Goal: Download file/media

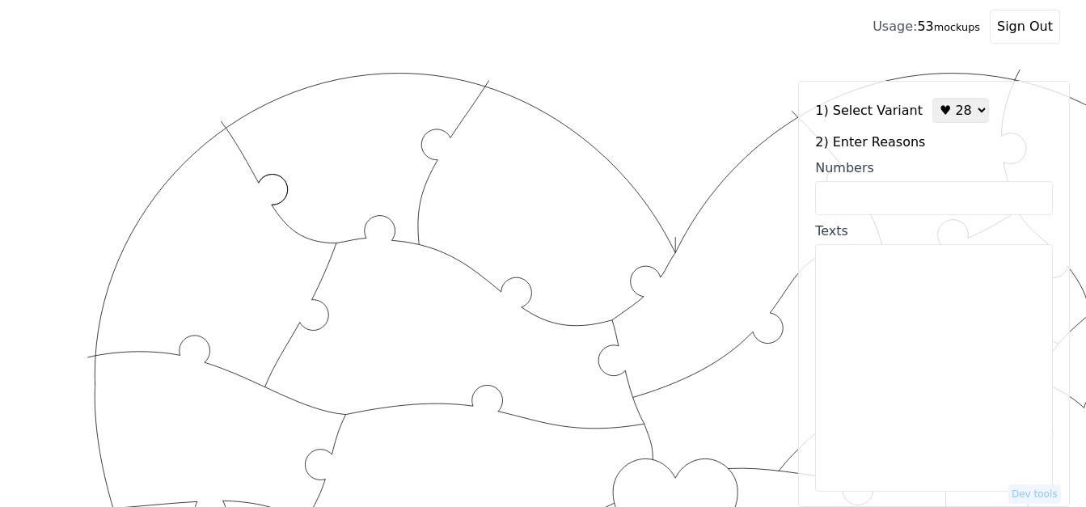
select select "3"
click at [912, 196] on input "Numbers" at bounding box center [934, 198] width 238 height 34
drag, startPoint x: 0, startPoint y: 0, endPoint x: 900, endPoint y: 200, distance: 921.7
type input "4, 9, 12, 14, 16, 25, 26, 34, 39, 42, 43, 57, 65, 69, 72, 73, 79, 84, 96, 100,"
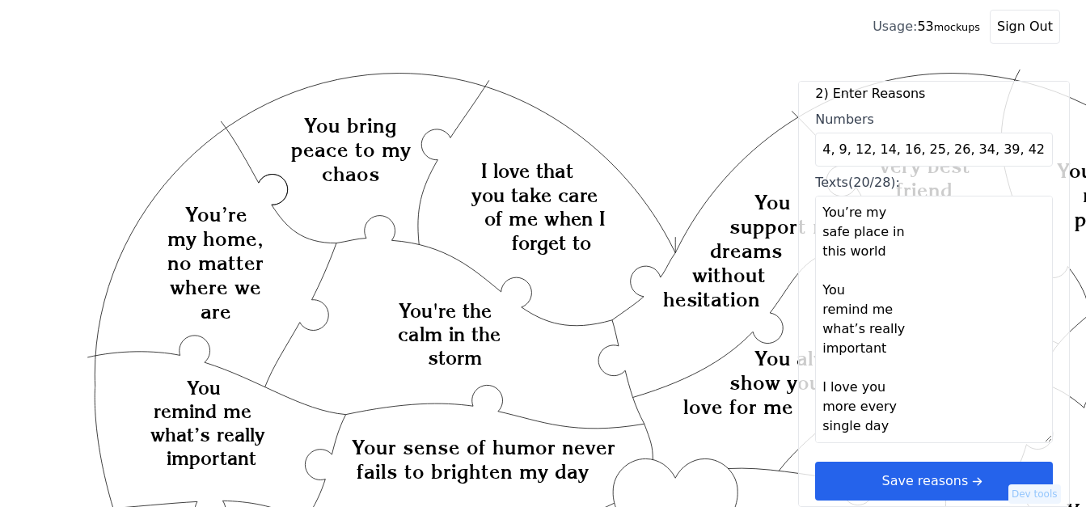
scroll to position [1513, 0]
click at [832, 424] on textarea "You have a way of making the simplest moments memorable You see the best in me …" at bounding box center [934, 319] width 238 height 247
paste textarea "We balance each other's energy perfectly, You help me see things in the world t…"
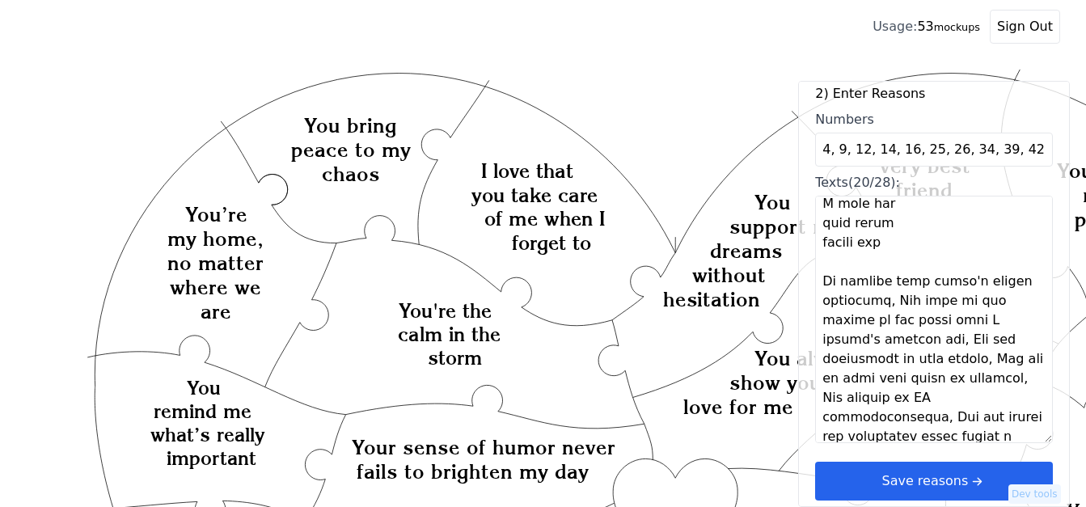
scroll to position [1657, 0]
click at [879, 306] on textarea "Texts (20/28):" at bounding box center [934, 319] width 238 height 247
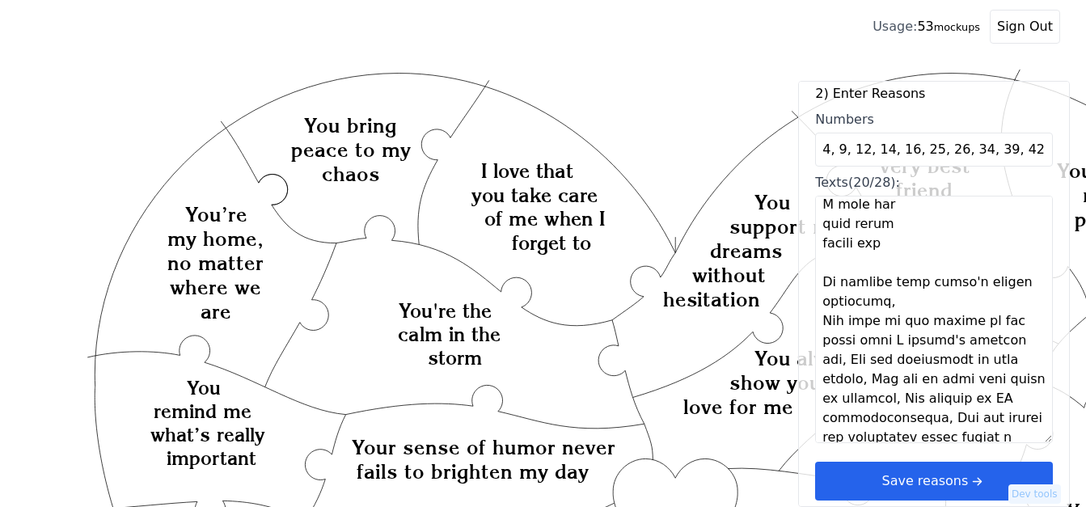
click at [879, 306] on textarea "Texts (20/28):" at bounding box center [934, 319] width 238 height 247
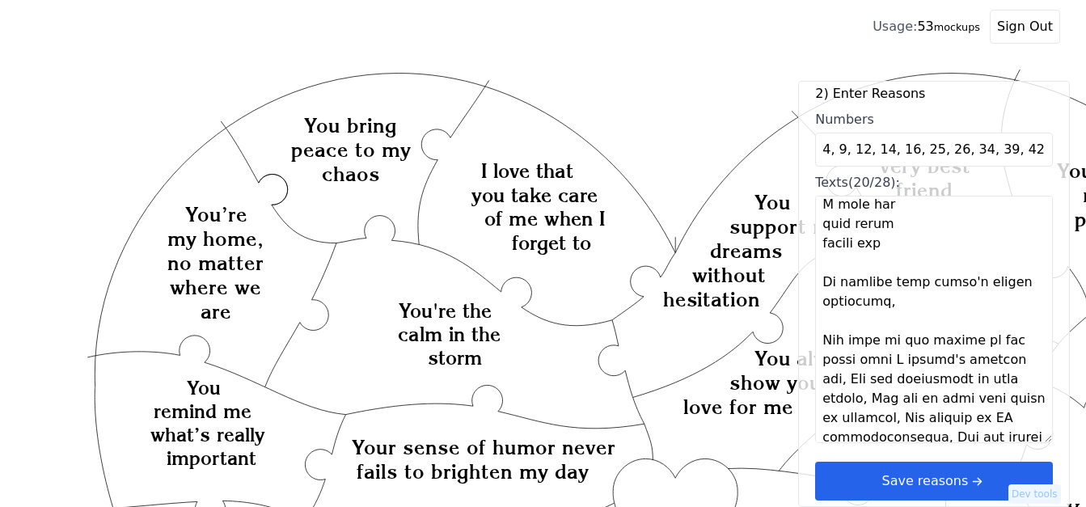
click at [1019, 366] on textarea "Texts (20/28):" at bounding box center [934, 319] width 238 height 247
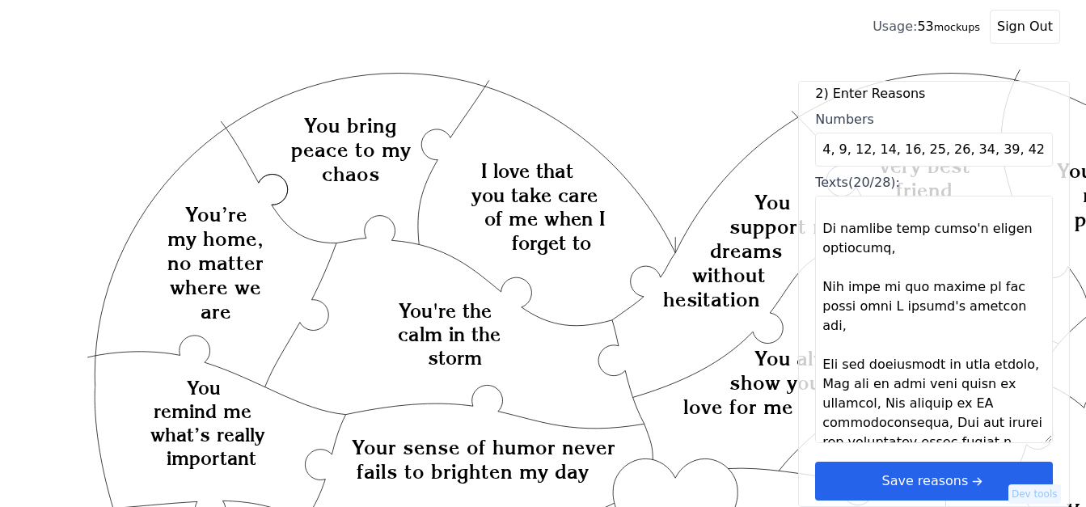
scroll to position [1738, 0]
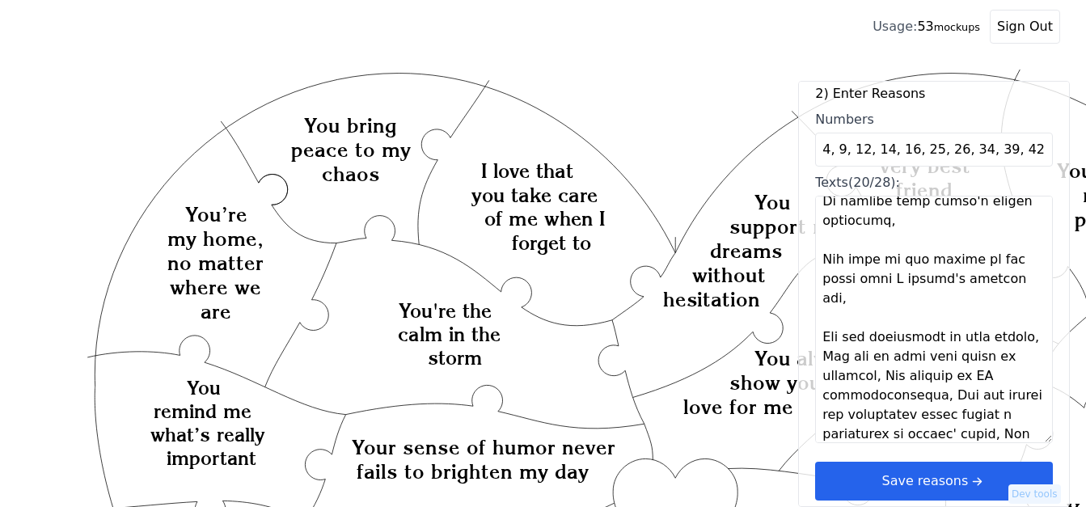
click at [867, 344] on textarea "Texts (20/28):" at bounding box center [934, 319] width 238 height 247
click at [875, 339] on textarea "Texts (20/28):" at bounding box center [934, 319] width 238 height 247
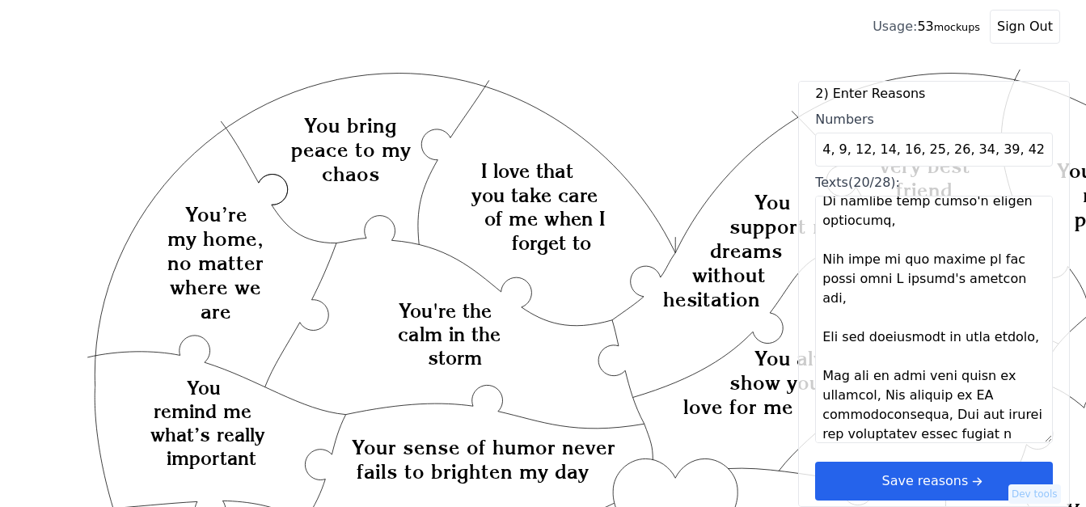
click at [882, 397] on textarea "Texts (20/28):" at bounding box center [934, 319] width 238 height 247
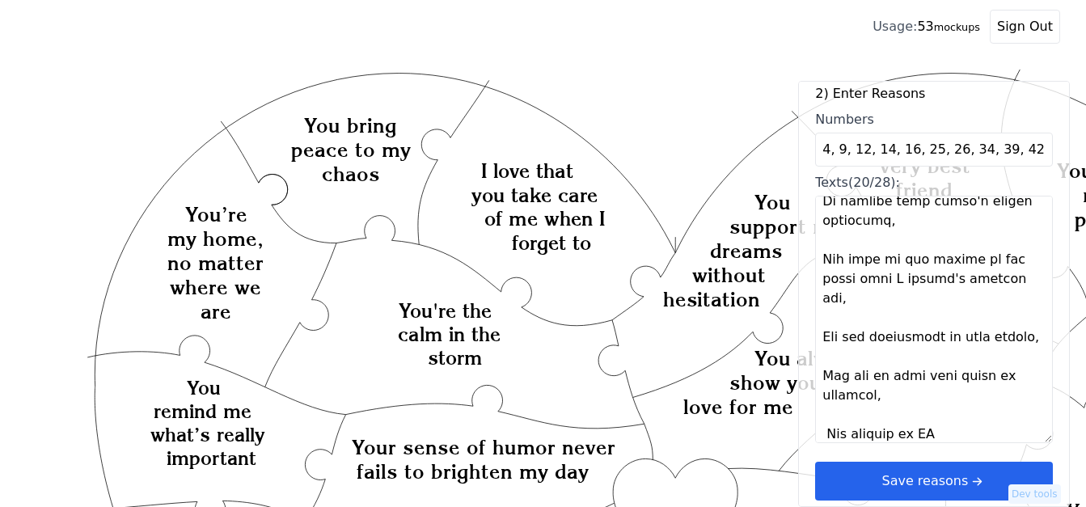
click at [882, 397] on textarea "Texts (20/28):" at bounding box center [934, 319] width 238 height 247
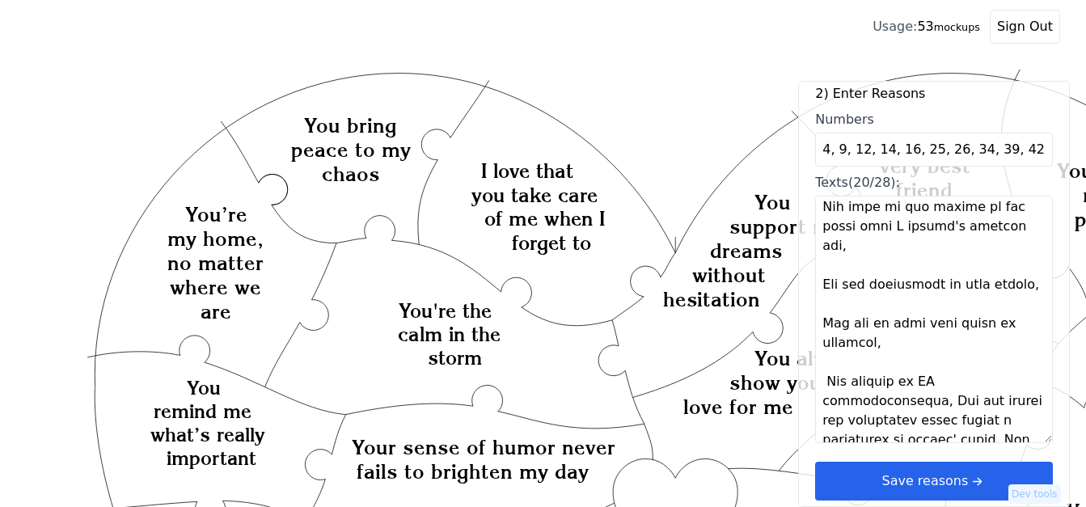
scroll to position [1819, 0]
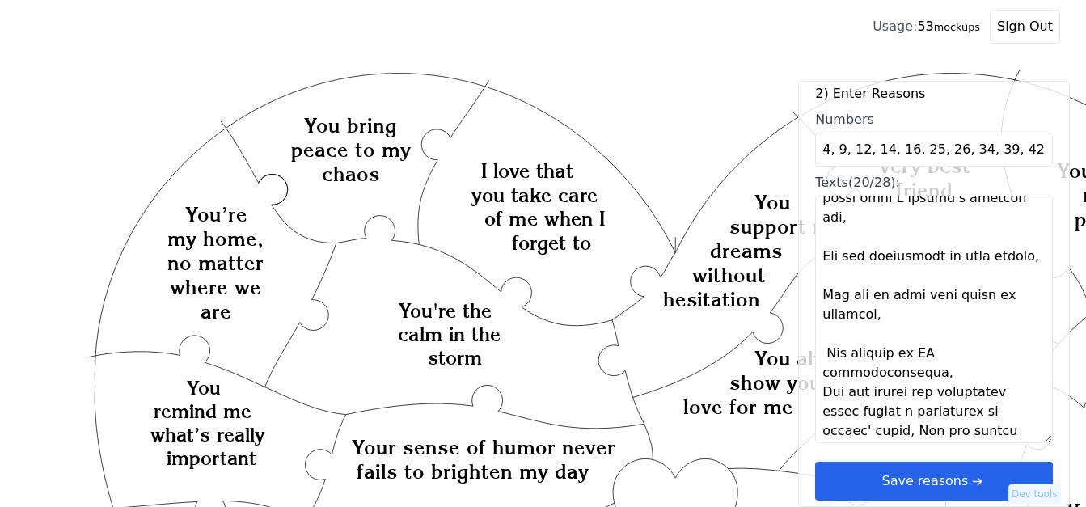
click at [1026, 356] on textarea "Texts (20/28):" at bounding box center [934, 319] width 238 height 247
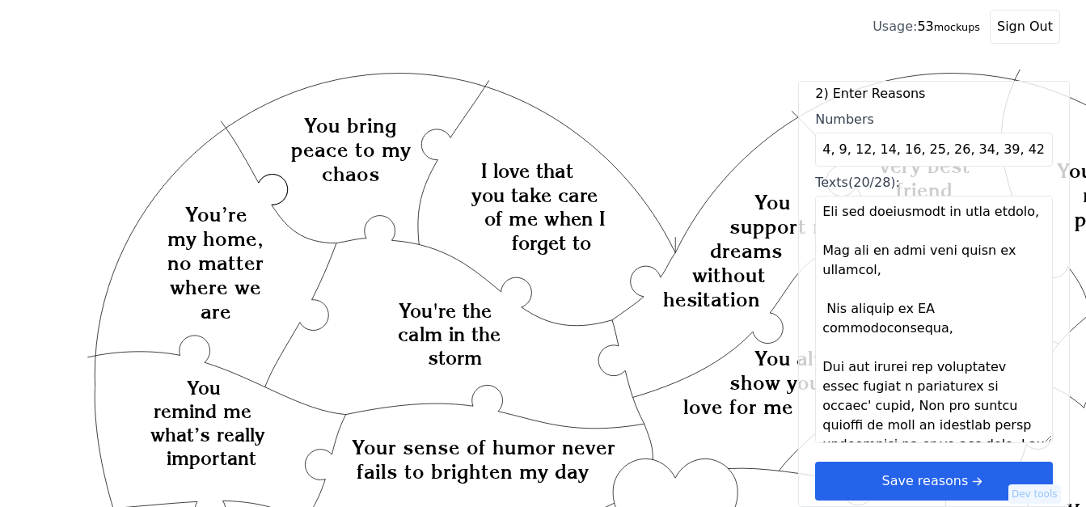
scroll to position [1882, 0]
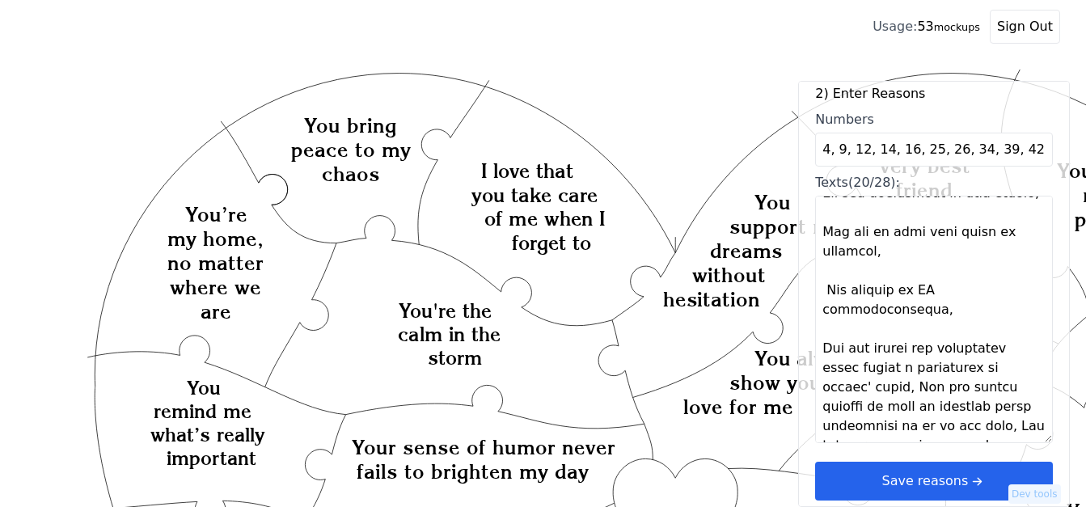
click at [894, 374] on textarea "Texts (20/28):" at bounding box center [934, 319] width 238 height 247
click at [899, 371] on textarea "Texts (20/28):" at bounding box center [934, 319] width 238 height 247
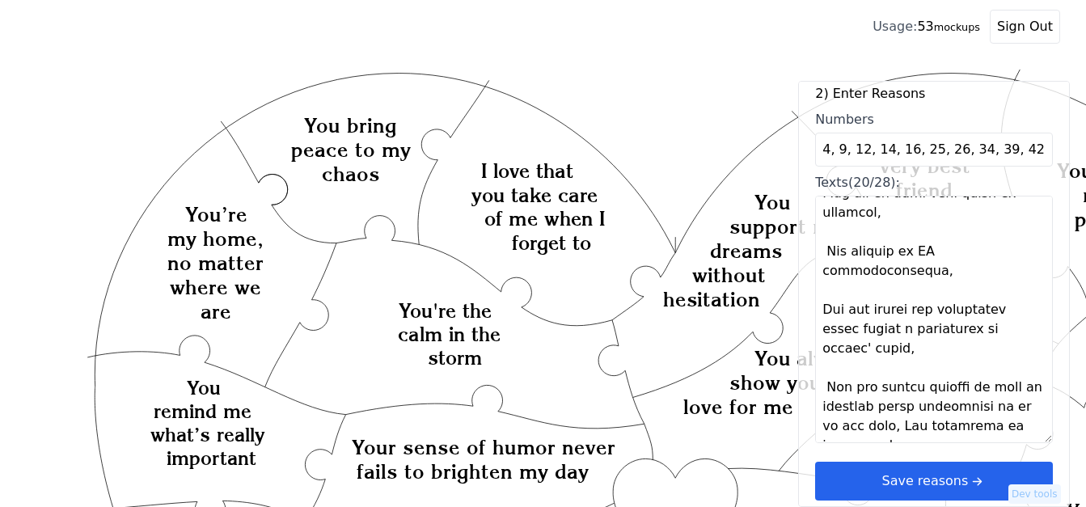
click at [896, 409] on textarea "Texts (20/28):" at bounding box center [934, 319] width 238 height 247
click at [909, 407] on textarea "Texts (20/28):" at bounding box center [934, 319] width 238 height 247
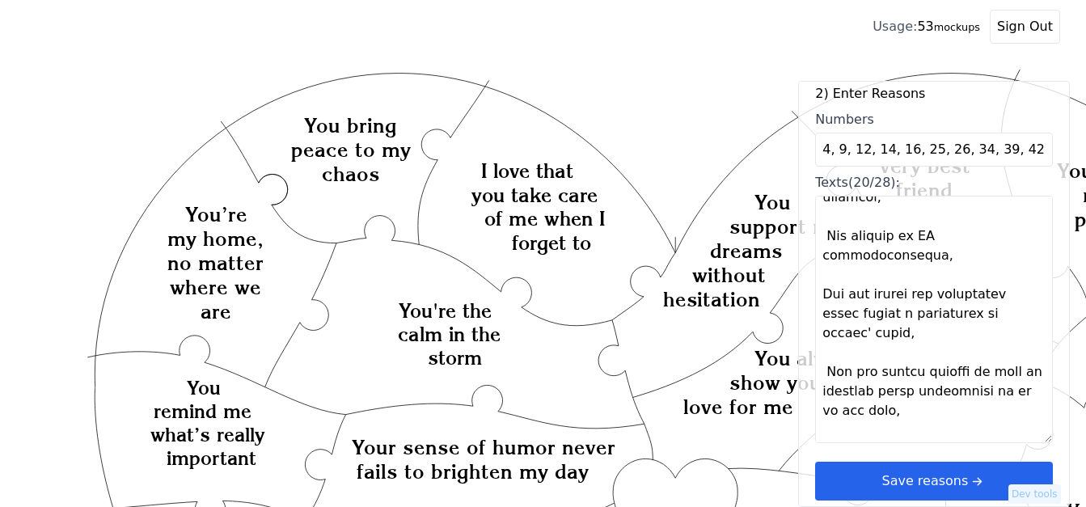
scroll to position [1940, 0]
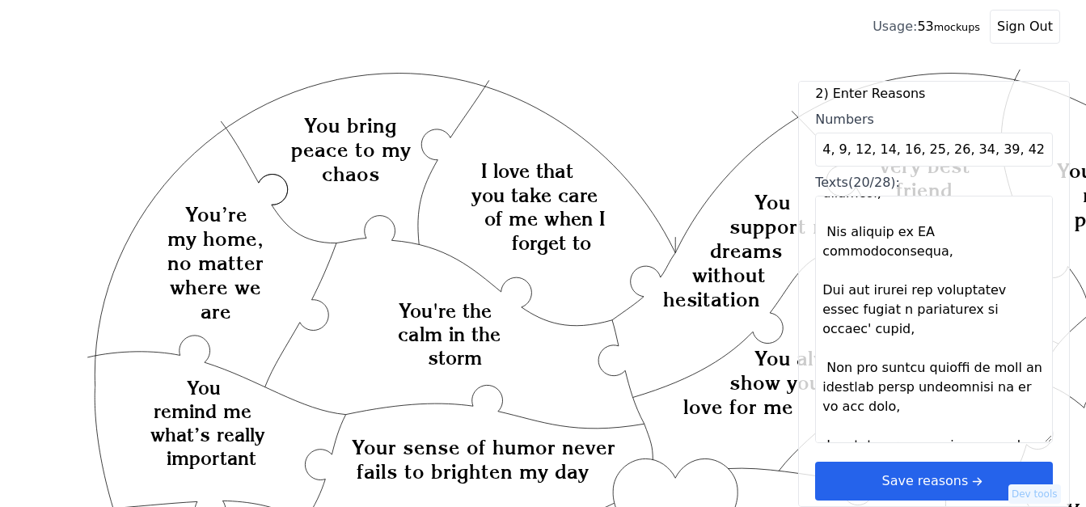
type textarea "Lor ipsu d sit am consec adi elitsedd eiusmod temporinc Utl etd mag aliq en ad …"
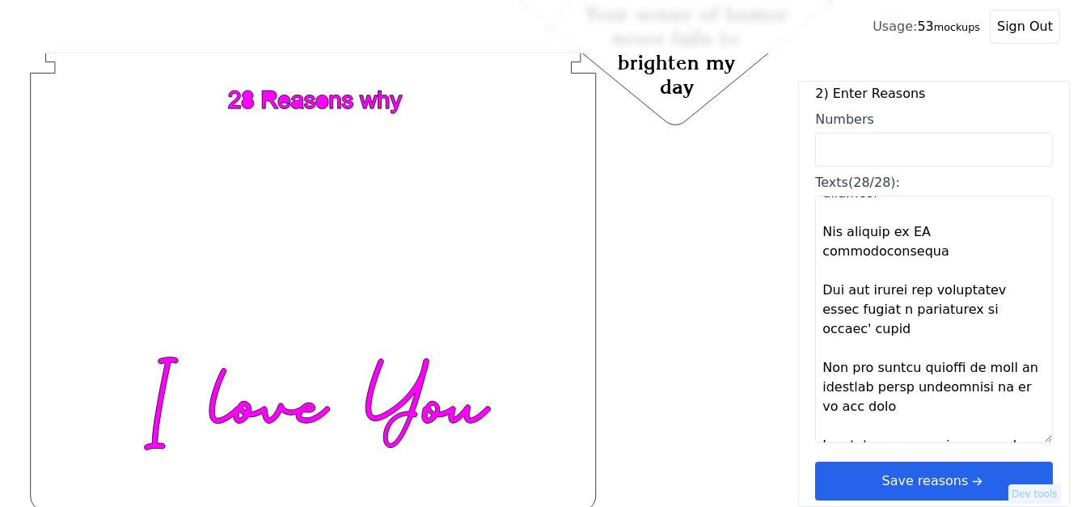
scroll to position [998, 0]
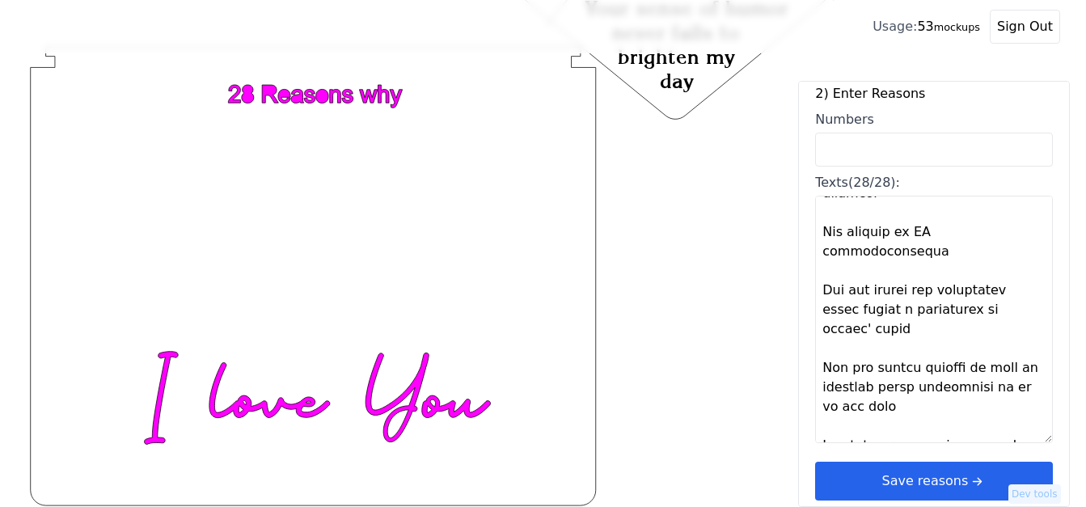
click at [938, 487] on button "Save reasons" at bounding box center [934, 481] width 238 height 39
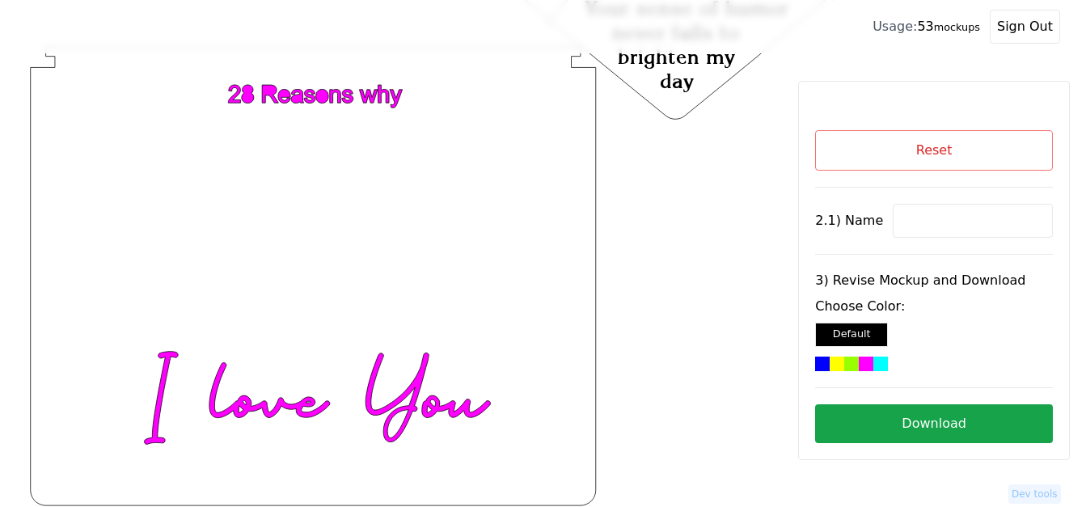
click at [939, 217] on input at bounding box center [973, 221] width 160 height 34
drag, startPoint x: 939, startPoint y: 217, endPoint x: 935, endPoint y: 225, distance: 9.4
paste input "[PERSON_NAME]"
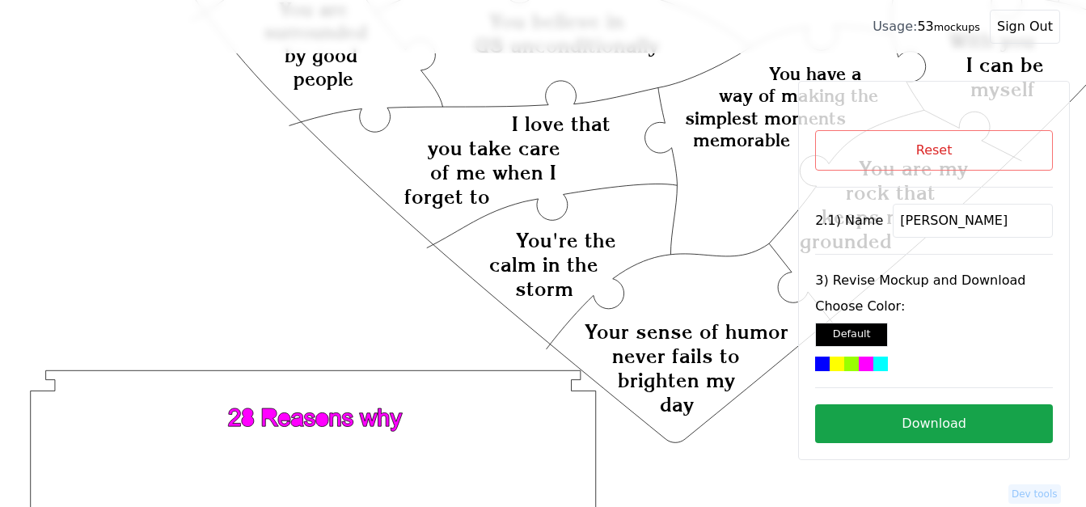
scroll to position [433, 0]
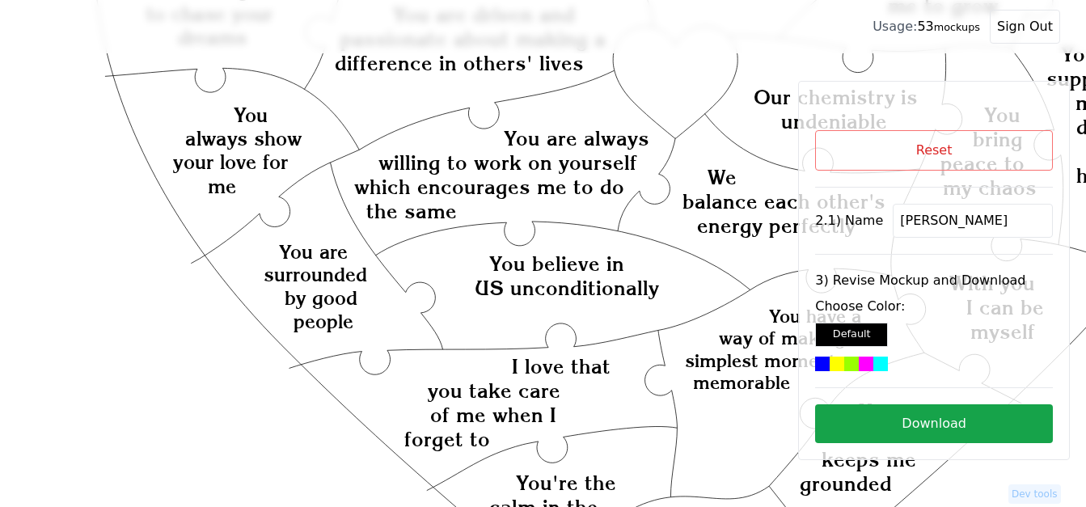
type input "[PERSON_NAME]"
click at [682, 110] on icon "Created with Snap Created with Snap Created with Snap You are always willing to…" at bounding box center [646, 355] width 1241 height 1436
click at [874, 366] on div at bounding box center [880, 364] width 15 height 15
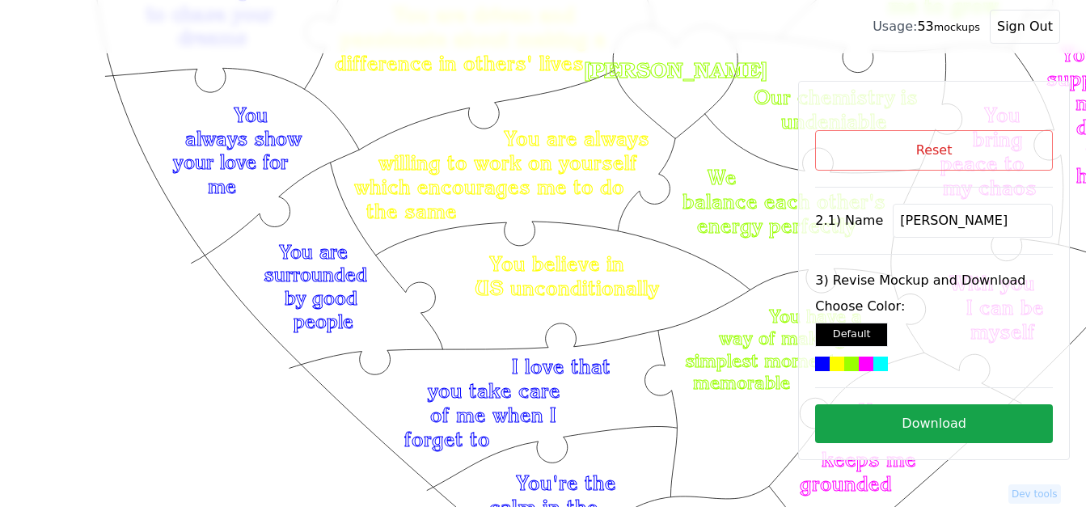
click at [949, 420] on button "Download" at bounding box center [934, 423] width 238 height 39
click at [947, 147] on button "Reset" at bounding box center [934, 150] width 238 height 40
select select "3"
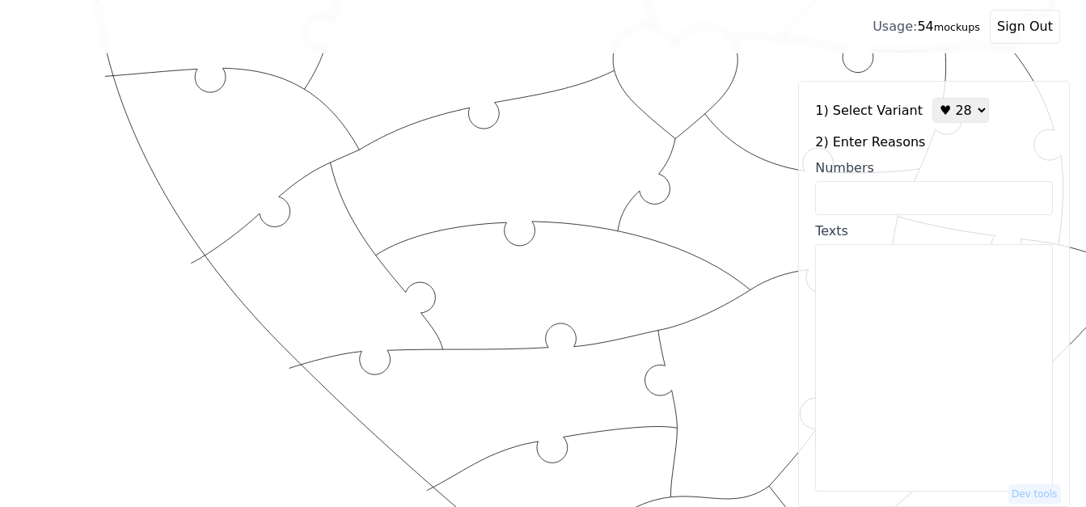
click at [918, 196] on input "Numbers" at bounding box center [934, 198] width 238 height 34
paste input "5, 6, 11, 12, 13, 19, 20, 26, 27, 30, 31, 36, 37, 40, 42, 43, 49, 53, 55, 56, 5…"
type input "5, 6, 11, 12, 13, 19, 20, 26, 27, 30, 31, 36, 37, 40, 42, 43, 49, 53, 55, 56, 5…"
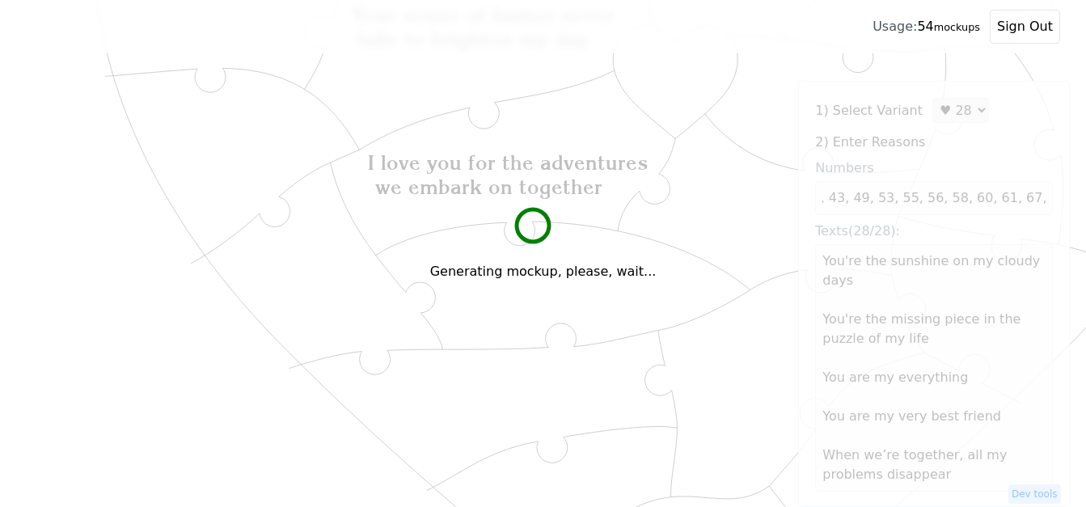
scroll to position [0, 0]
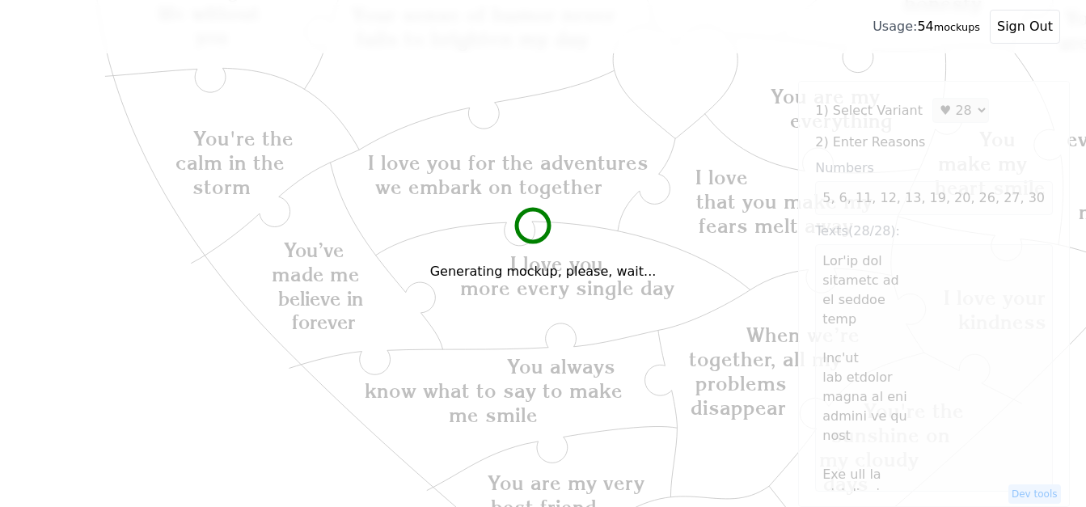
type textarea "Lor'ip dol sitametc ad el seddoe temp Inc'ut lab etdolor magna al eni admini ve…"
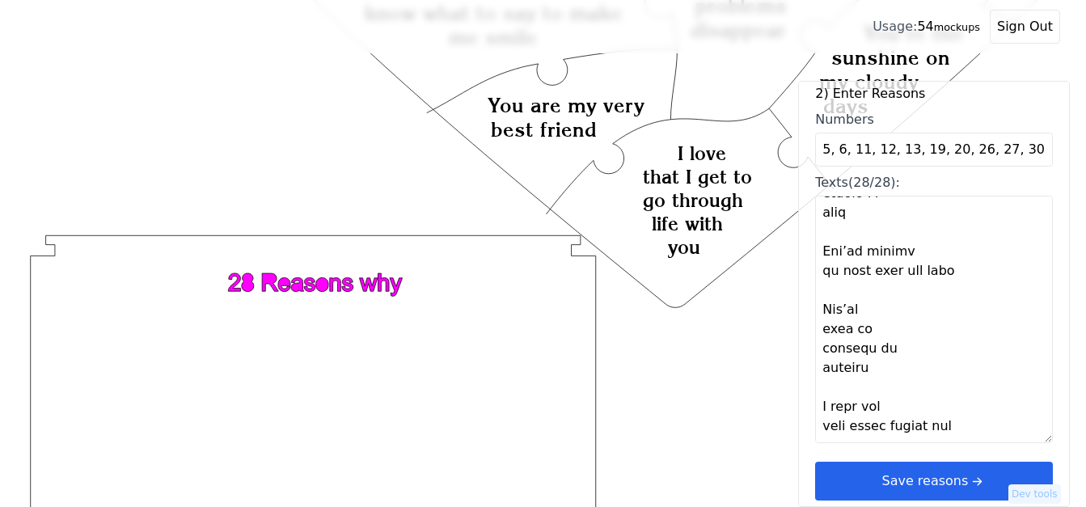
scroll to position [837, 0]
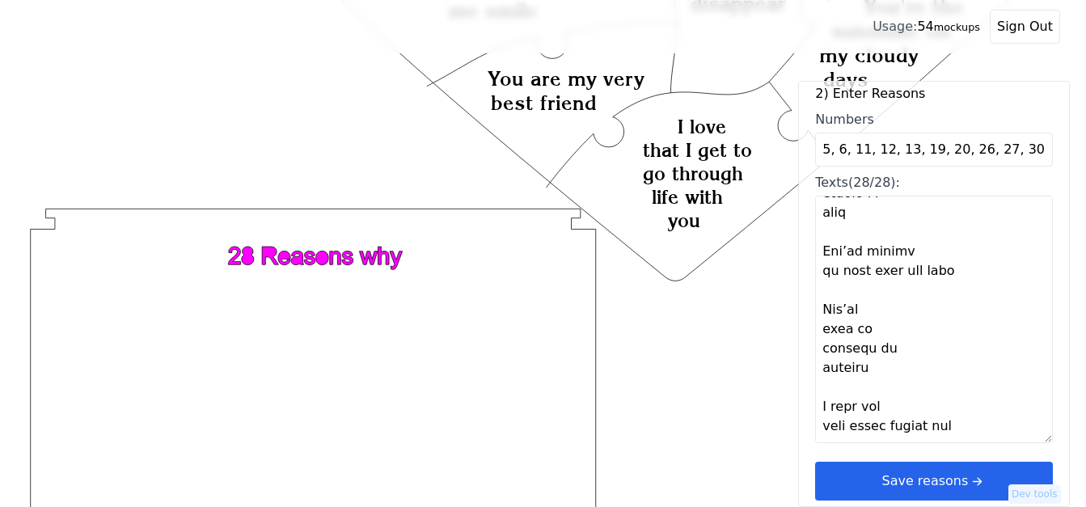
click at [921, 478] on button "Save reasons" at bounding box center [934, 481] width 238 height 39
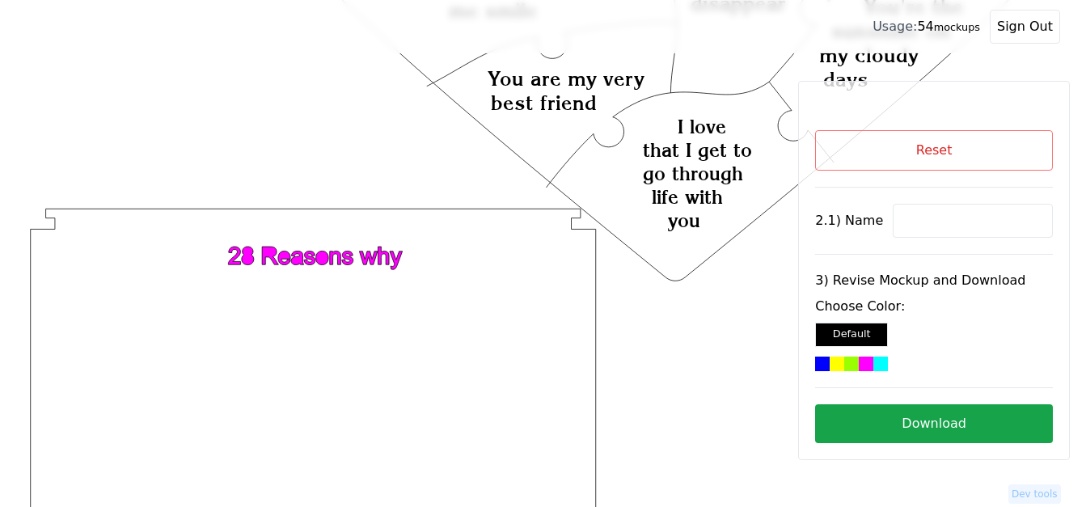
click at [905, 214] on input at bounding box center [973, 221] width 160 height 34
paste input "Trey"
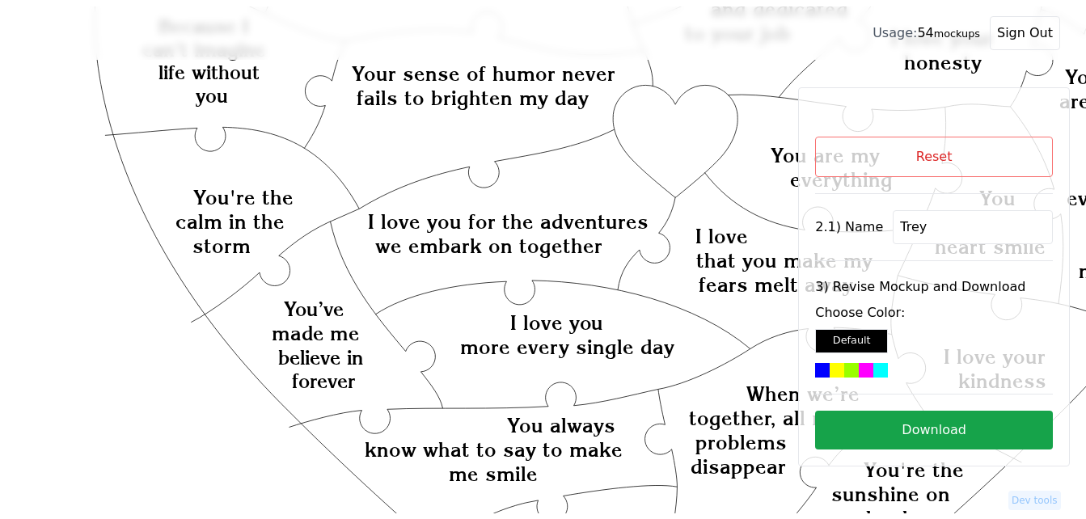
scroll to position [352, 0]
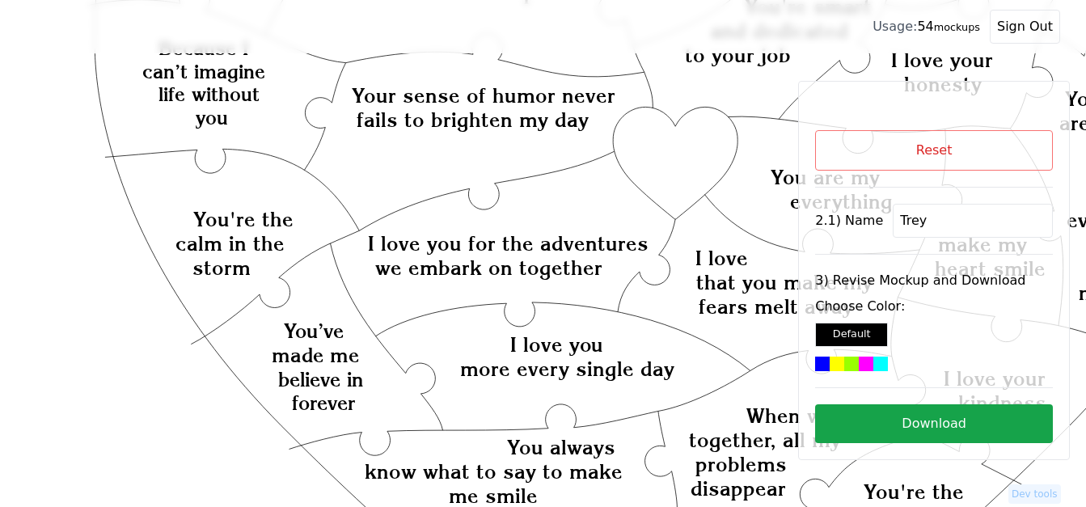
type input "Trey"
click at [680, 161] on icon "Created with Snap Created with Snap Created with Snap I love you for the advent…" at bounding box center [646, 436] width 1241 height 1436
click at [869, 361] on div at bounding box center [866, 364] width 15 height 15
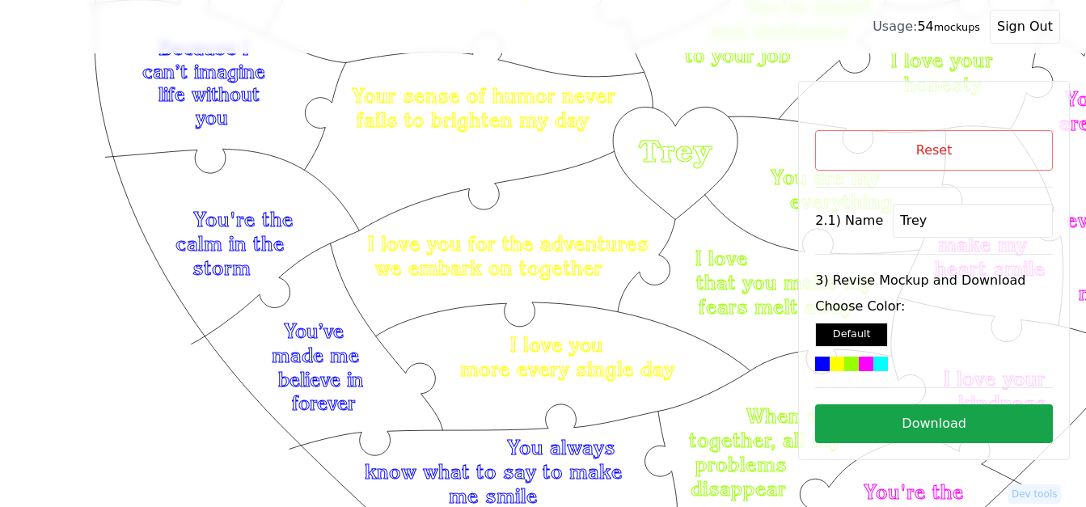
click at [962, 421] on button "Download" at bounding box center [934, 423] width 238 height 39
click at [892, 146] on button "Reset" at bounding box center [934, 150] width 238 height 40
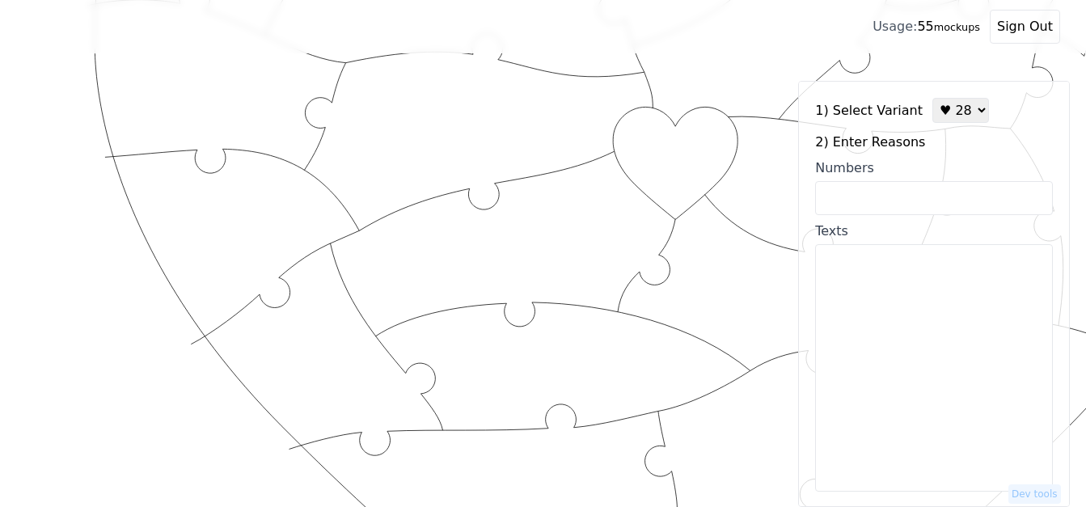
click at [940, 103] on select "♥ 12 ♥ 18 ♥ 28 ♥ 40 ♥ 50 ♥ 60 ♥ 70" at bounding box center [960, 110] width 57 height 25
select select "1"
click at [932, 98] on select "♥ 12 ♥ 18 ♥ 28 ♥ 40 ♥ 50 ♥ 60 ♥ 70" at bounding box center [960, 110] width 57 height 25
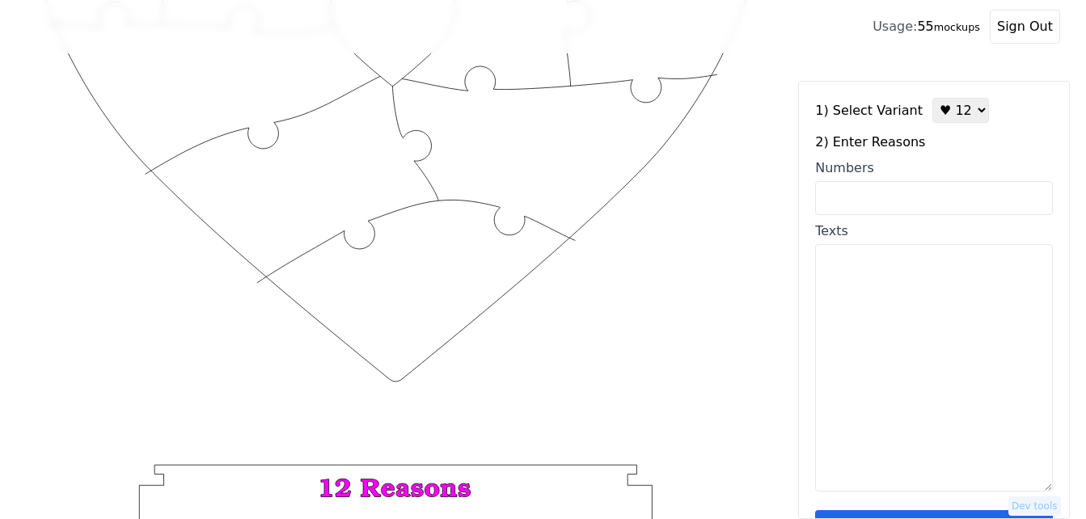
click at [931, 195] on input "Numbers" at bounding box center [934, 198] width 238 height 34
paste input "I love your laugh I love your beautiful brown eyes I love your hair I love you …"
type input "I love your laugh I love your beautiful brown eyes I love your hair I love you …"
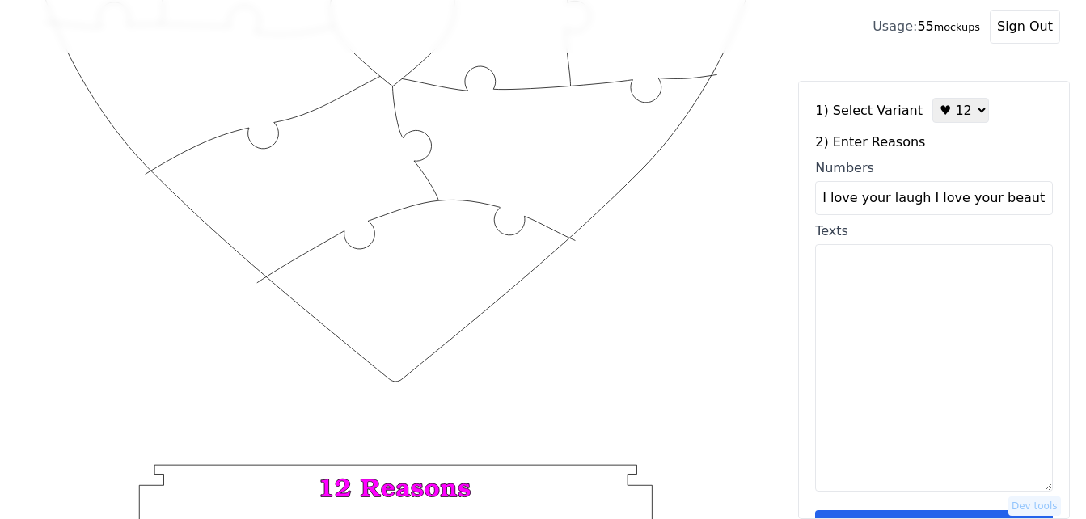
click at [442, 209] on icon "Created with Snap Created with Snap" at bounding box center [396, 257] width 740 height 1078
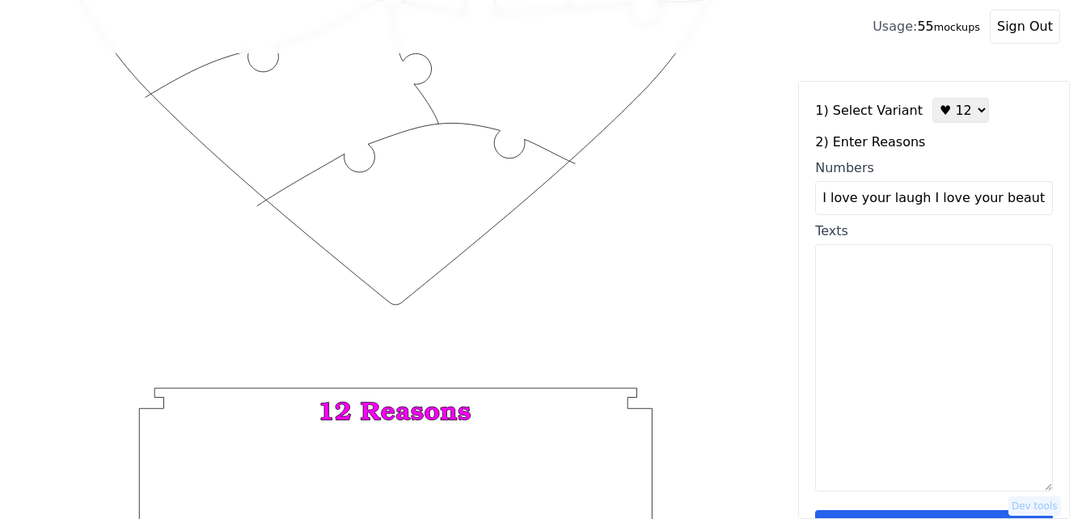
click at [727, 353] on icon "Created with Snap Created with Snap" at bounding box center [396, 180] width 740 height 1078
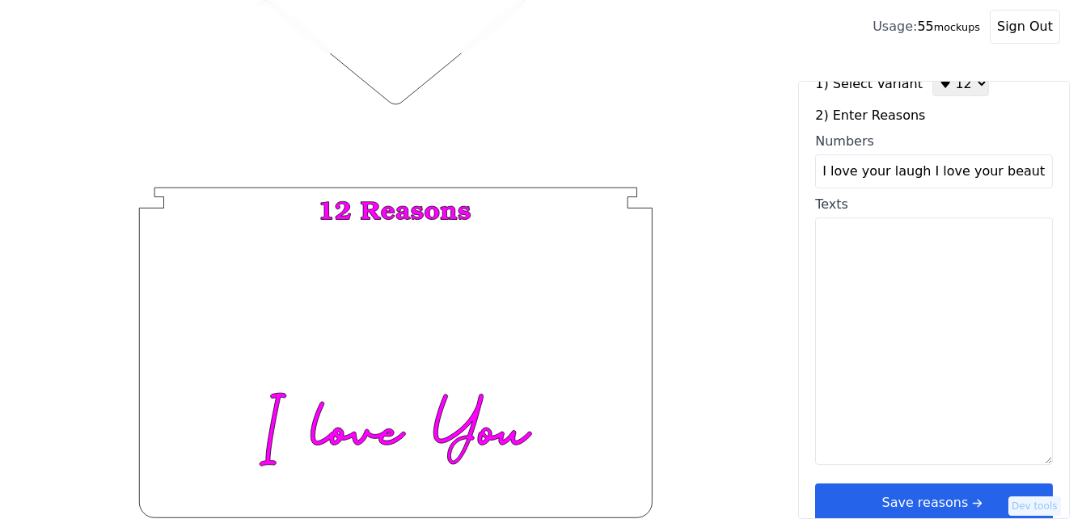
scroll to position [49, 0]
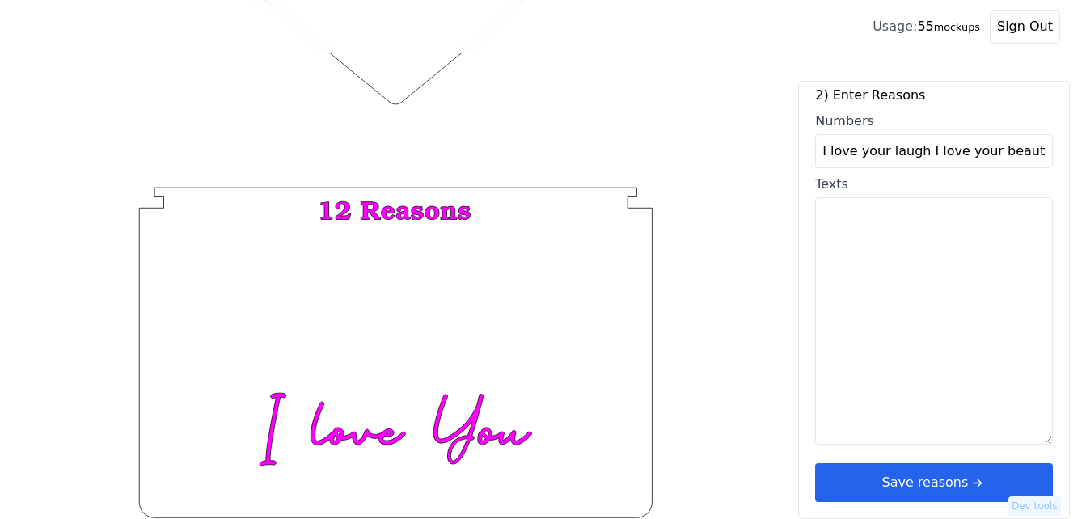
click at [962, 461] on div "1) Select Variant ♥ 12 ♥ 18 ♥ 28 ♥ 40 ♥ 50 ♥ 60 ♥ 70 2) Enter Reasons Numbers I…" at bounding box center [934, 276] width 238 height 451
click at [968, 488] on icon "arrow right short" at bounding box center [977, 483] width 18 height 18
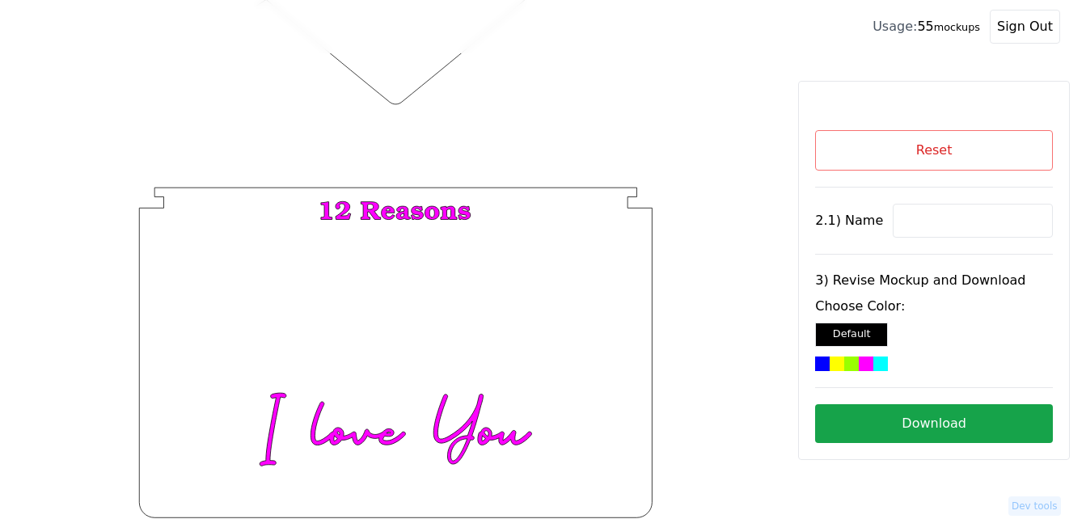
click at [897, 147] on button "Reset" at bounding box center [934, 150] width 238 height 40
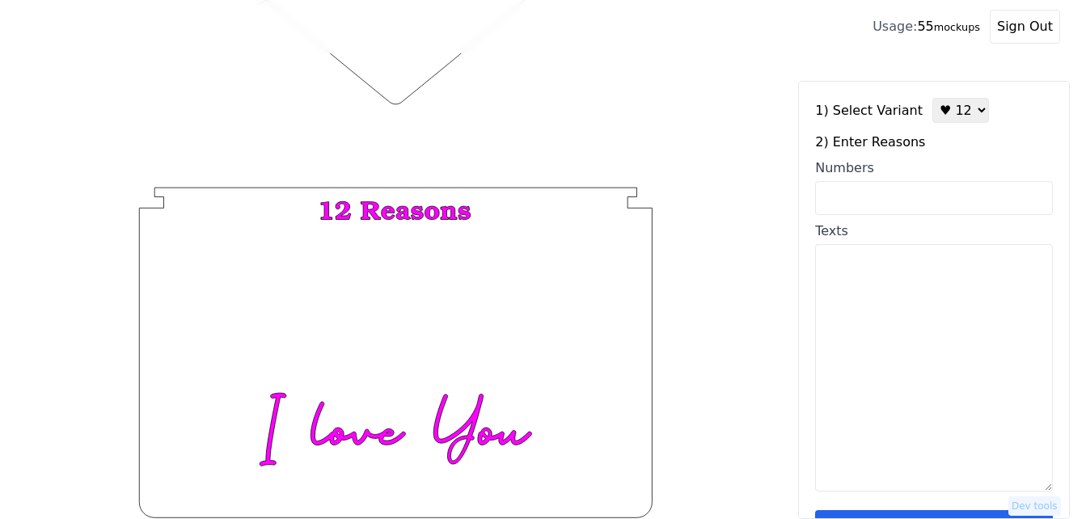
click at [933, 338] on textarea "Texts" at bounding box center [934, 367] width 238 height 247
paste textarea "I love your laugh I love your beautiful brown eyes I love your hair I love you …"
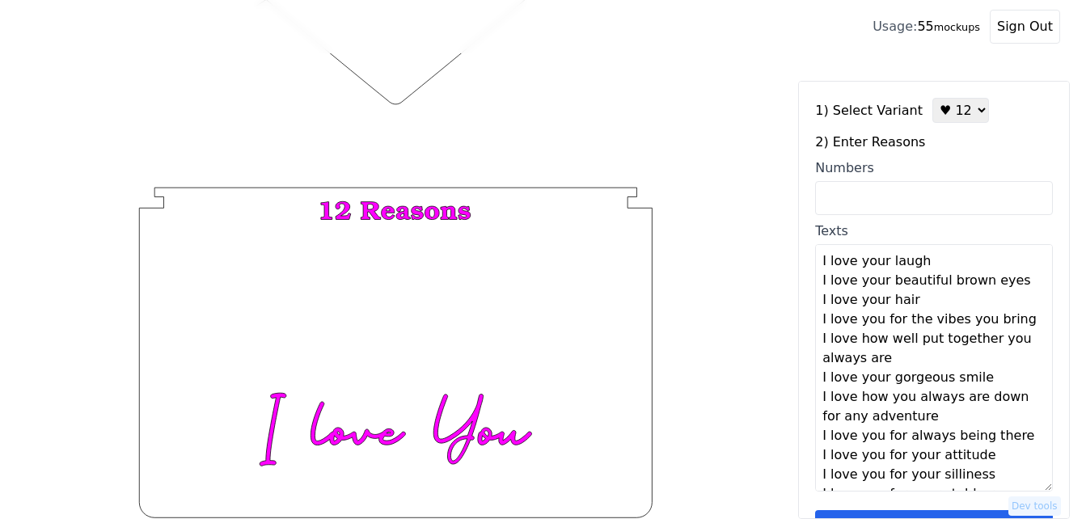
click at [937, 262] on textarea "I love your laugh I love your beautiful brown eyes I love your hair I love you …" at bounding box center [934, 367] width 238 height 247
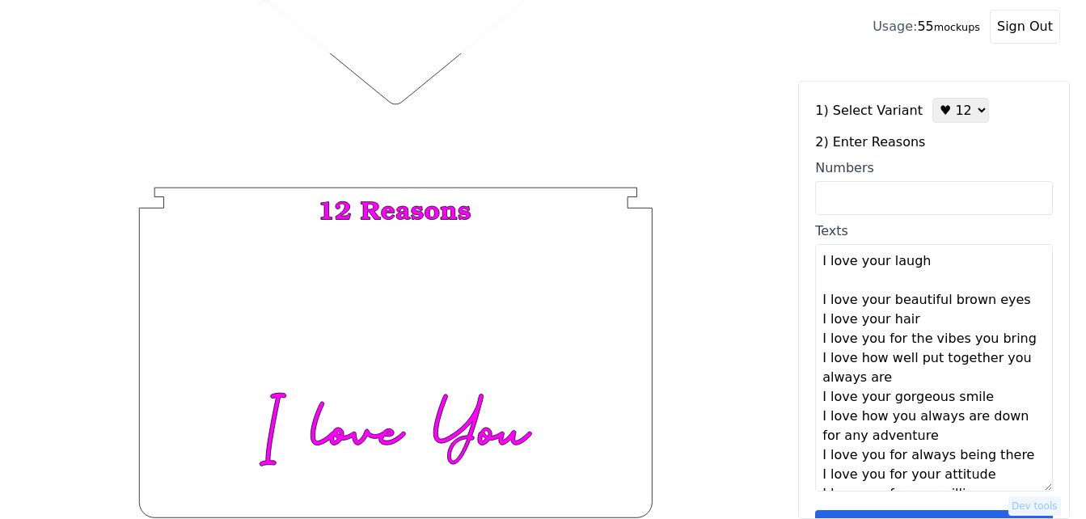
click at [1016, 303] on textarea "I love your laugh I love your beautiful brown eyes I love your hair I love you …" at bounding box center [934, 367] width 238 height 247
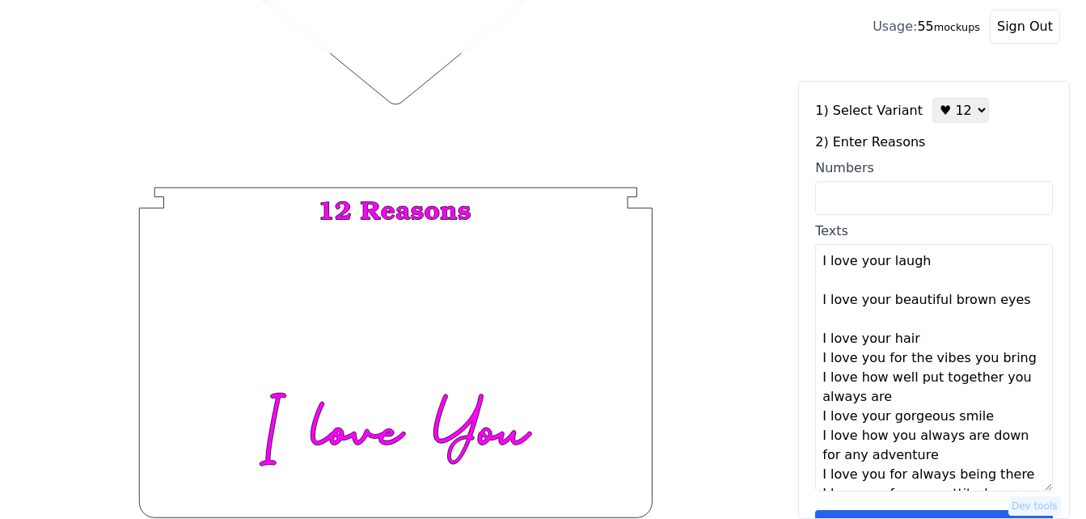
click at [954, 340] on textarea "I love your laugh I love your beautiful brown eyes I love your hair I love you …" at bounding box center [934, 367] width 238 height 247
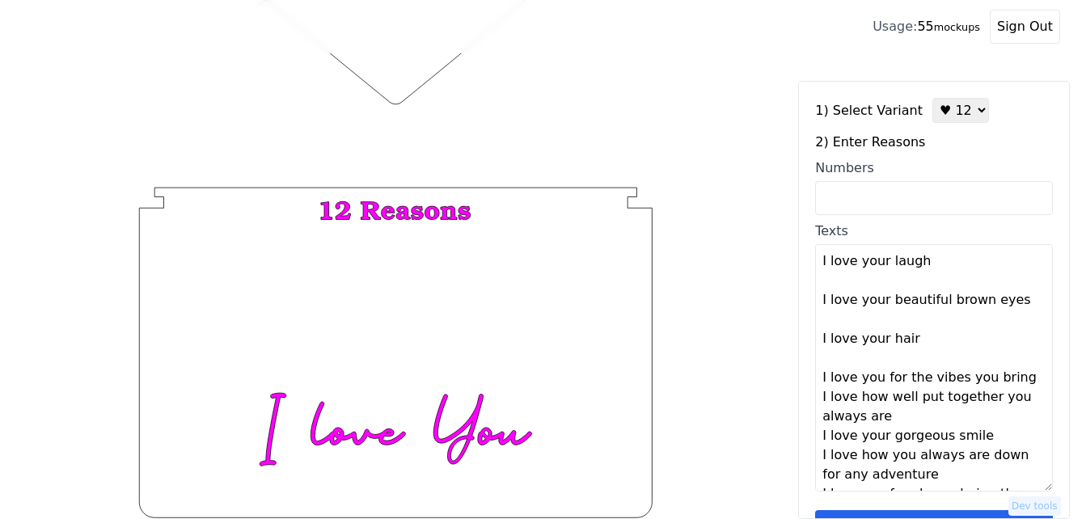
click at [1017, 382] on textarea "I love your laugh I love your beautiful brown eyes I love your hair I love you …" at bounding box center [934, 367] width 238 height 247
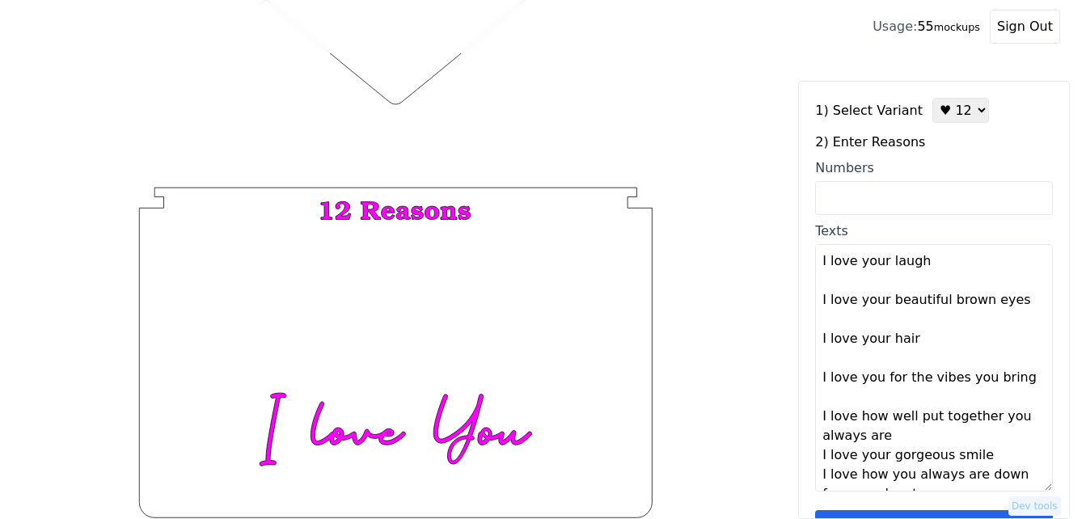
click at [935, 432] on textarea "I love your laugh I love your beautiful brown eyes I love your hair I love you …" at bounding box center [934, 367] width 238 height 247
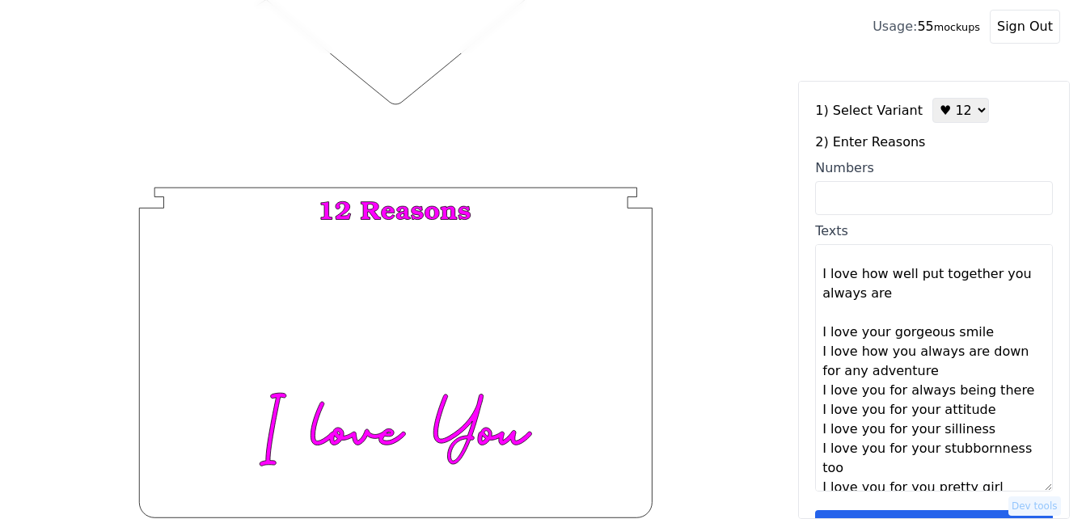
scroll to position [155, 0]
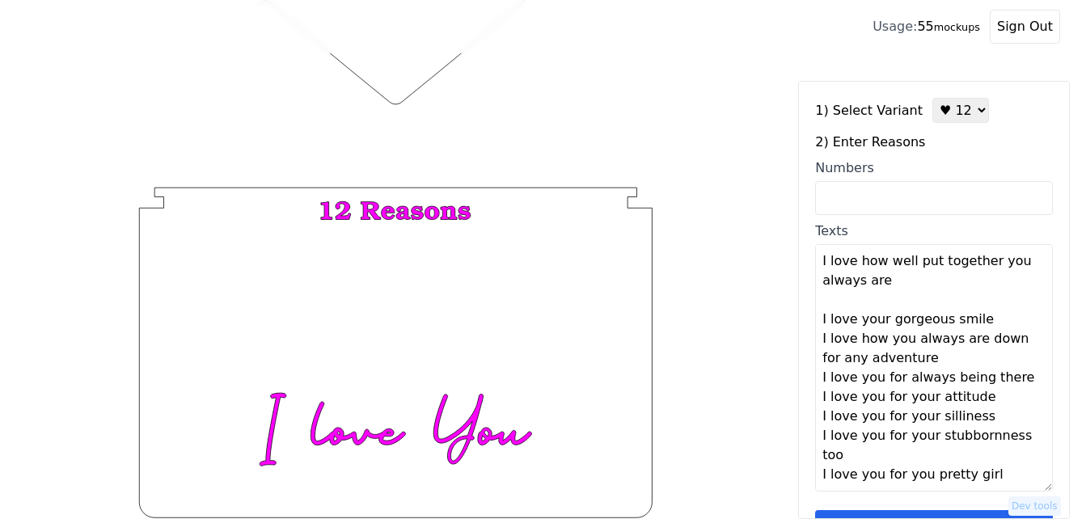
click at [989, 320] on textarea "I love your laugh I love your beautiful brown eyes I love your hair I love you …" at bounding box center [934, 367] width 238 height 247
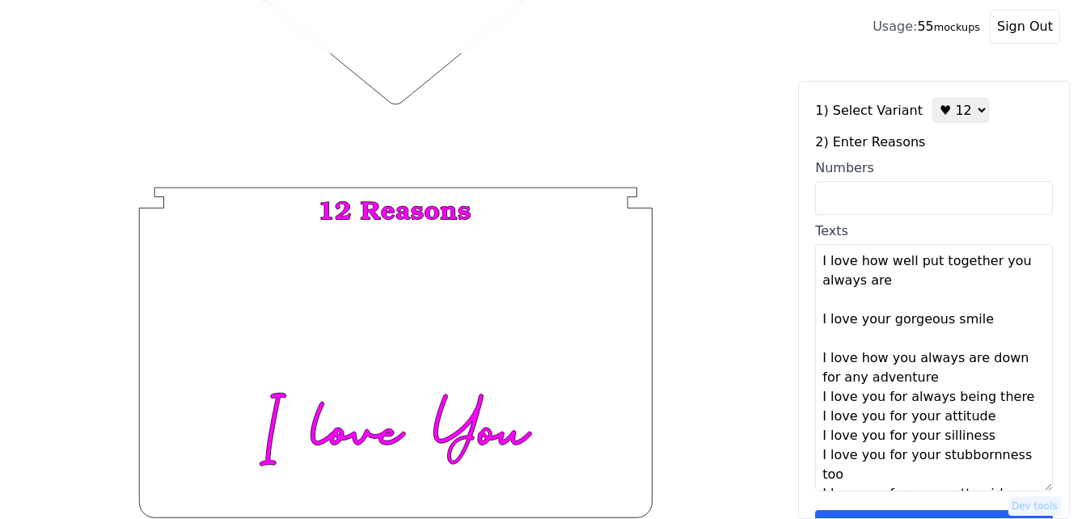
click at [955, 380] on textarea "I love your laugh I love your beautiful brown eyes I love your hair I love you …" at bounding box center [934, 367] width 238 height 247
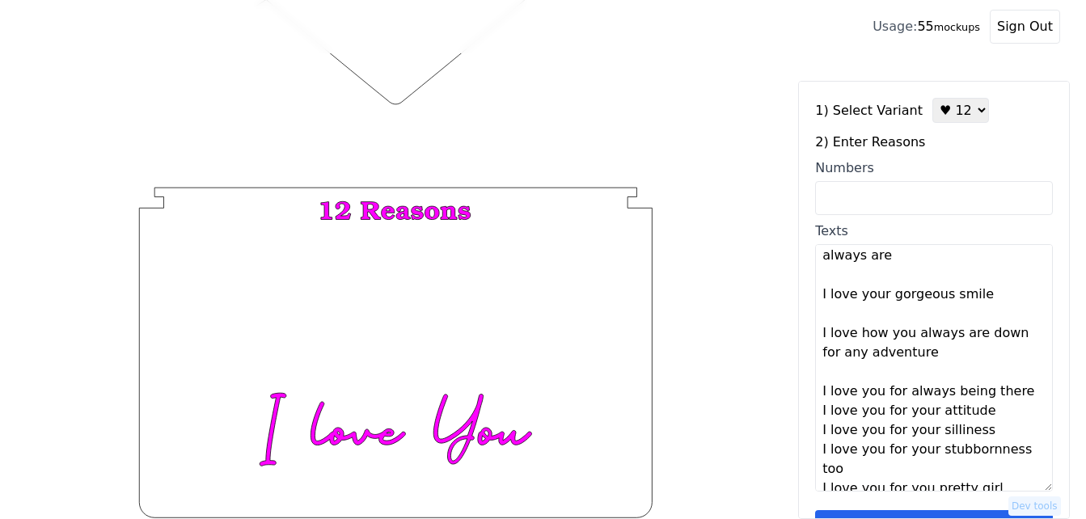
scroll to position [194, 0]
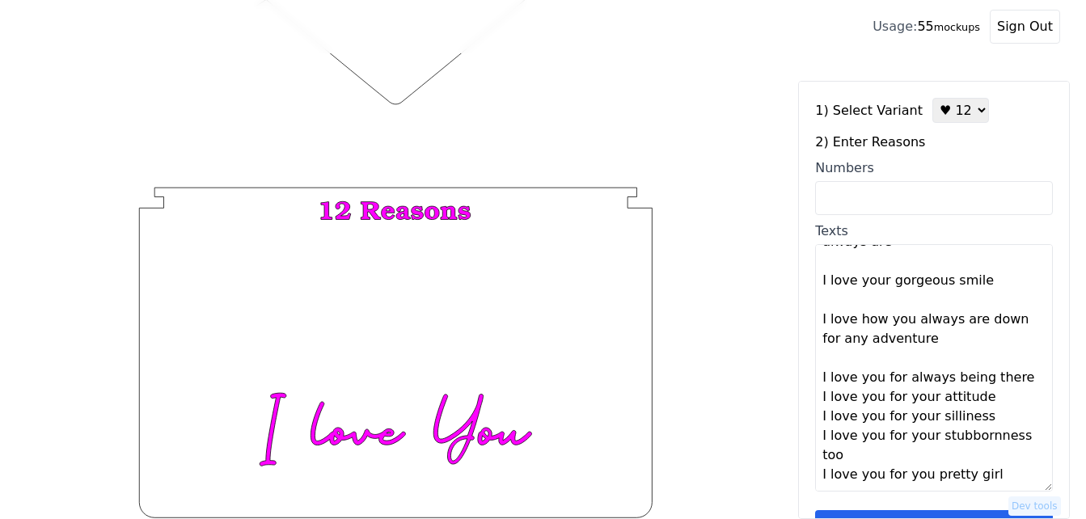
click at [1015, 378] on textarea "I love your laugh I love your beautiful brown eyes I love your hair I love you …" at bounding box center [934, 367] width 238 height 247
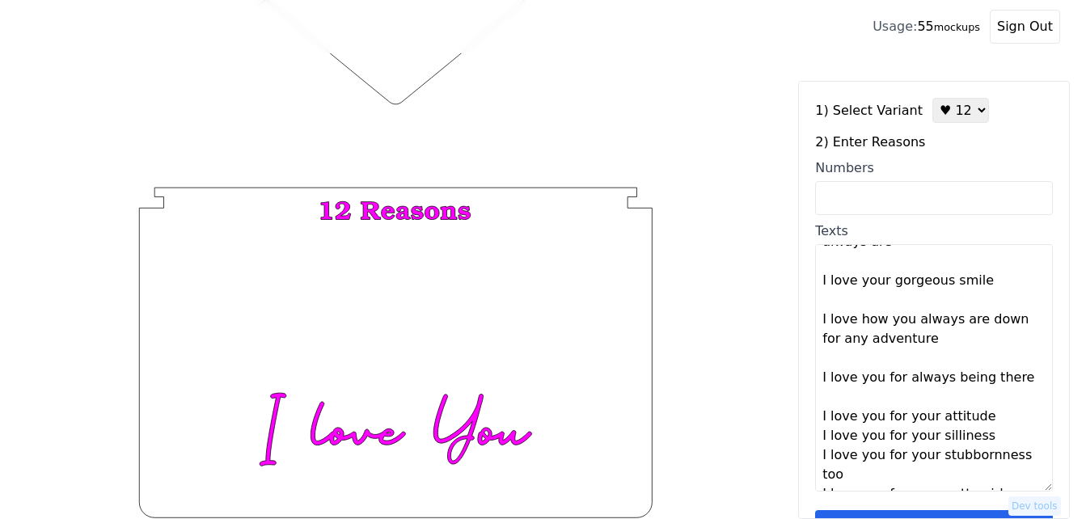
click at [987, 420] on textarea "I love your laugh I love your beautiful brown eyes I love your hair I love you …" at bounding box center [934, 367] width 238 height 247
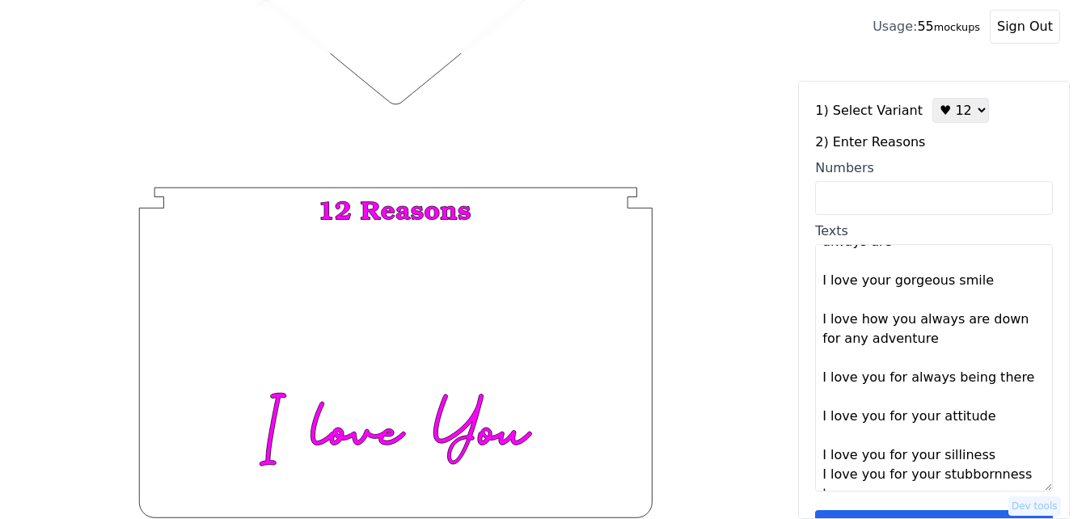
click at [987, 455] on textarea "I love your laugh I love your beautiful brown eyes I love your hair I love you …" at bounding box center [934, 367] width 238 height 247
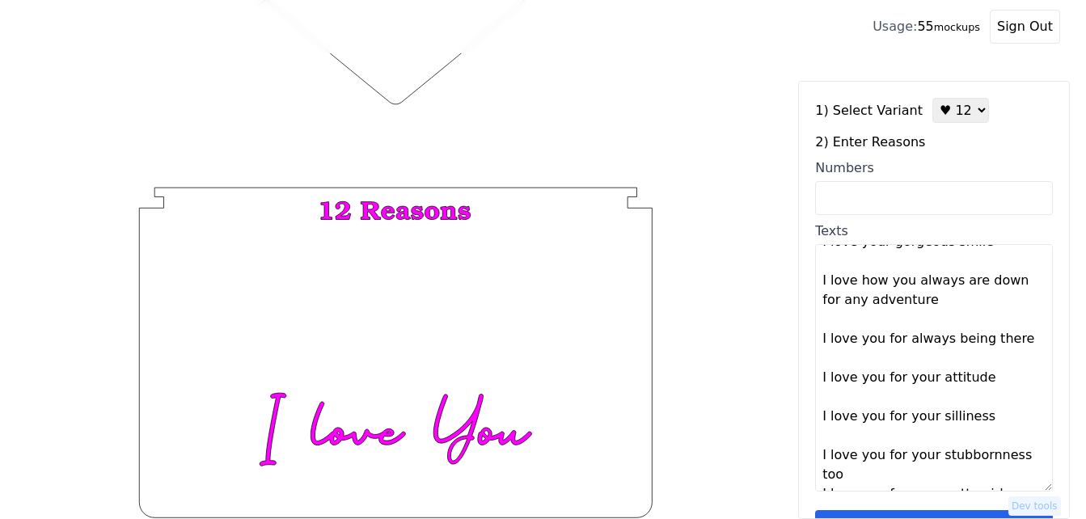
scroll to position [252, 0]
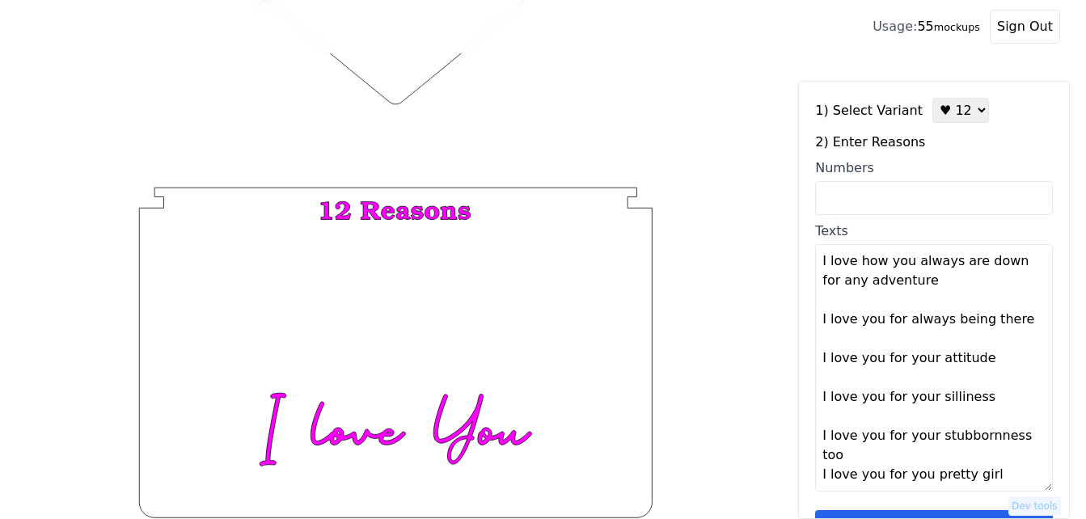
click at [951, 464] on textarea "I love your laugh I love your beautiful brown eyes I love your hair I love you …" at bounding box center [934, 367] width 238 height 247
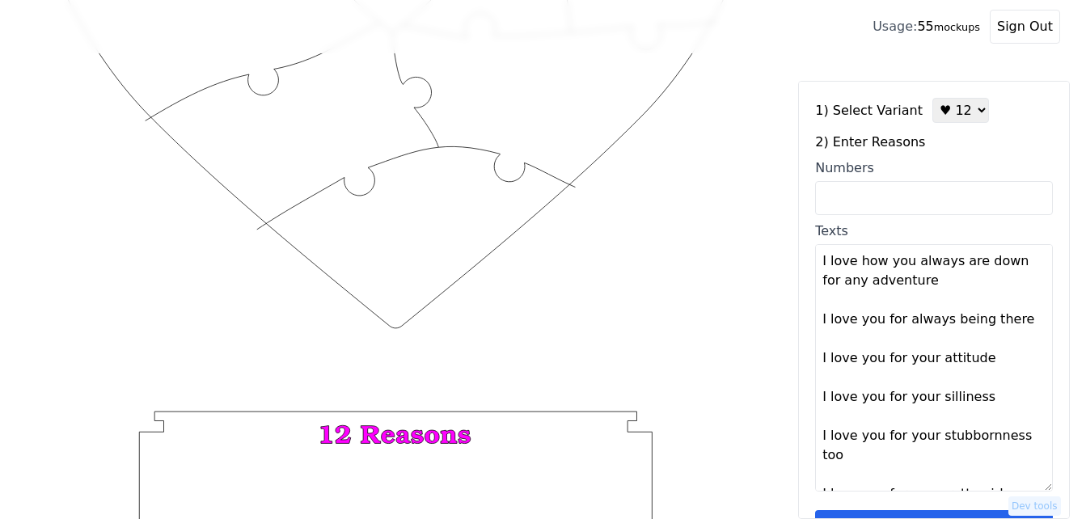
scroll to position [386, 0]
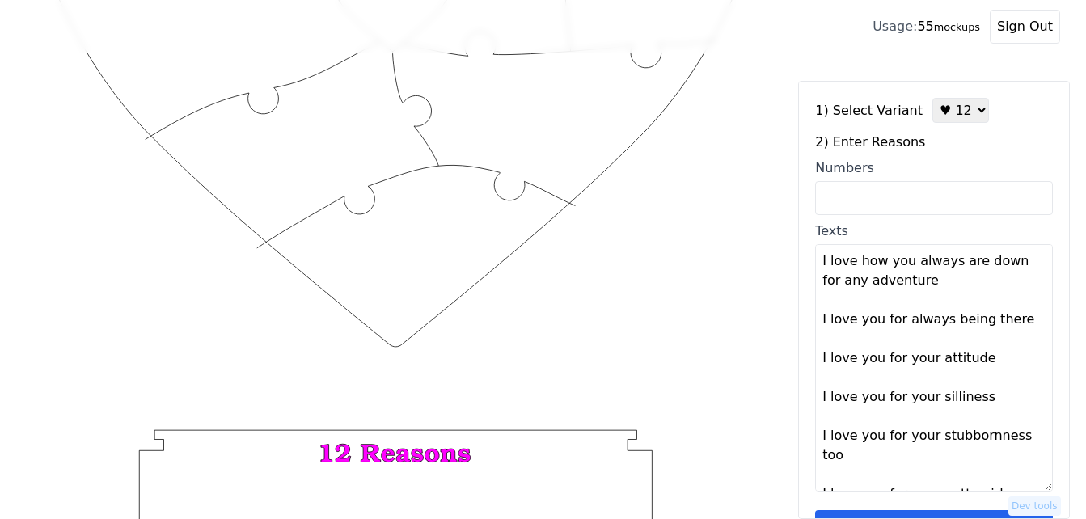
type textarea "I love your laugh I love your beautiful brown eyes I love your hair I love you …"
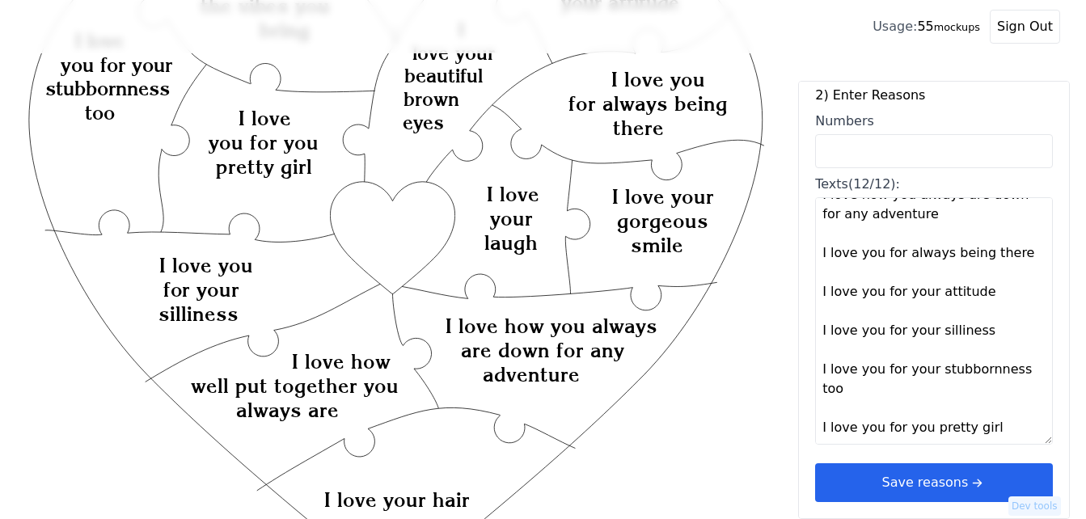
scroll to position [225, 0]
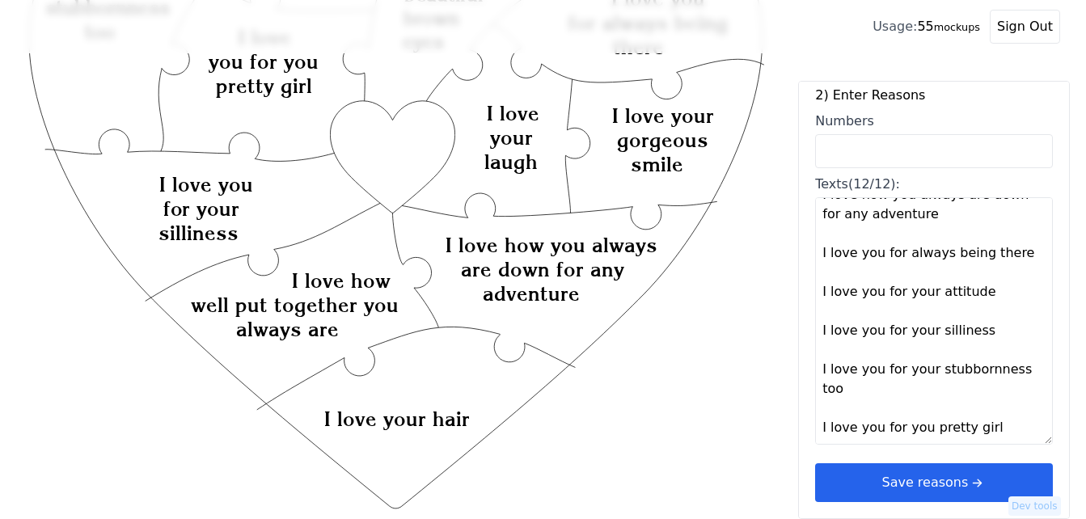
click at [968, 487] on icon "arrow right short" at bounding box center [977, 483] width 18 height 18
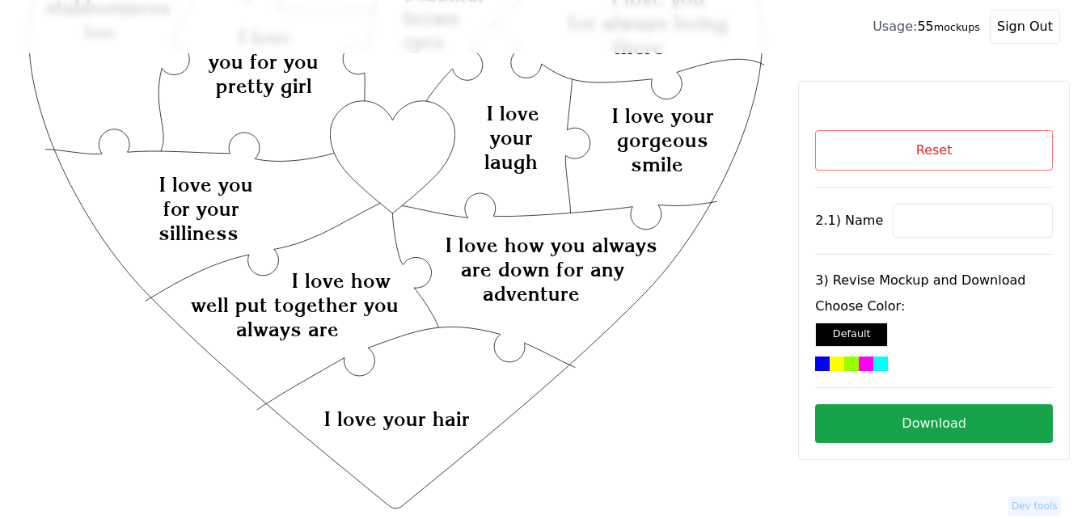
click at [943, 225] on input at bounding box center [973, 221] width 160 height 34
paste input "Maddy"
type input "Maddy"
click at [398, 141] on icon "Created with Snap Created with Snap Created with Snap I love how you always are…" at bounding box center [396, 384] width 740 height 1078
click at [876, 366] on div at bounding box center [880, 364] width 15 height 15
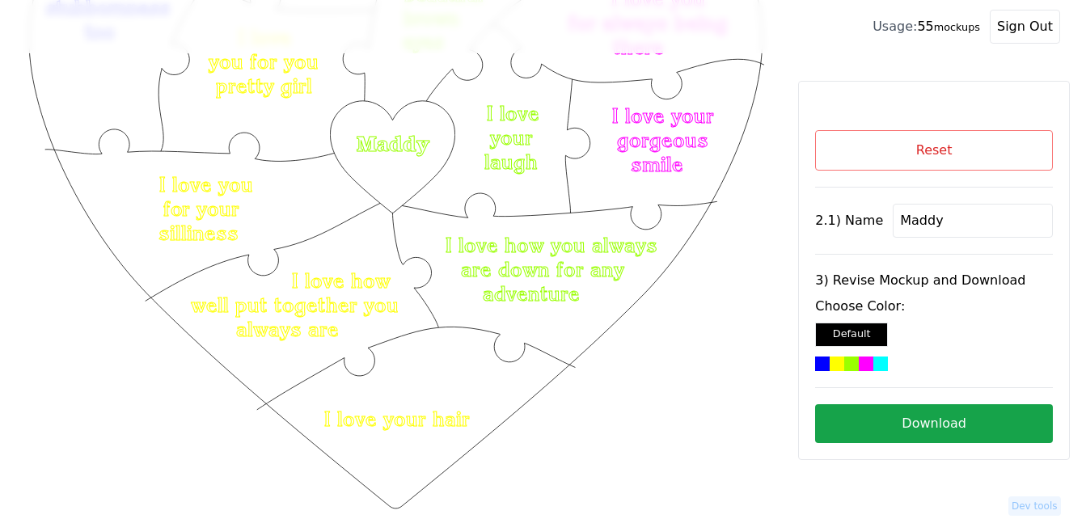
click at [955, 429] on button "Download" at bounding box center [934, 423] width 238 height 39
click at [894, 150] on button "Reset" at bounding box center [934, 150] width 238 height 40
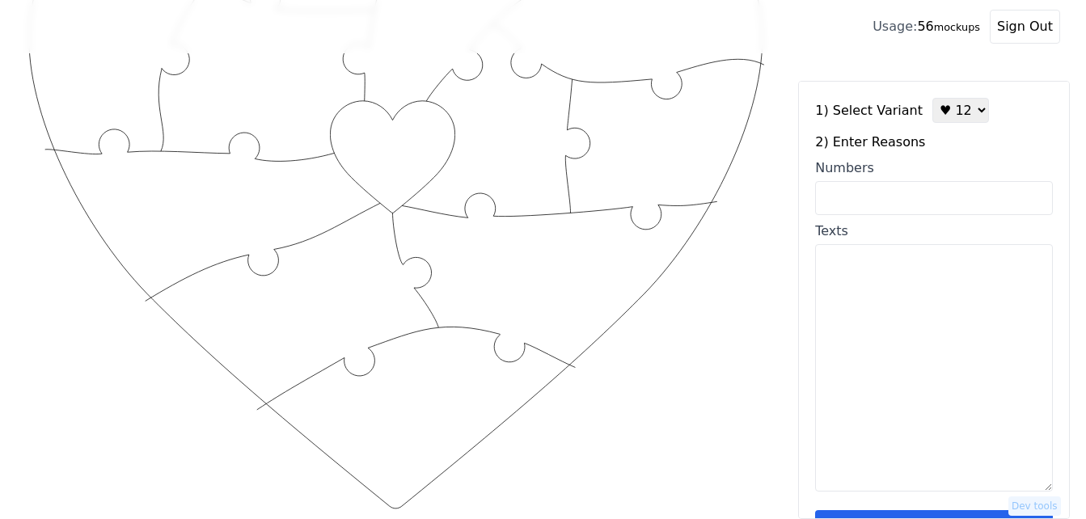
click at [948, 196] on input "Numbers" at bounding box center [934, 198] width 238 height 34
paste input "100, 86, 61, 53, 54, 3, 8, 12, 17, 35, 11, 9"
type input "100, 86, 61, 53, 54, 3, 8, 12, 17, 35, 11, 9"
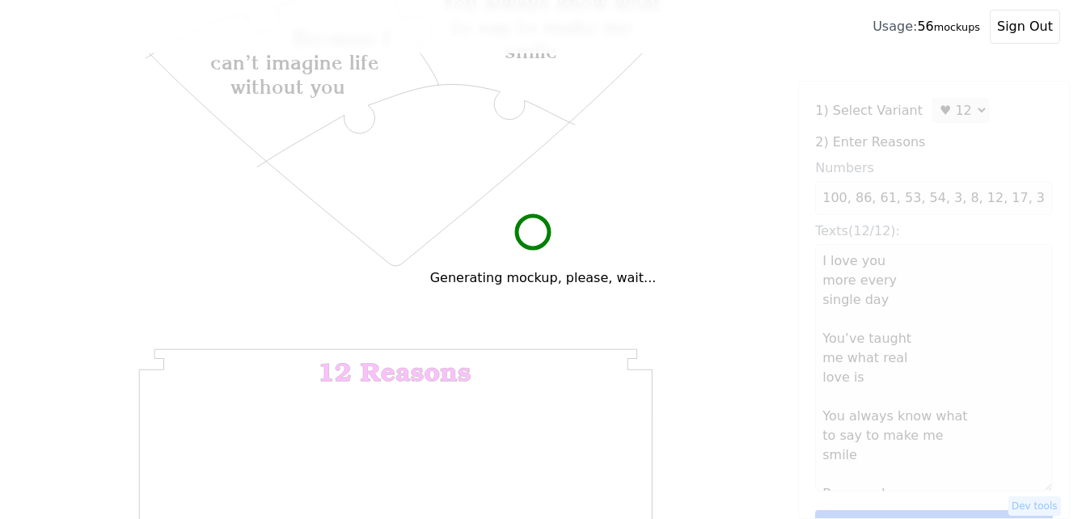
scroll to position [629, 0]
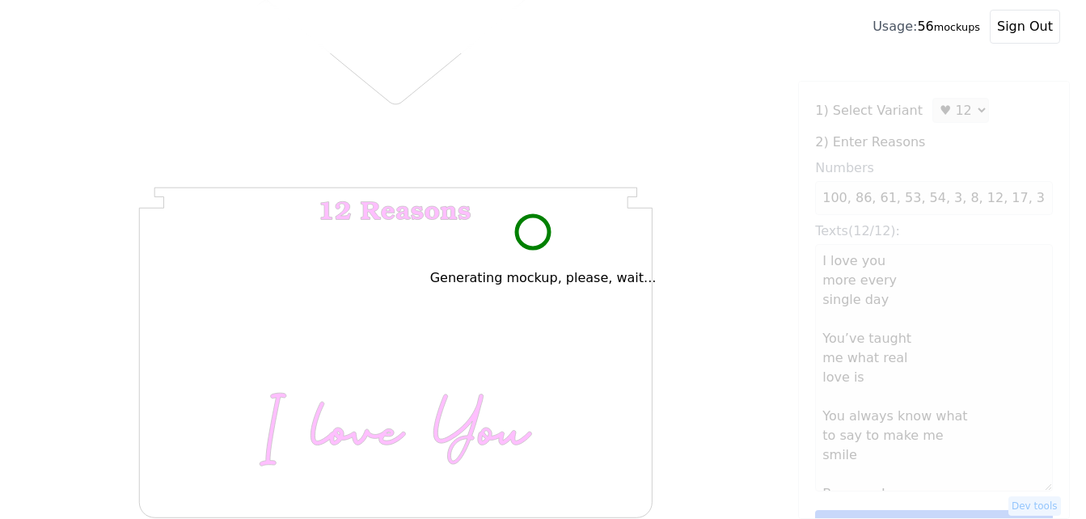
type textarea "I love you more every single day You’ve taught me what real love is You always …"
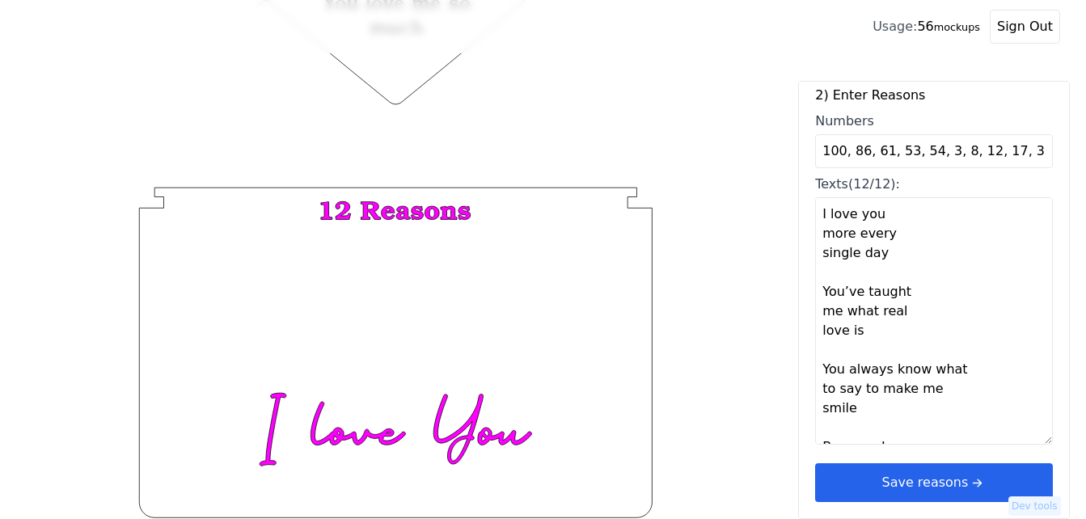
scroll to position [49, 0]
click at [977, 483] on icon "arrow right short" at bounding box center [979, 483] width 5 height 8
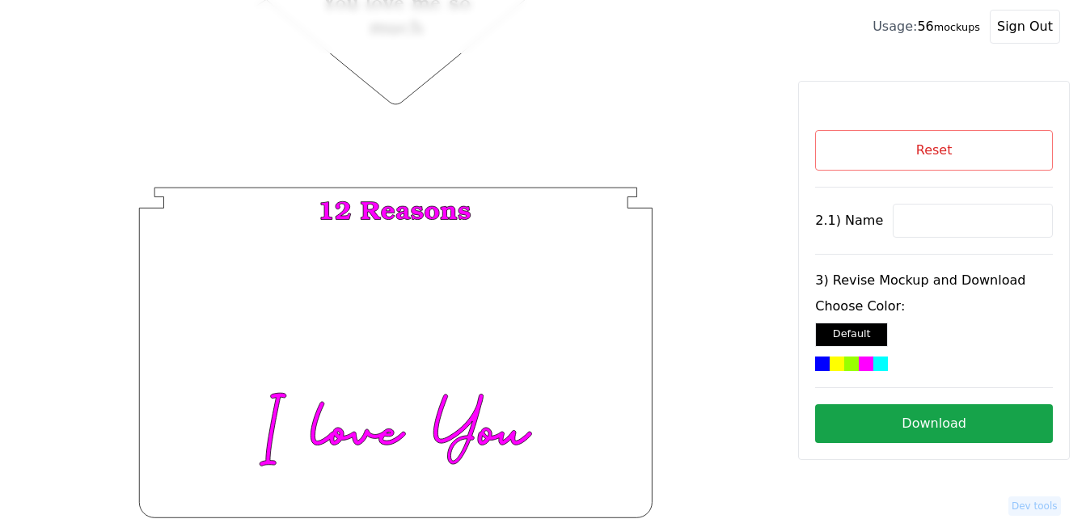
click at [937, 230] on input at bounding box center [973, 221] width 160 height 34
paste input "Dakota"
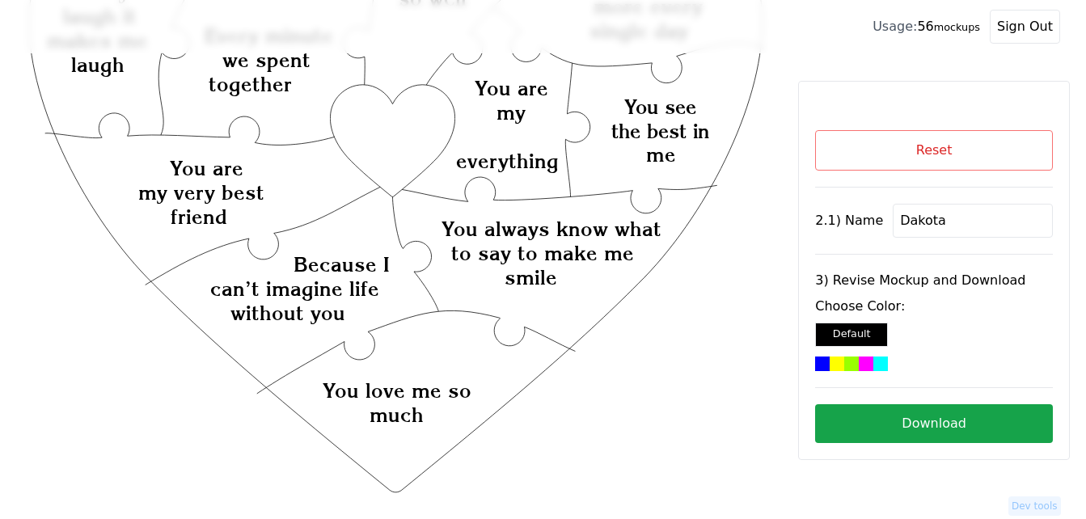
scroll to position [225, 0]
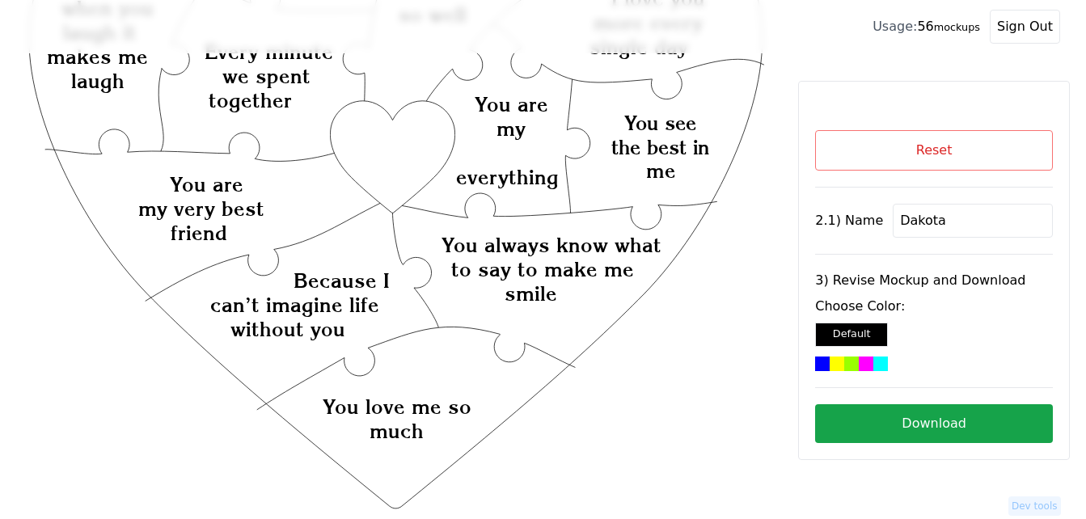
type input "Dakota"
click at [405, 150] on icon "Created with Snap Created with Snap Created with Snap You always know what to s…" at bounding box center [396, 384] width 740 height 1078
click at [877, 365] on div at bounding box center [880, 364] width 15 height 15
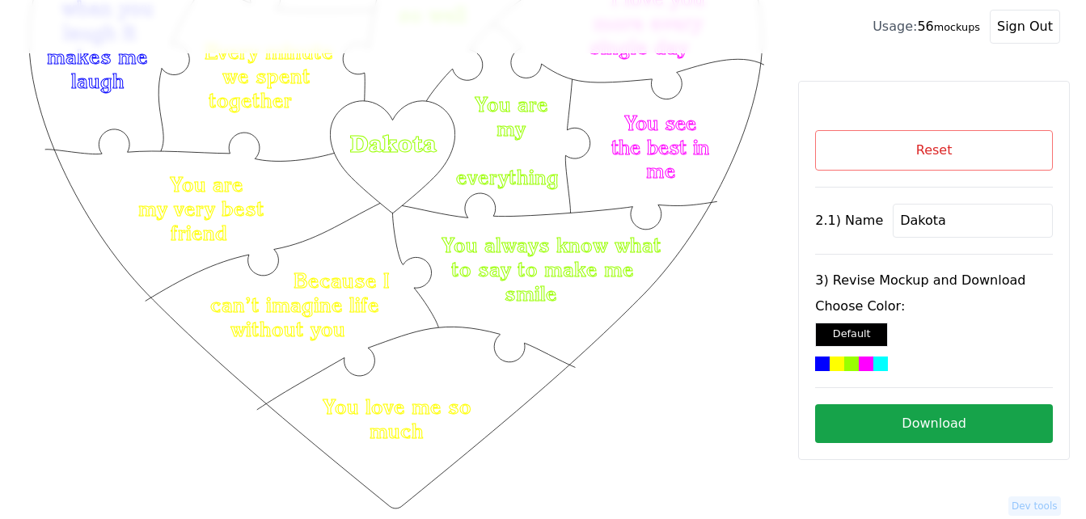
click at [980, 424] on button "Download" at bounding box center [934, 423] width 238 height 39
click at [943, 144] on button "Reset" at bounding box center [934, 150] width 238 height 40
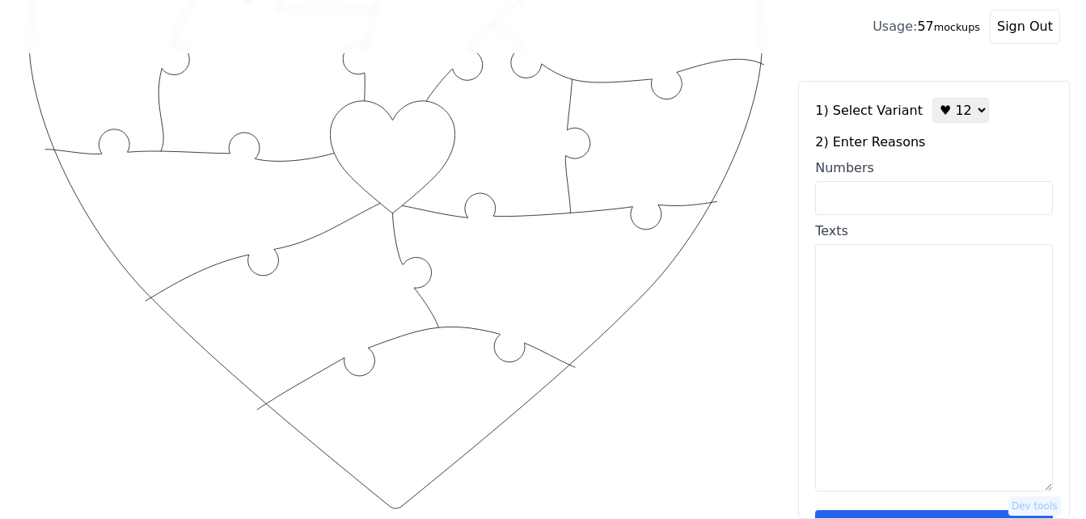
click at [956, 114] on select "♥ 12 ♥ 18 ♥ 28 ♥ 40 ♥ 50 ♥ 60 ♥ 70" at bounding box center [960, 110] width 57 height 25
select select "2"
click at [932, 98] on select "♥ 12 ♥ 18 ♥ 28 ♥ 40 ♥ 50 ♥ 60 ♥ 70" at bounding box center [960, 110] width 57 height 25
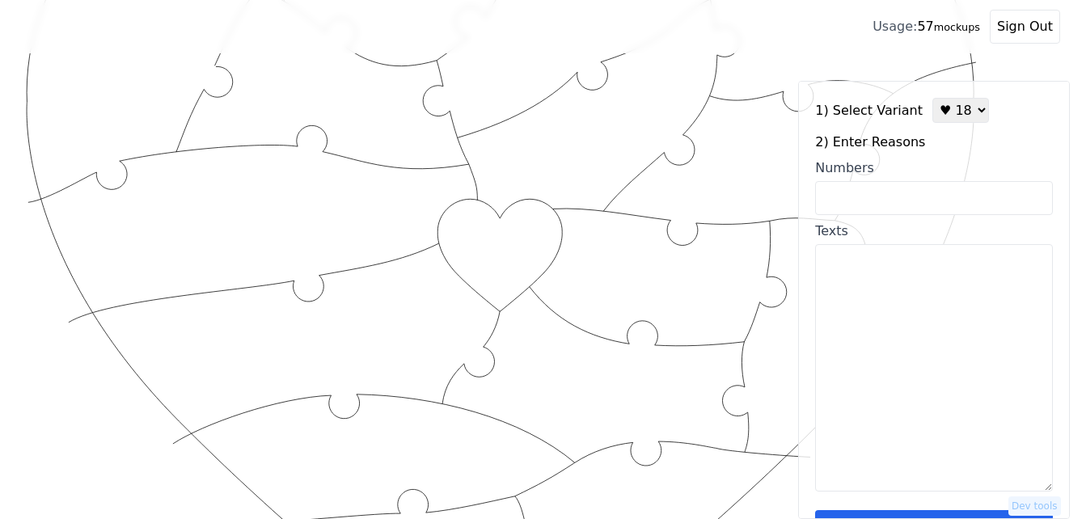
click at [927, 205] on input "Numbers" at bounding box center [934, 198] width 238 height 34
drag, startPoint x: 927, startPoint y: 205, endPoint x: 838, endPoint y: 323, distance: 147.3
click at [838, 323] on textarea "Texts" at bounding box center [934, 367] width 238 height 247
paste textarea "[PERSON_NAME] You complete me, You’re my bestest friend, You’re the most Gorgeo…"
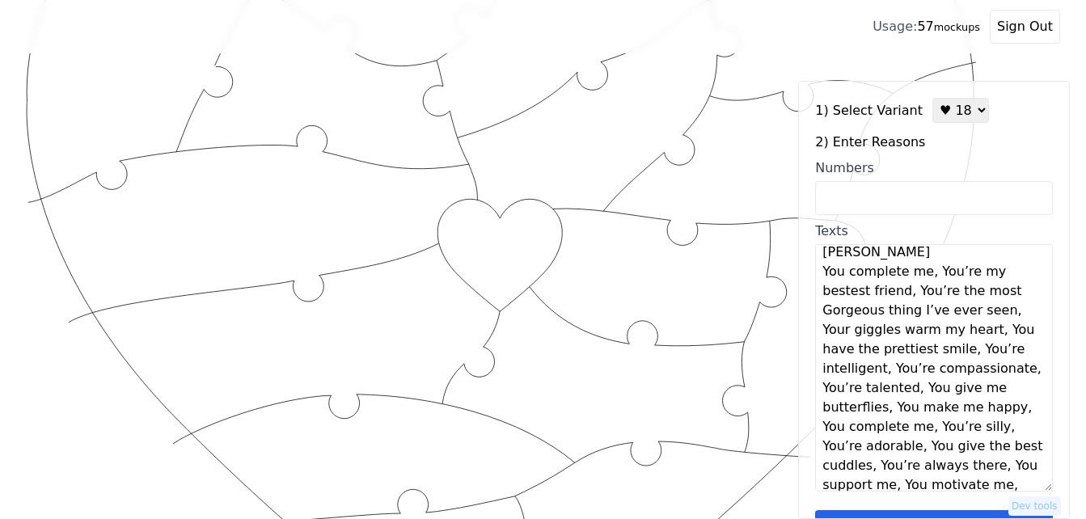
scroll to position [0, 0]
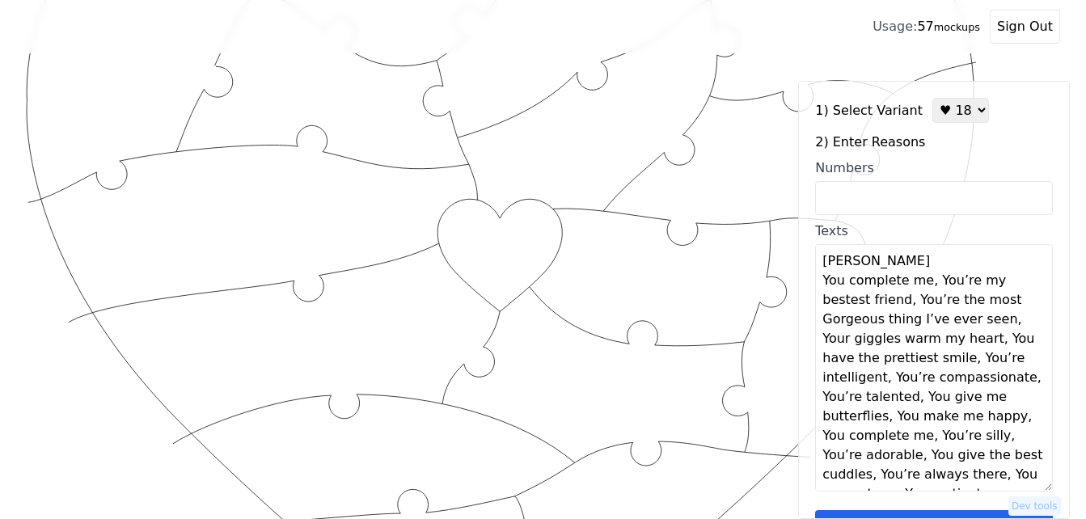
click at [926, 288] on textarea "[PERSON_NAME] You complete me, You’re my bestest friend, You’re the most Gorgeo…" at bounding box center [934, 367] width 238 height 247
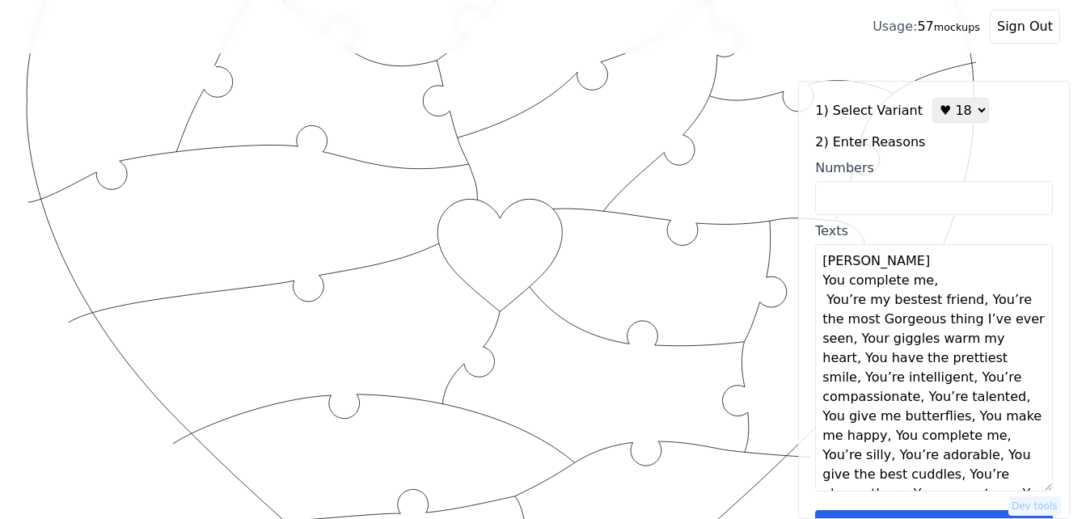
click at [933, 276] on textarea "[PERSON_NAME] You complete me, You’re my bestest friend, You’re the most Gorgeo…" at bounding box center [934, 367] width 238 height 247
click at [969, 325] on textarea "[PERSON_NAME] complete me, You’re my bestest friend, You’re the most Gorgeous t…" at bounding box center [934, 367] width 238 height 247
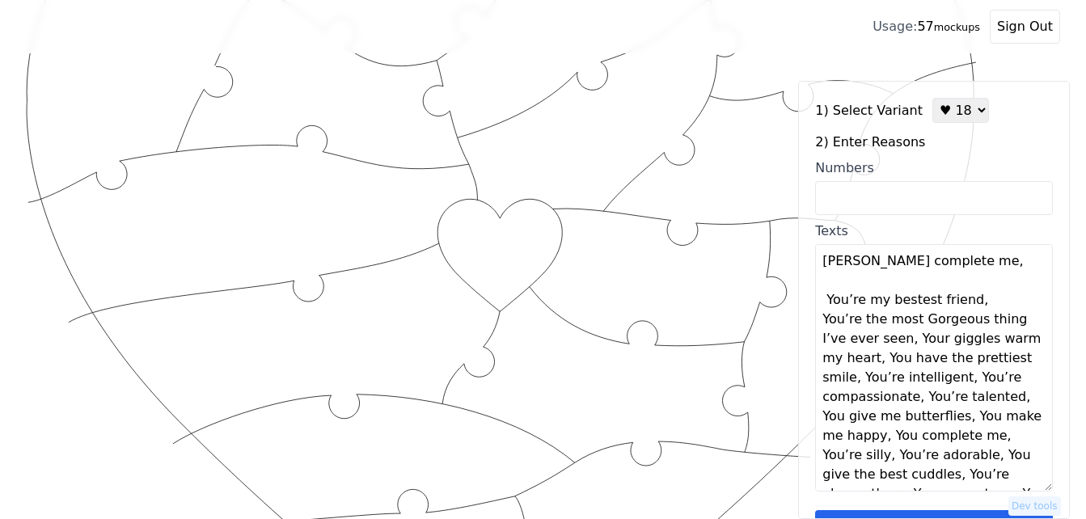
click at [970, 324] on textarea "[PERSON_NAME] complete me, You’re my bestest friend, You’re the most Gorgeous t…" at bounding box center [934, 367] width 238 height 247
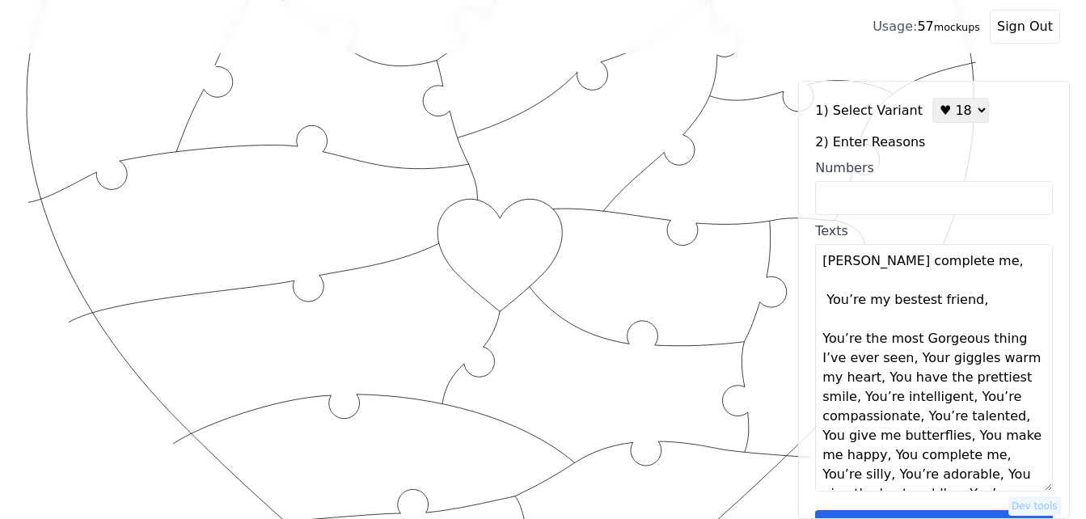
scroll to position [209, 0]
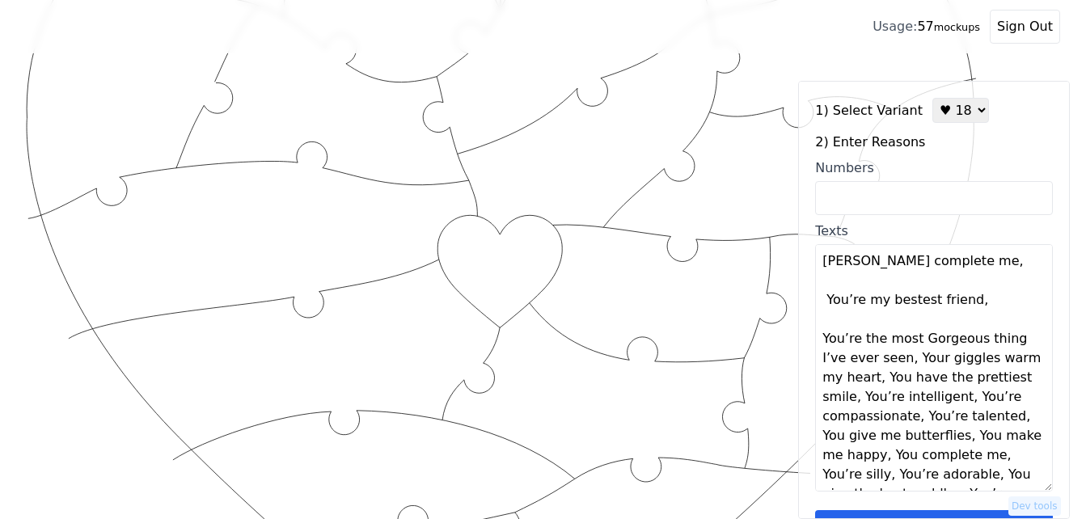
click at [903, 379] on textarea "[PERSON_NAME] complete me, You’re my bestest friend, You’re the most Gorgeous t…" at bounding box center [934, 367] width 238 height 247
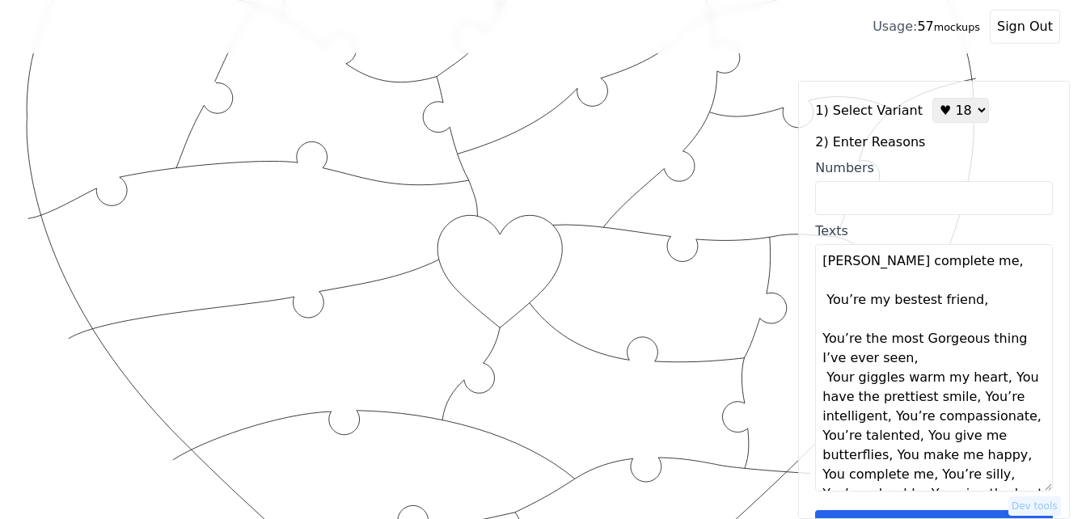
click at [903, 379] on textarea "[PERSON_NAME] complete me, You’re my bestest friend, You’re the most Gorgeous t…" at bounding box center [934, 367] width 238 height 247
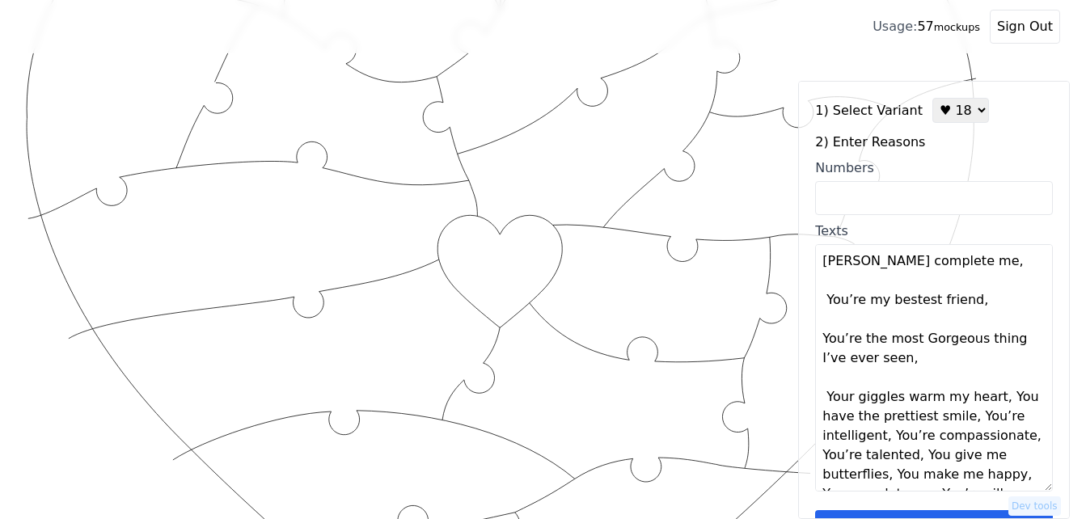
click at [989, 419] on textarea "[PERSON_NAME] complete me, You’re my bestest friend, You’re the most Gorgeous t…" at bounding box center [934, 367] width 238 height 247
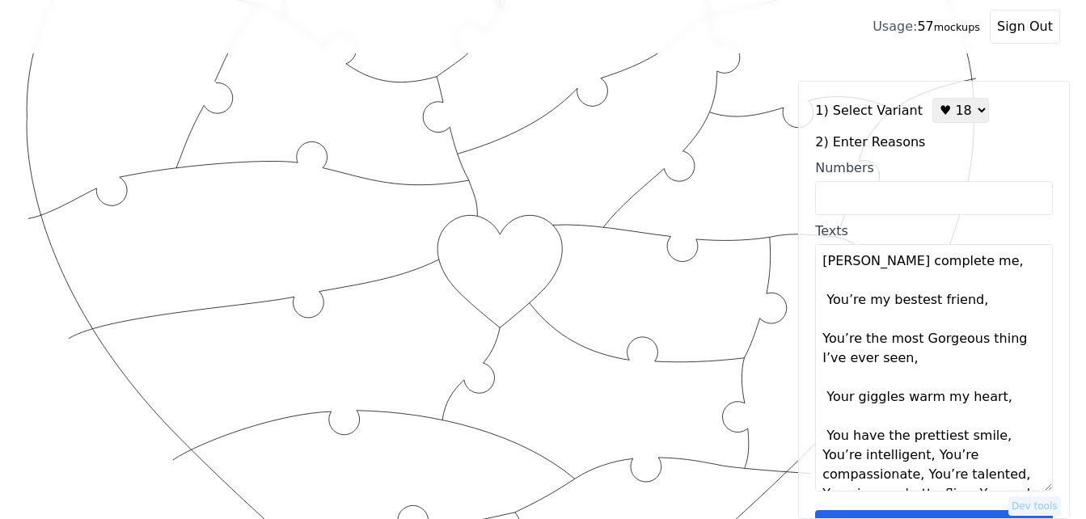
click at [990, 418] on textarea "[PERSON_NAME] complete me, You’re my bestest friend, You’re the most Gorgeous t…" at bounding box center [934, 367] width 238 height 247
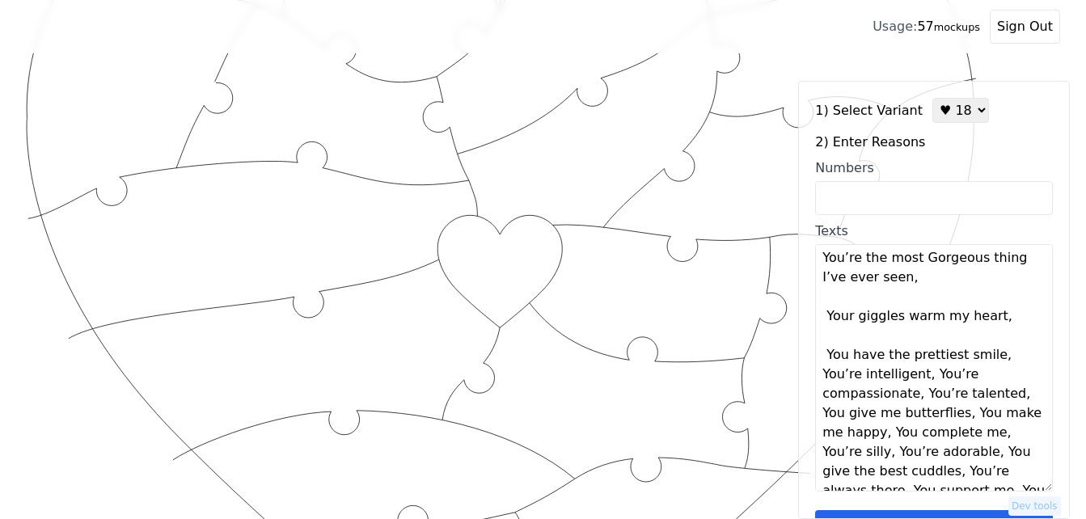
click at [1001, 386] on textarea "[PERSON_NAME] complete me, You’re my bestest friend, You’re the most Gorgeous t…" at bounding box center [934, 367] width 238 height 247
click at [995, 381] on textarea "[PERSON_NAME] complete me, You’re my bestest friend, You’re the most Gorgeous t…" at bounding box center [934, 367] width 238 height 247
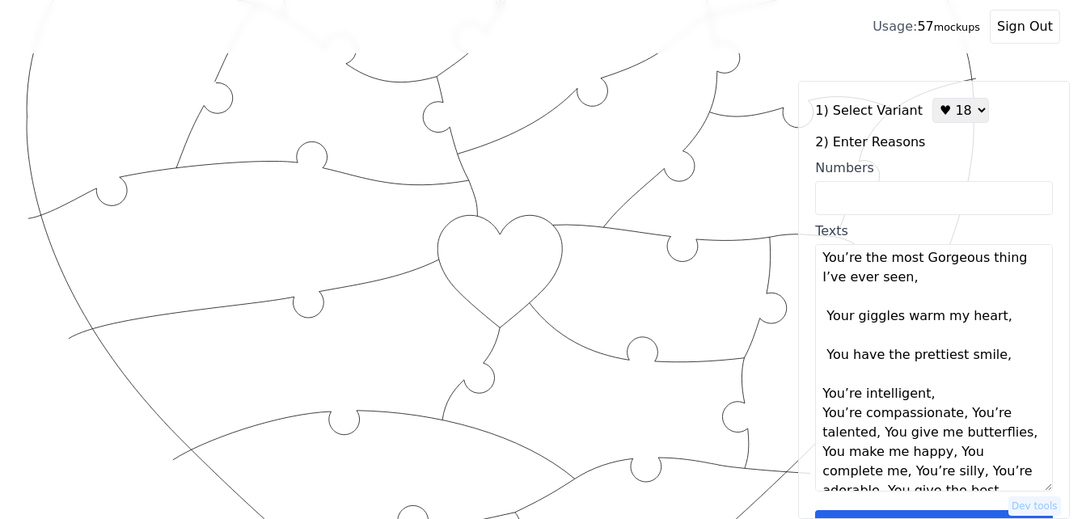
click at [930, 413] on textarea "[PERSON_NAME] complete me, You’re my bestest friend, You’re the most Gorgeous t…" at bounding box center [934, 367] width 238 height 247
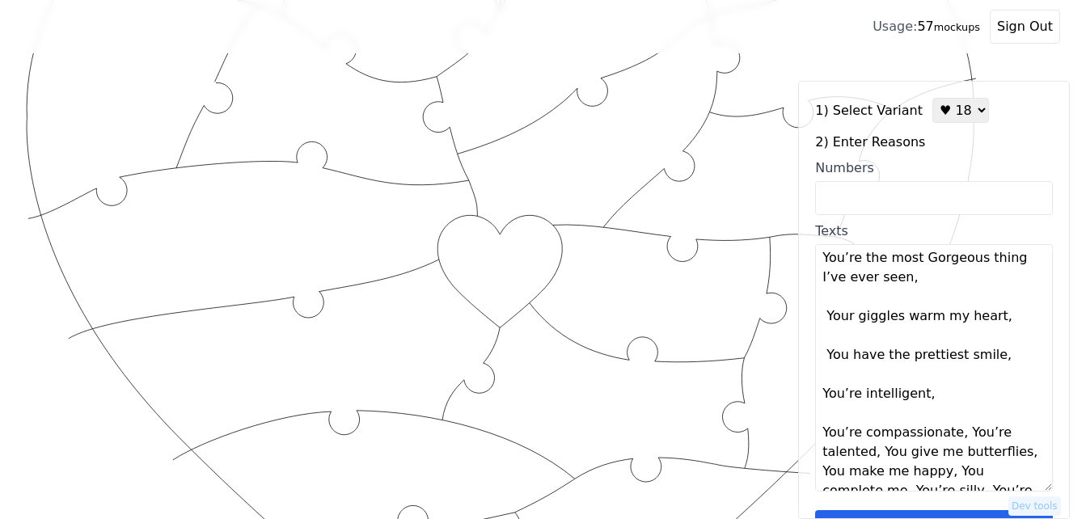
scroll to position [162, 0]
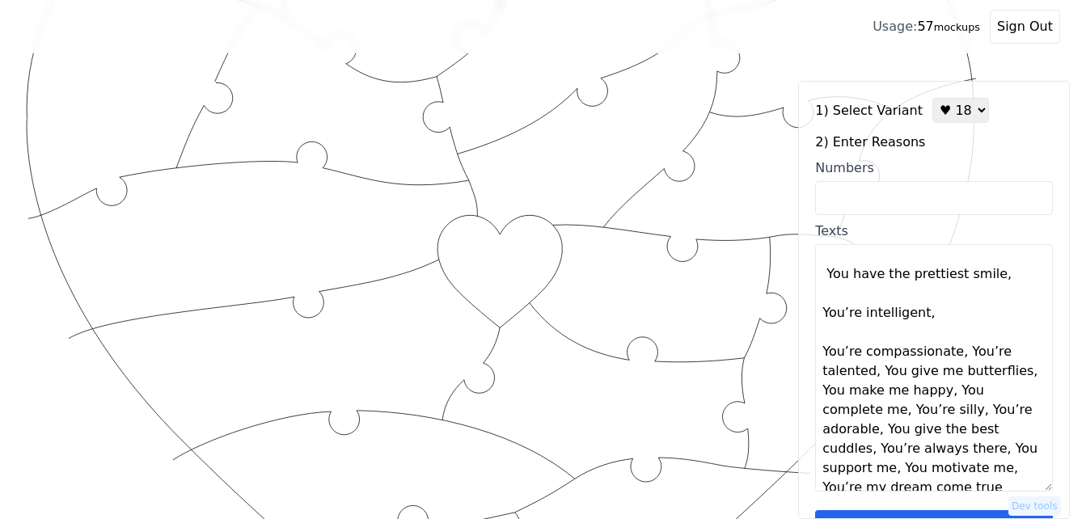
click at [951, 372] on textarea "[PERSON_NAME] complete me, You’re my bestest friend, You’re the most Gorgeous t…" at bounding box center [934, 367] width 238 height 247
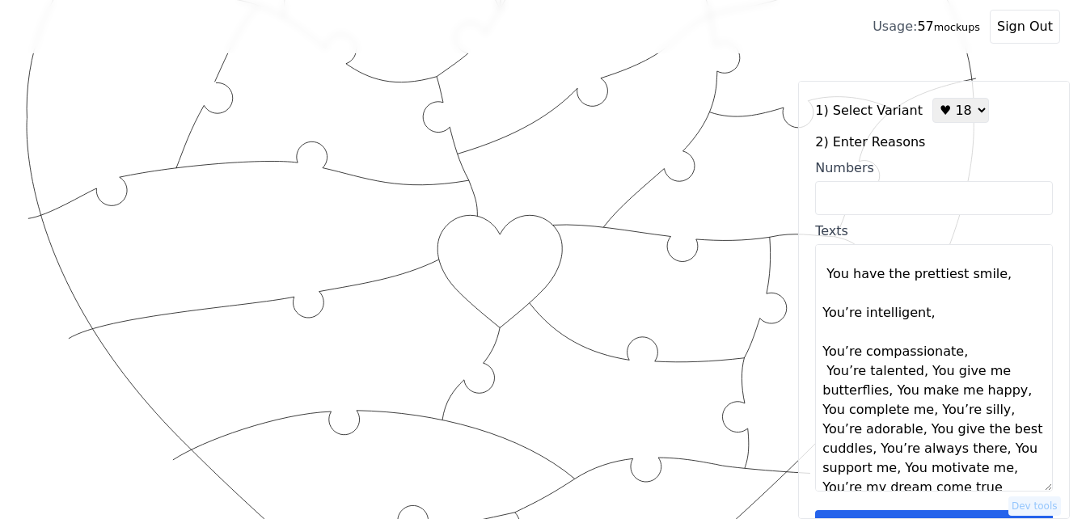
click at [956, 376] on textarea "[PERSON_NAME] complete me, You’re my bestest friend, You’re the most Gorgeous t…" at bounding box center [934, 367] width 238 height 247
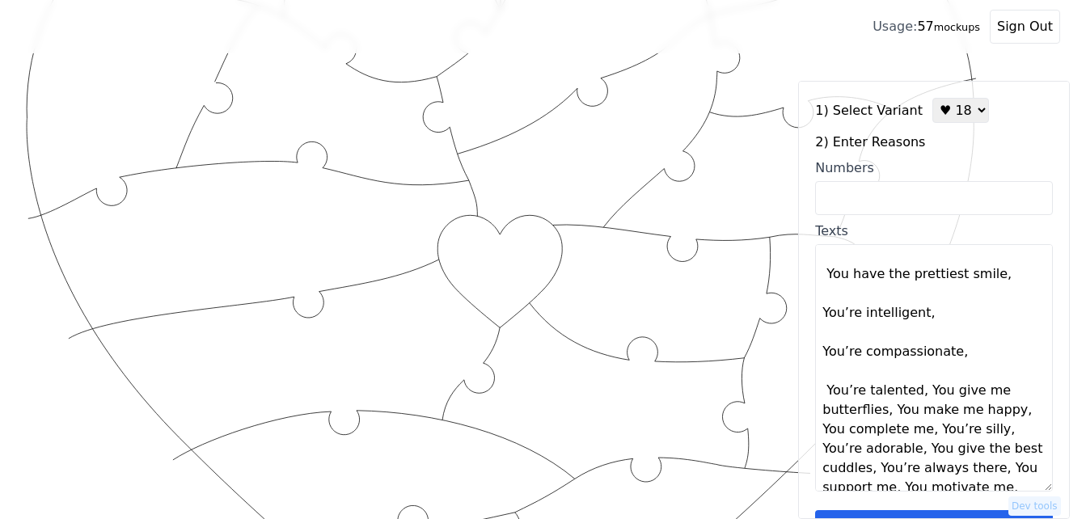
click at [914, 416] on textarea "[PERSON_NAME] complete me, You’re my bestest friend, You’re the most Gorgeous t…" at bounding box center [934, 367] width 238 height 247
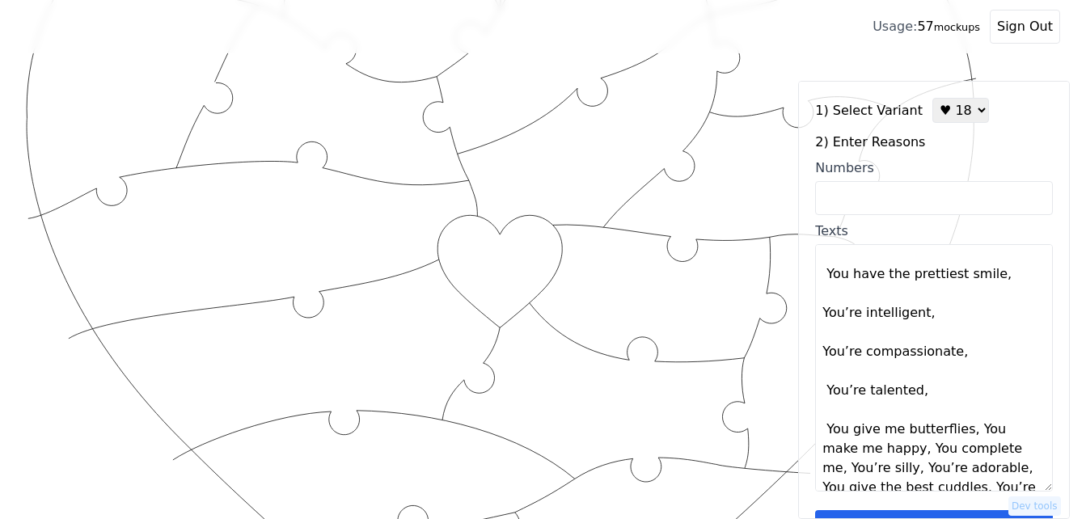
click at [918, 415] on textarea "[PERSON_NAME] complete me, You’re my bestest friend, You’re the most Gorgeous t…" at bounding box center [934, 367] width 238 height 247
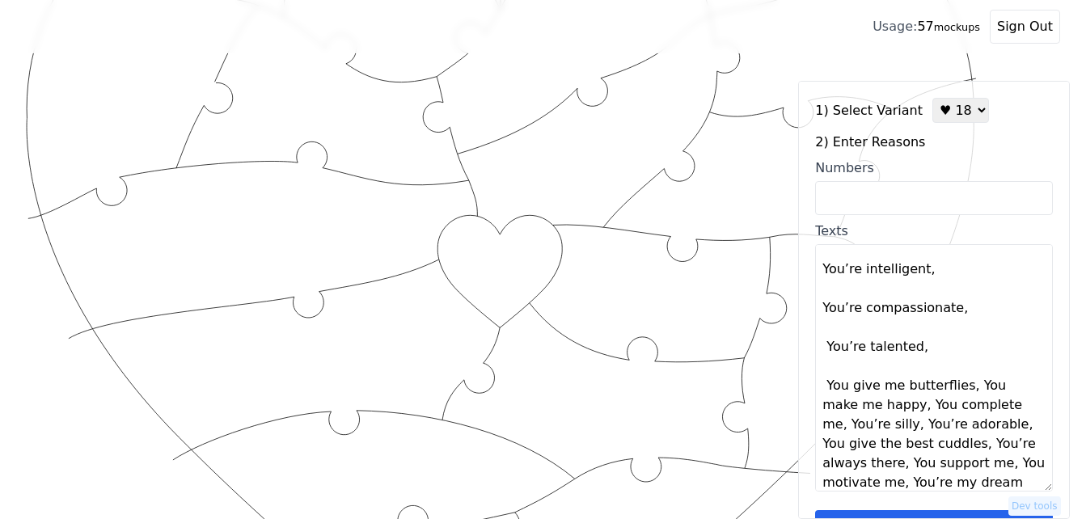
scroll to position [243, 0]
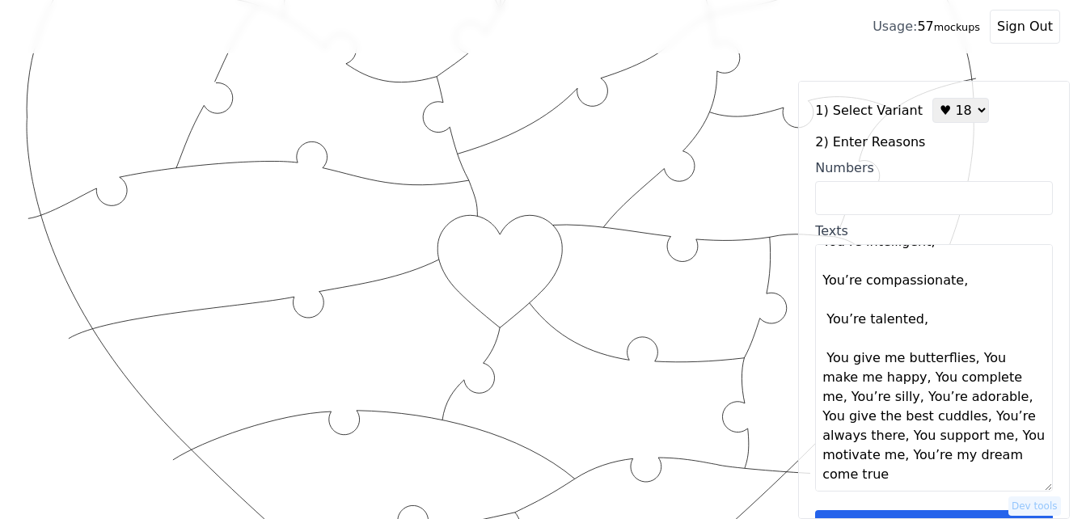
click at [960, 370] on textarea "[PERSON_NAME] complete me, You’re my bestest friend, You’re the most Gorgeous t…" at bounding box center [934, 367] width 238 height 247
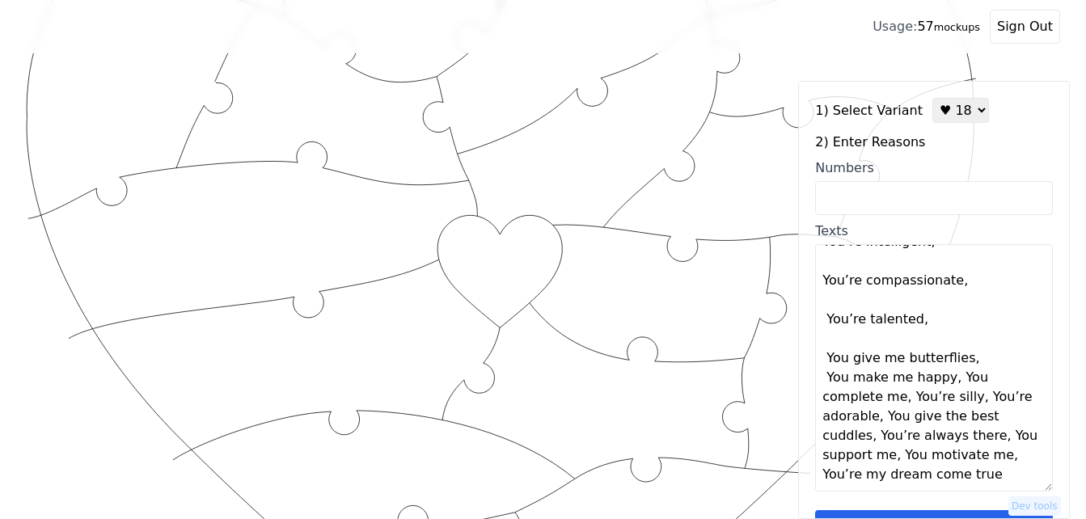
click at [945, 390] on textarea "[PERSON_NAME] complete me, You’re my bestest friend, You’re the most Gorgeous t…" at bounding box center [934, 367] width 238 height 247
click at [975, 370] on textarea "[PERSON_NAME] complete me, You’re my bestest friend, You’re the most Gorgeous t…" at bounding box center [934, 367] width 238 height 247
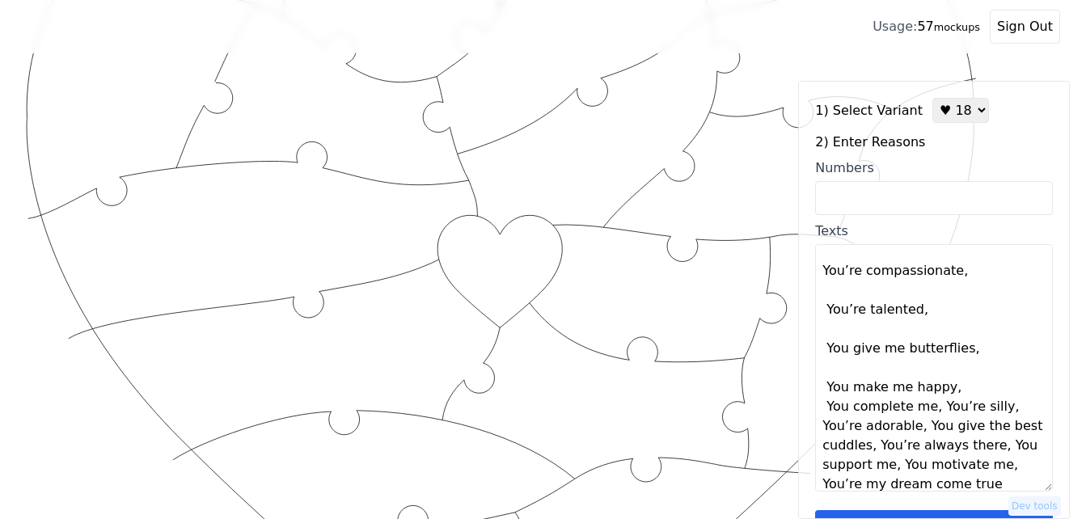
scroll to position [272, 0]
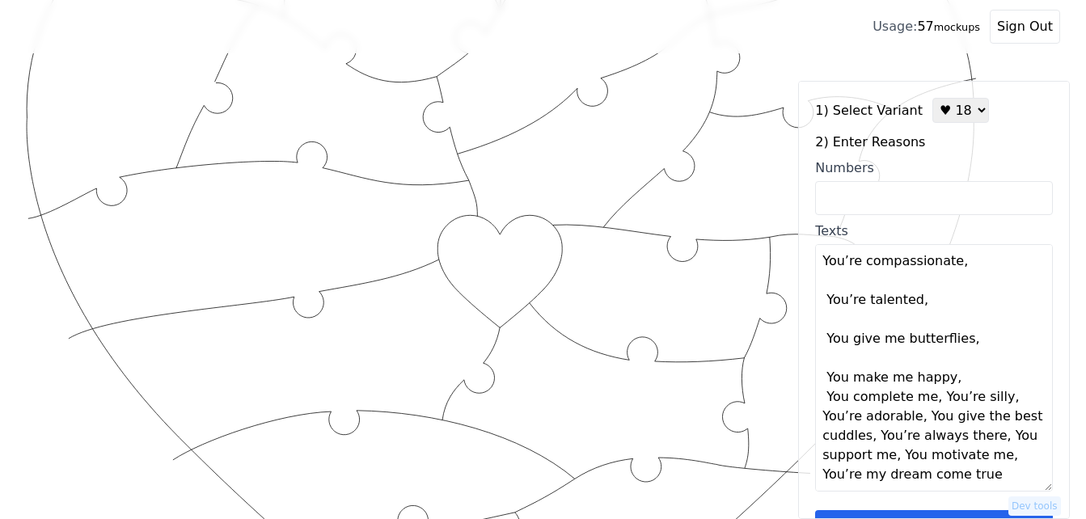
click at [952, 381] on textarea "[PERSON_NAME] complete me, You’re my bestest friend, You’re the most Gorgeous t…" at bounding box center [934, 367] width 238 height 247
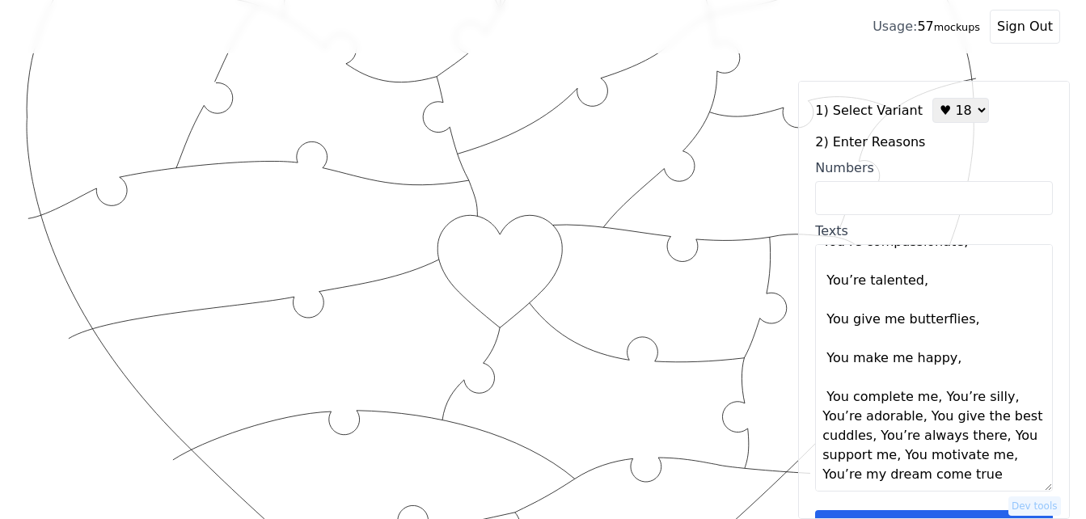
scroll to position [291, 0]
click at [928, 402] on textarea "[PERSON_NAME] complete me, You’re my bestest friend, You’re the most Gorgeous t…" at bounding box center [934, 367] width 238 height 247
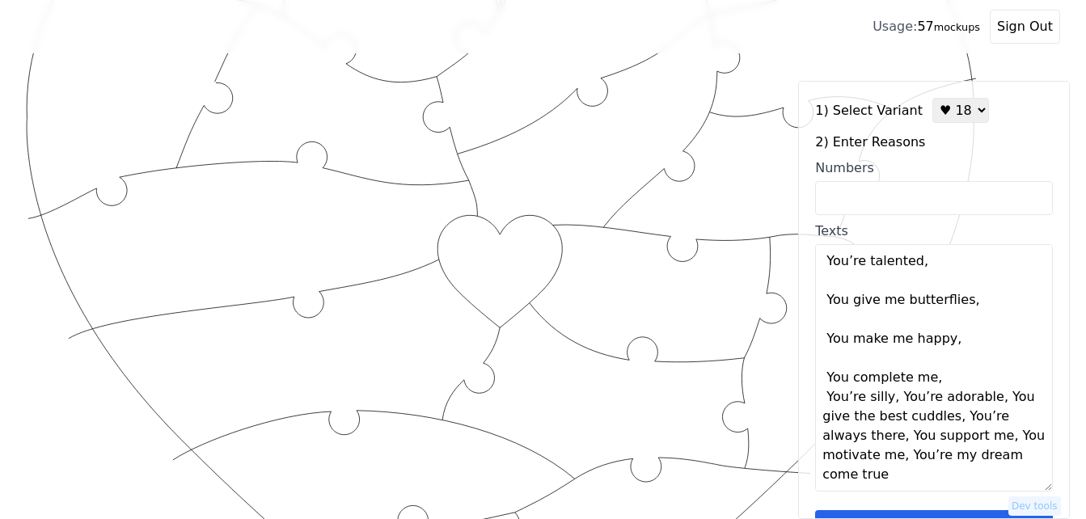
click at [928, 402] on textarea "[PERSON_NAME] complete me, You’re my bestest friend, You’re the most Gorgeous t…" at bounding box center [934, 367] width 238 height 247
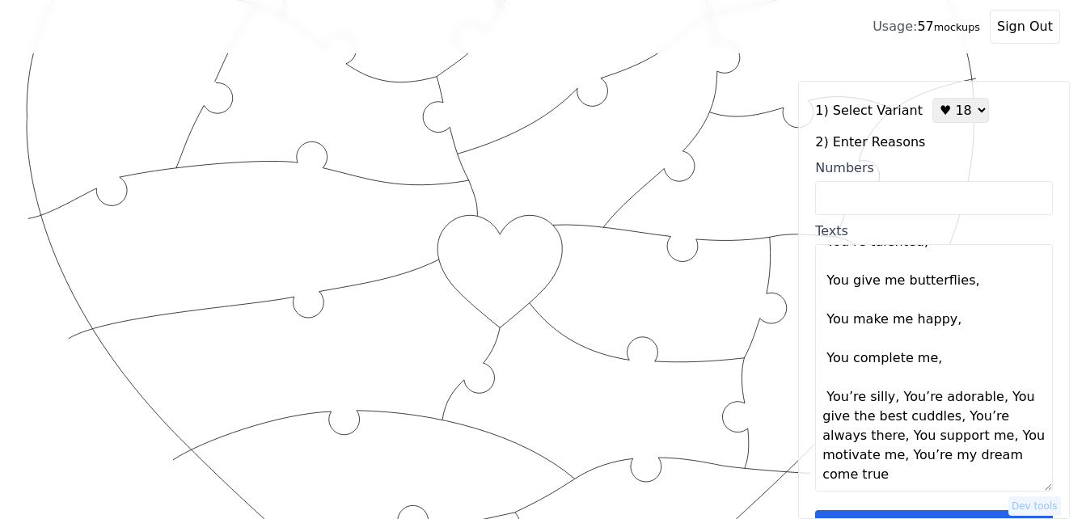
scroll to position [330, 0]
click at [889, 403] on textarea "[PERSON_NAME] complete me, You’re my bestest friend, You’re the most Gorgeous t…" at bounding box center [934, 367] width 238 height 247
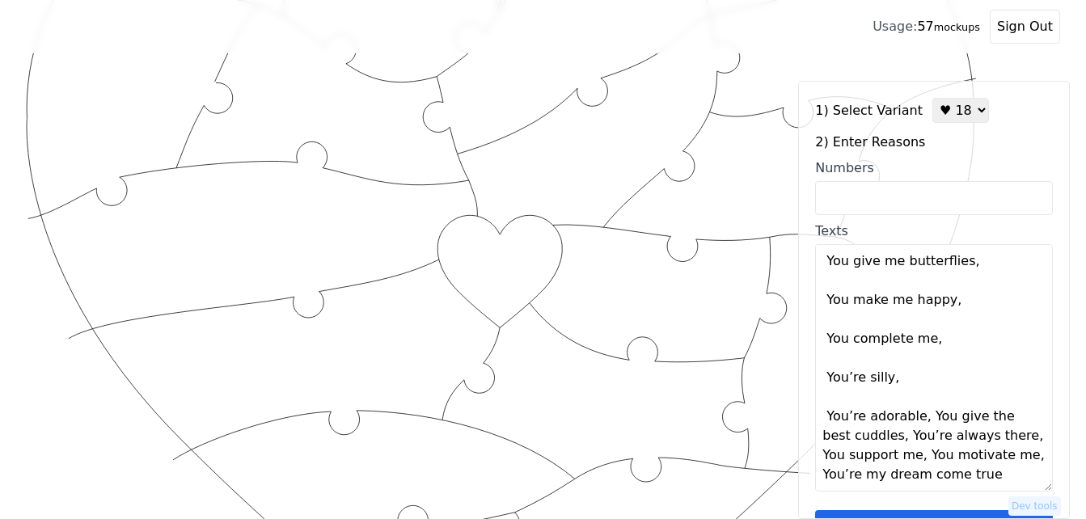
click at [893, 402] on textarea "[PERSON_NAME] complete me, You’re my bestest friend, You’re the most Gorgeous t…" at bounding box center [934, 367] width 238 height 247
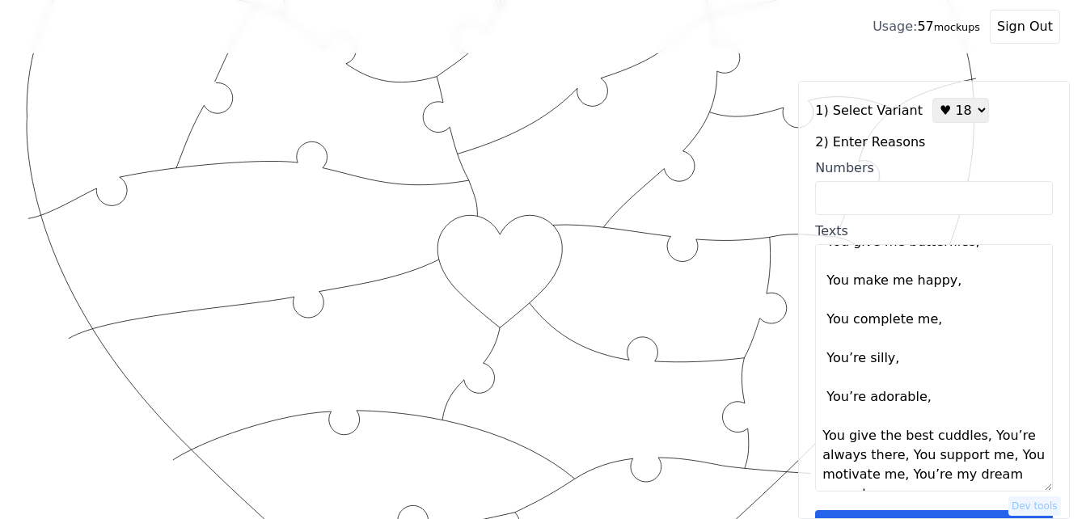
click at [922, 420] on textarea "[PERSON_NAME] complete me, You’re my bestest friend, You’re the most Gorgeous t…" at bounding box center [934, 367] width 238 height 247
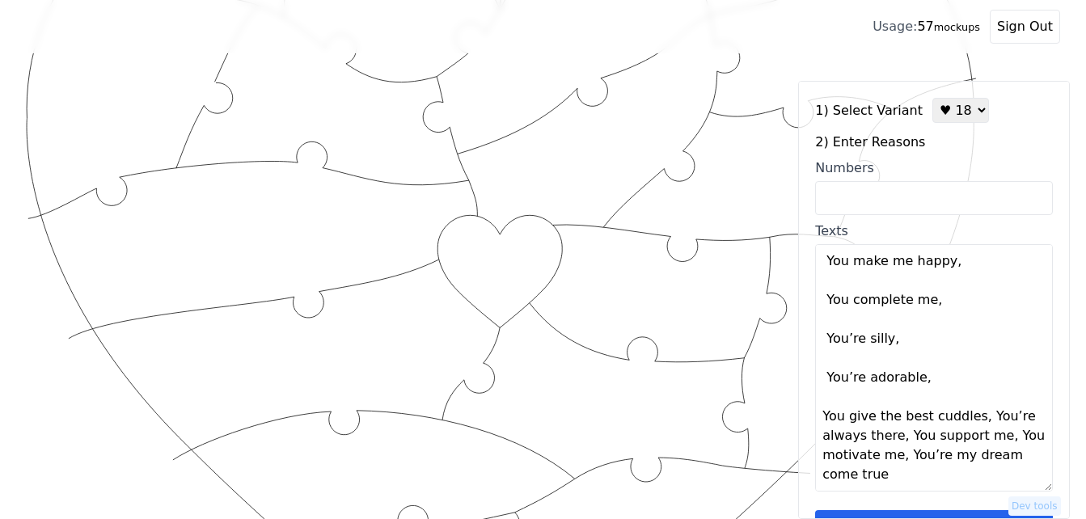
scroll to position [388, 0]
click at [971, 419] on textarea "[PERSON_NAME] complete me, You’re my bestest friend, You’re the most Gorgeous t…" at bounding box center [934, 367] width 238 height 247
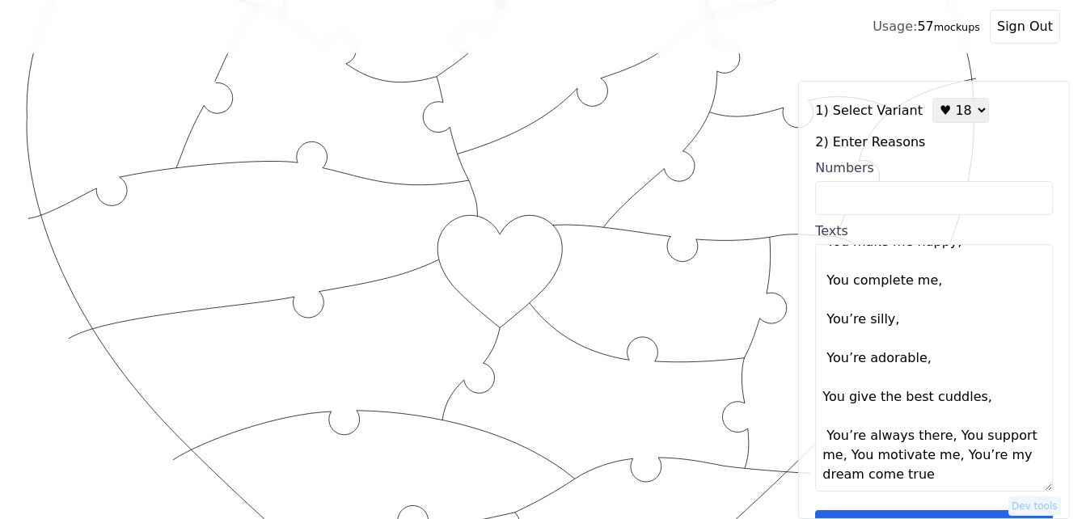
click at [976, 419] on textarea "[PERSON_NAME] complete me, You’re my bestest friend, You’re the most Gorgeous t…" at bounding box center [934, 367] width 238 height 247
click at [958, 435] on textarea "[PERSON_NAME] complete me, You’re my bestest friend, You’re the most Gorgeous t…" at bounding box center [934, 367] width 238 height 247
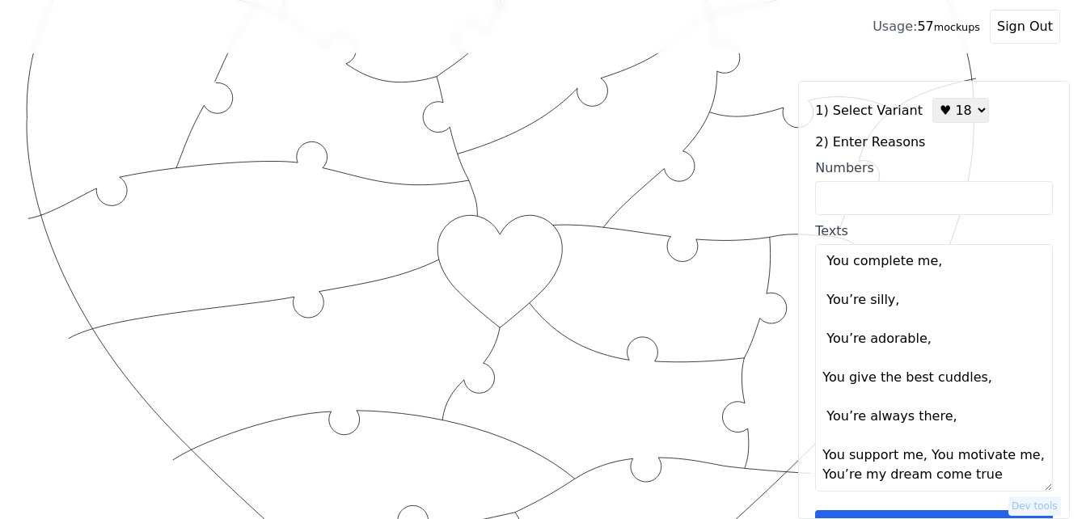
scroll to position [427, 0]
click at [917, 460] on textarea "[PERSON_NAME] complete me, You’re my bestest friend, You’re the most Gorgeous t…" at bounding box center [934, 367] width 238 height 247
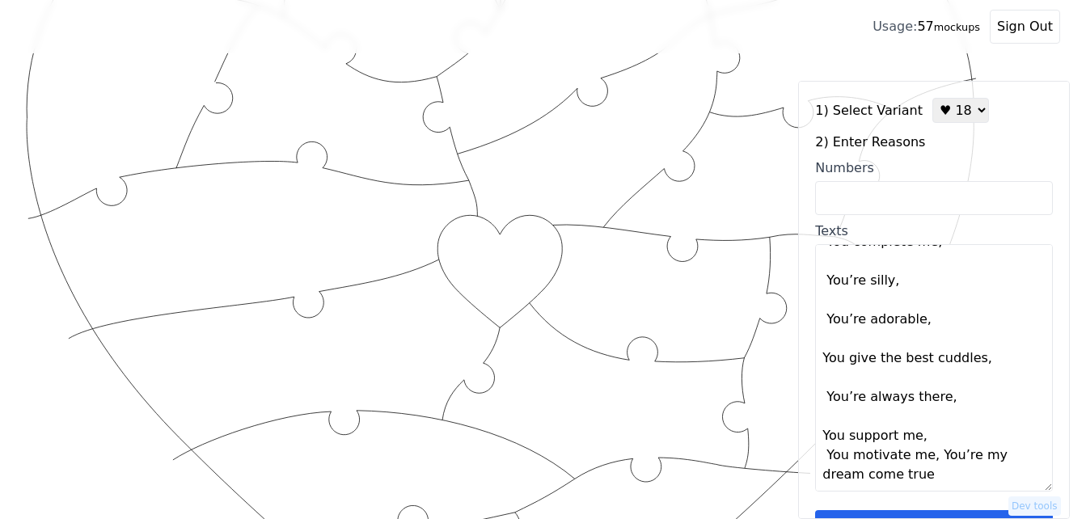
click at [917, 460] on textarea "[PERSON_NAME] complete me, You’re my bestest friend, You’re the most Gorgeous t…" at bounding box center [934, 367] width 238 height 247
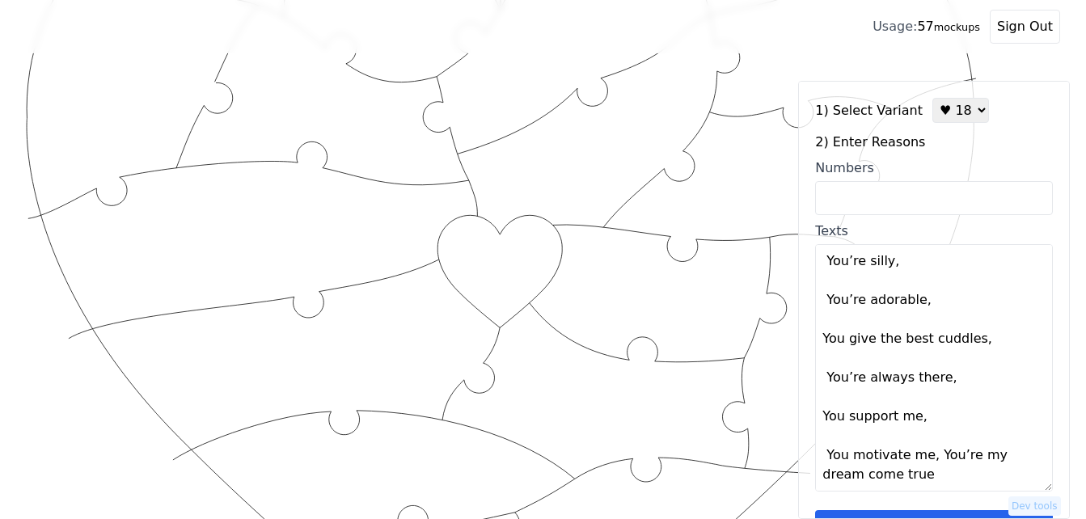
click at [924, 457] on textarea "[PERSON_NAME] complete me, You’re my bestest friend, You’re the most Gorgeous t…" at bounding box center [934, 367] width 238 height 247
click at [929, 455] on textarea "[PERSON_NAME] complete me, You’re my bestest friend, You’re the most Gorgeous t…" at bounding box center [934, 367] width 238 height 247
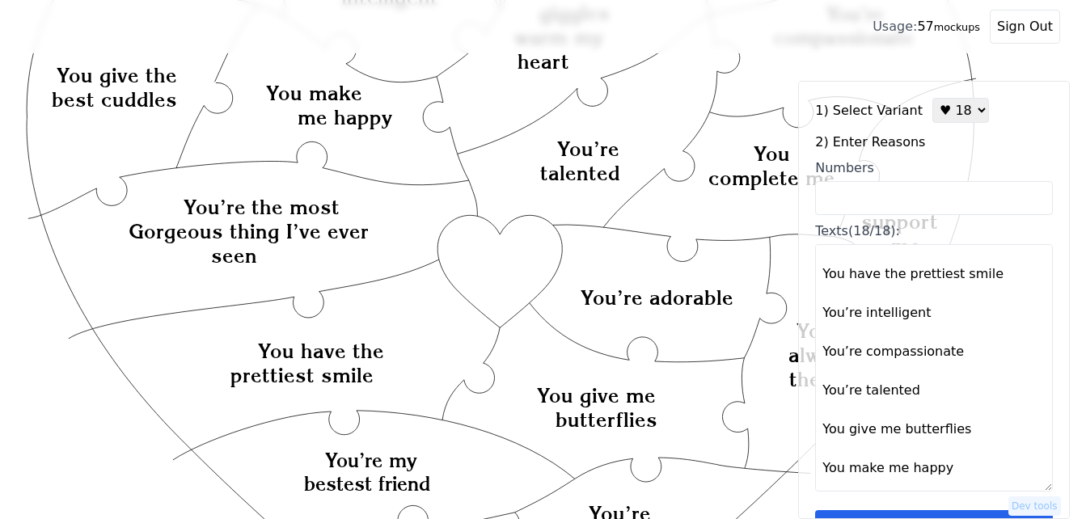
scroll to position [0, 0]
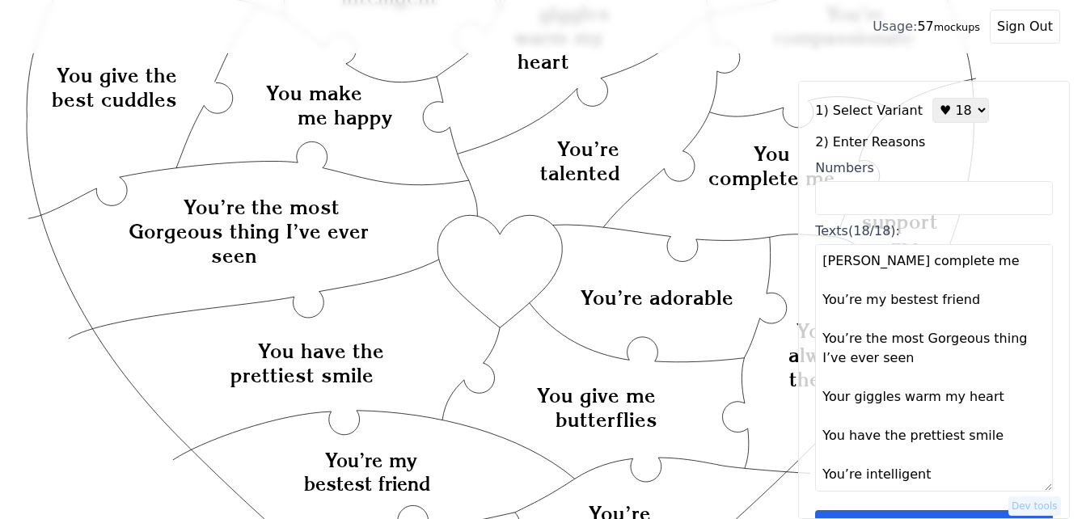
drag, startPoint x: 866, startPoint y: 261, endPoint x: 810, endPoint y: 268, distance: 56.2
click at [813, 267] on div "1) Select Variant ♥ 12 ♥ 18 ♥ 28 ♥ 40 ♥ 50 ♥ 60 ♥ 70 2) Enter Reasons Numbers T…" at bounding box center [934, 300] width 272 height 438
type textarea "You complete me You’re my bestest friend You’re the most Gorgeous thing I’ve ev…"
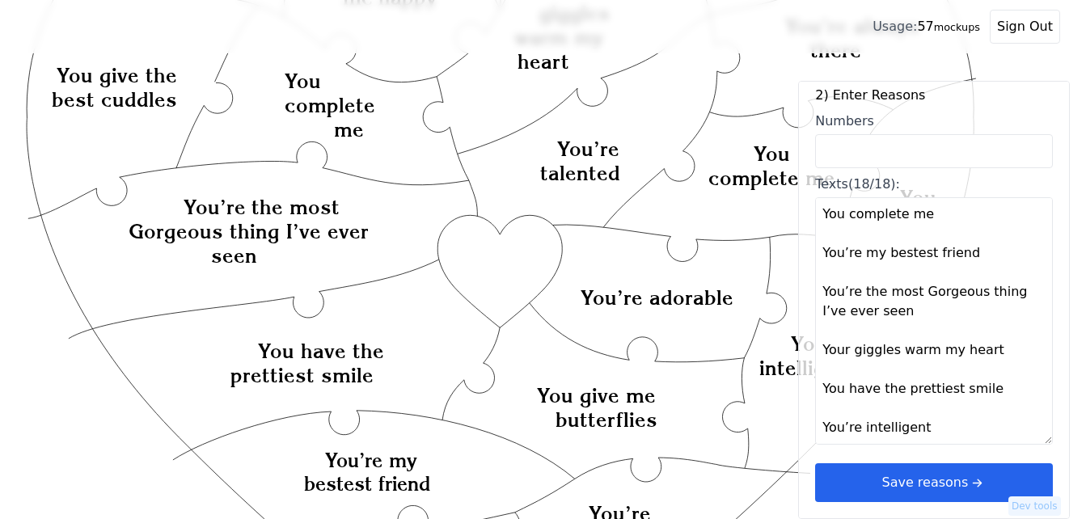
click at [820, 247] on textarea "You complete me You’re my bestest friend You’re the most Gorgeous thing I’ve ev…" at bounding box center [934, 320] width 238 height 247
click at [843, 158] on input "Numbers" at bounding box center [934, 151] width 238 height 34
click at [763, 213] on icon "Created with Snap Created with Snap Created with Snap You’re the most Gorgeous …" at bounding box center [501, 512] width 950 height 1302
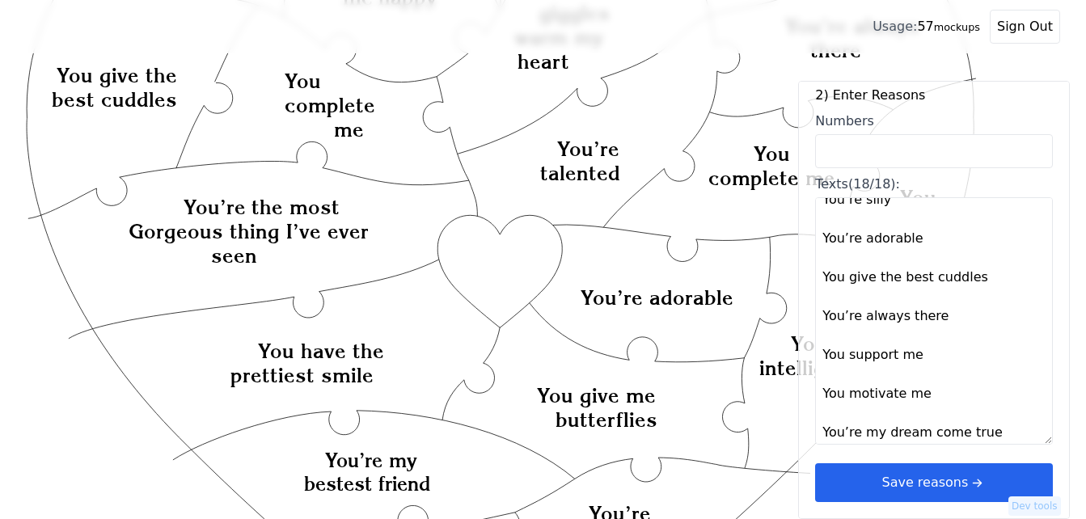
scroll to position [466, 0]
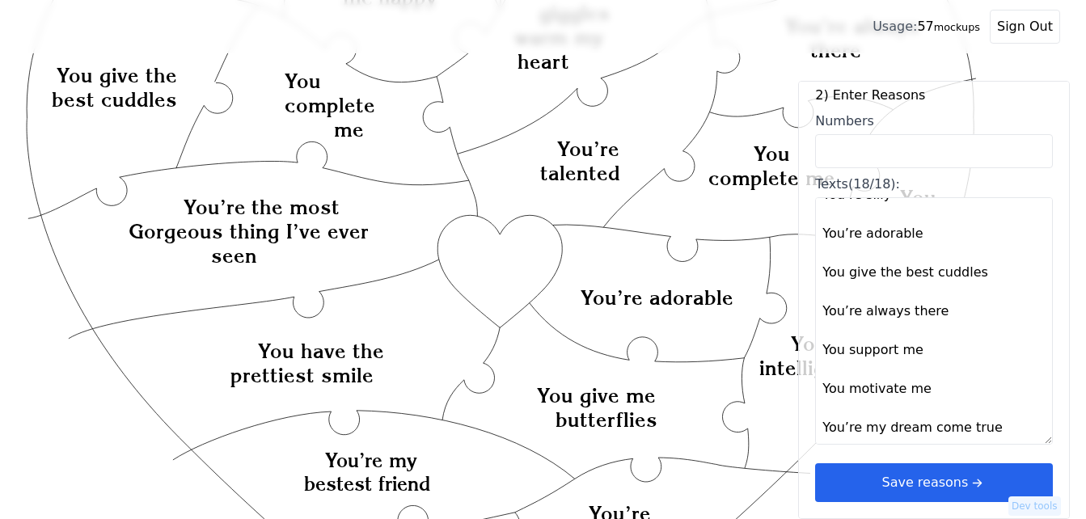
drag, startPoint x: 821, startPoint y: 208, endPoint x: 992, endPoint y: 424, distance: 275.1
click at [992, 424] on textarea "You complete me You’re my bestest friend You’re the most Gorgeous thing I’ve ev…" at bounding box center [934, 320] width 238 height 247
click at [968, 485] on icon "arrow right short" at bounding box center [977, 483] width 18 height 18
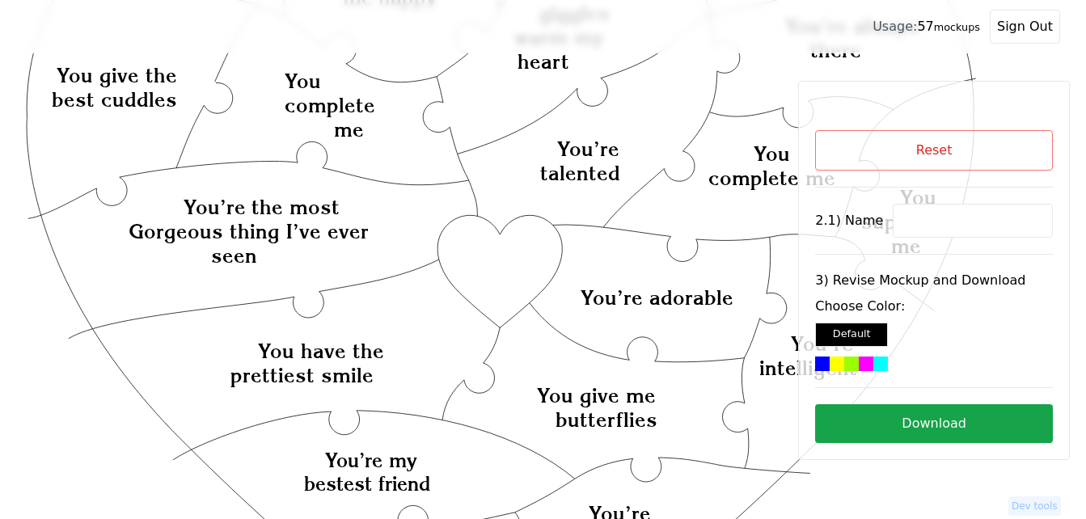
click at [950, 156] on button "Reset" at bounding box center [934, 150] width 238 height 40
select select "2"
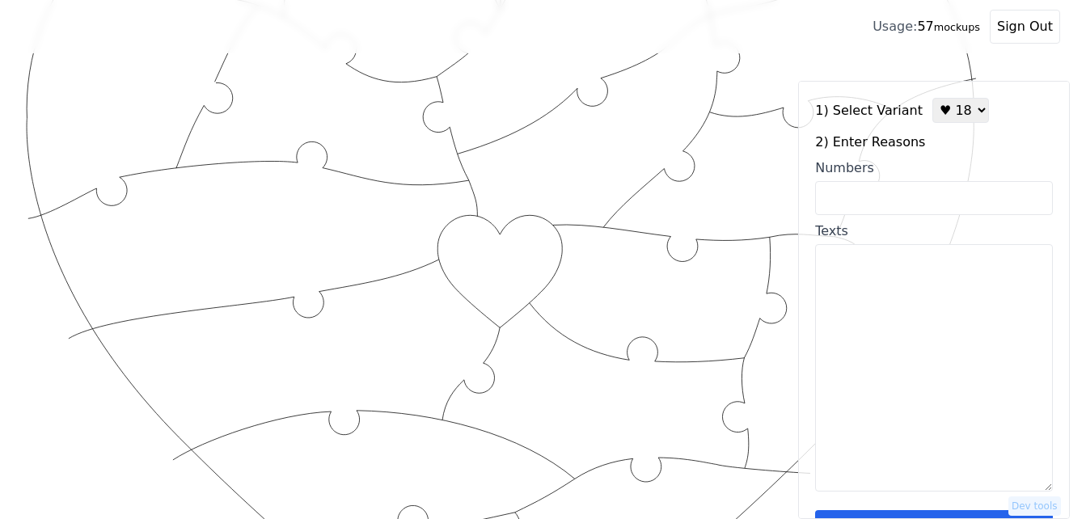
click at [902, 312] on textarea "Texts" at bounding box center [934, 367] width 238 height 247
paste textarea "You complete me You’re my bestest friend You’re the most Gorgeous thing I’ve ev…"
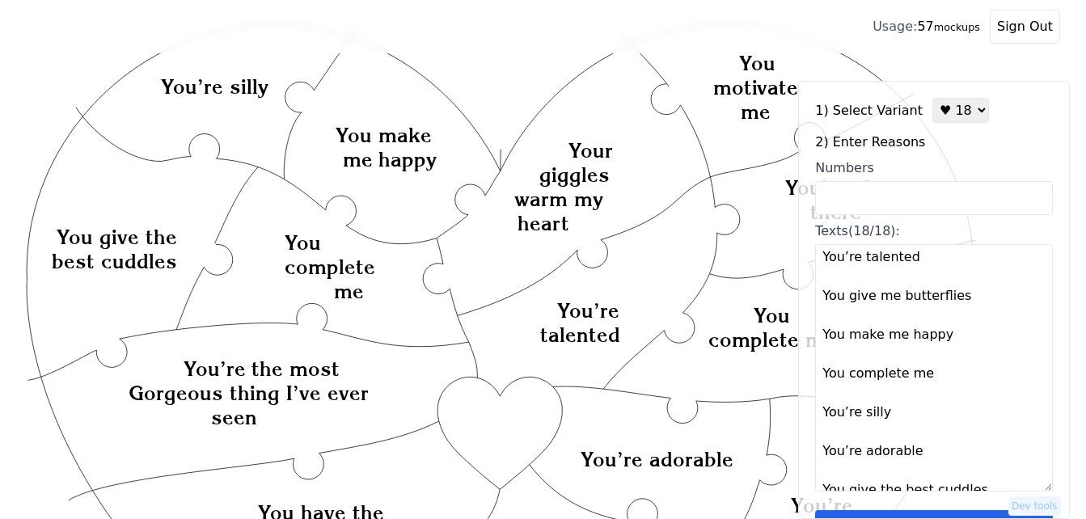
scroll to position [323, 0]
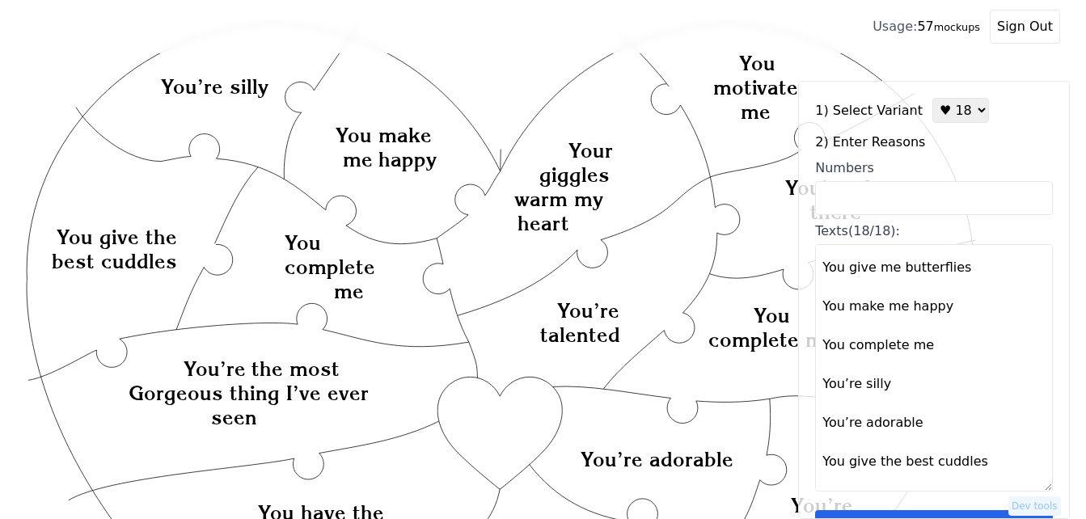
drag, startPoint x: 938, startPoint y: 349, endPoint x: 814, endPoint y: 353, distance: 123.8
click at [814, 353] on div "1) Select Variant ♥ 12 ♥ 18 ♥ 28 ♥ 40 ♥ 50 ♥ 60 ♥ 70 2) Enter Reasons Numbers T…" at bounding box center [934, 300] width 272 height 438
click at [910, 340] on textarea "You complete me You’re my bestest friend You’re the most Gorgeous thing I’ve ev…" at bounding box center [934, 367] width 238 height 247
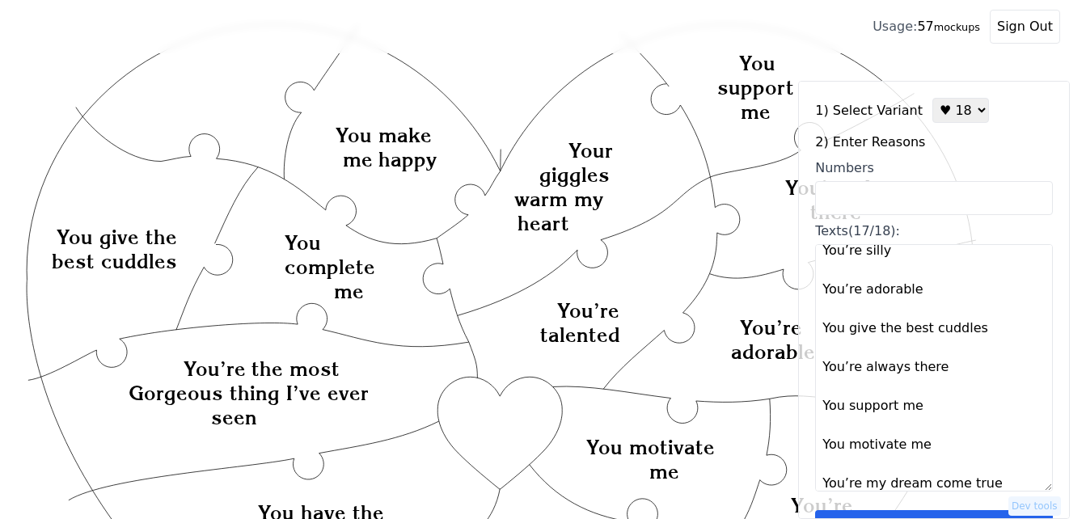
scroll to position [427, 0]
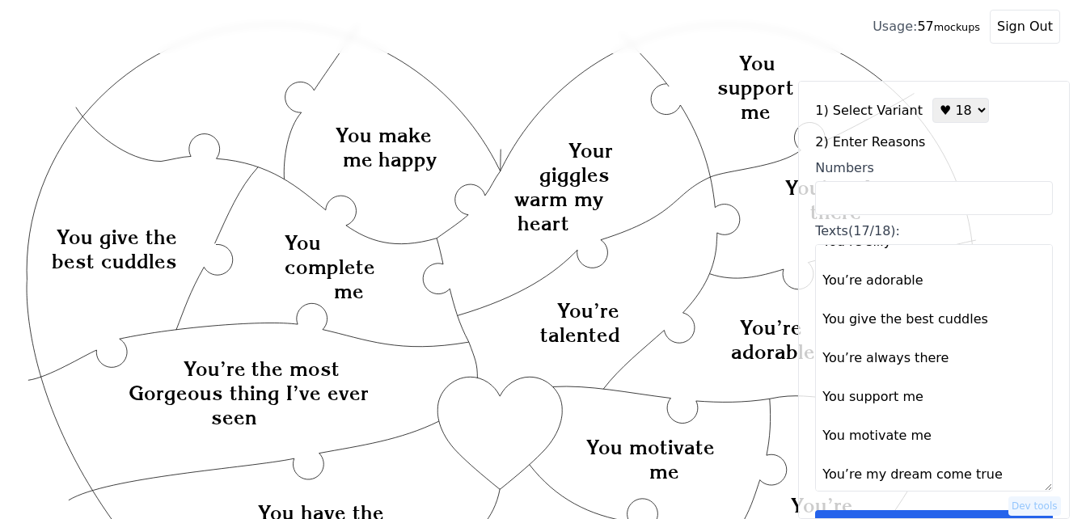
click at [988, 474] on textarea "You complete me You’re my bestest friend You’re the most Gorgeous thing I’ve ev…" at bounding box center [934, 367] width 238 height 247
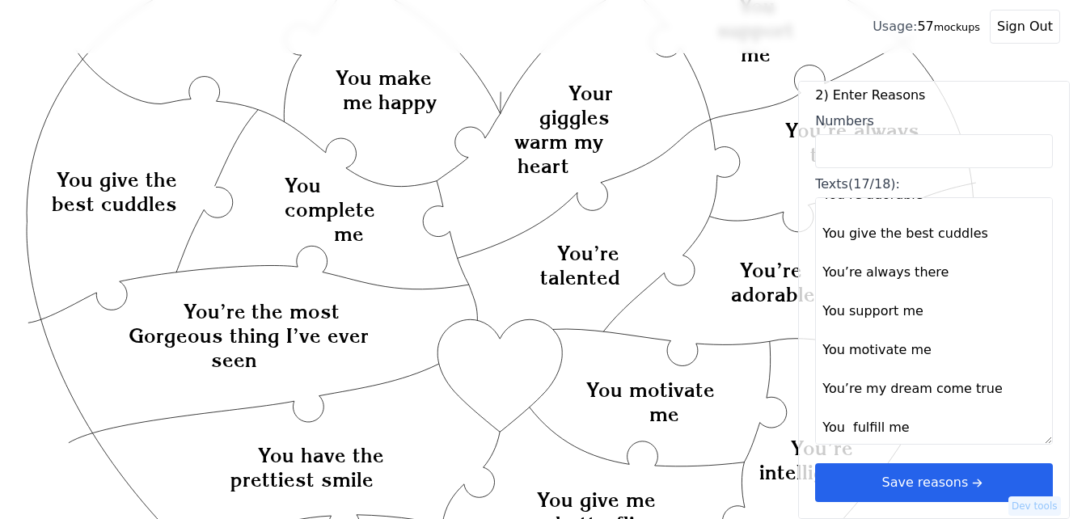
scroll to position [128, 0]
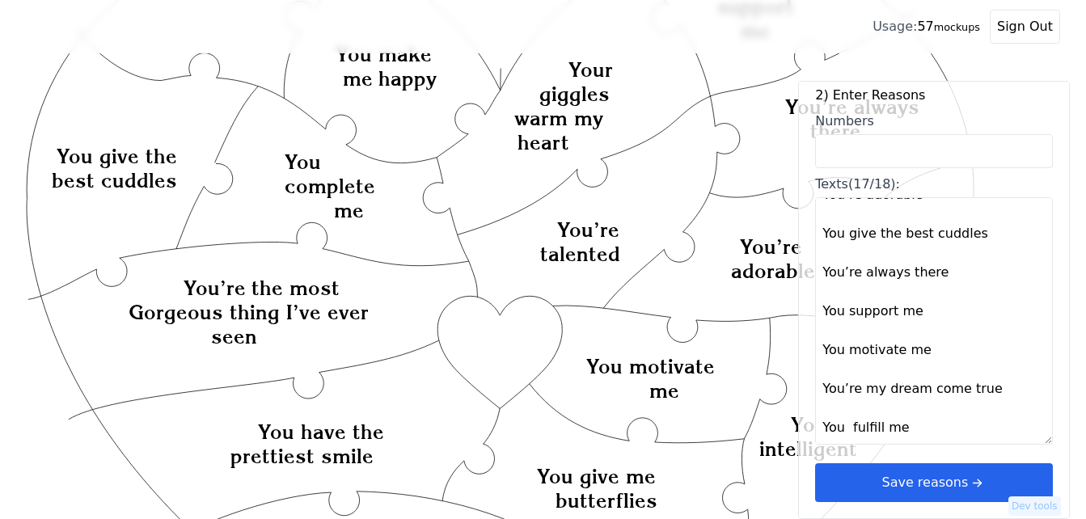
type textarea "You complete me You’re my bestest friend You’re the most Gorgeous thing I’ve ev…"
click at [968, 478] on icon "arrow right short" at bounding box center [977, 483] width 18 height 18
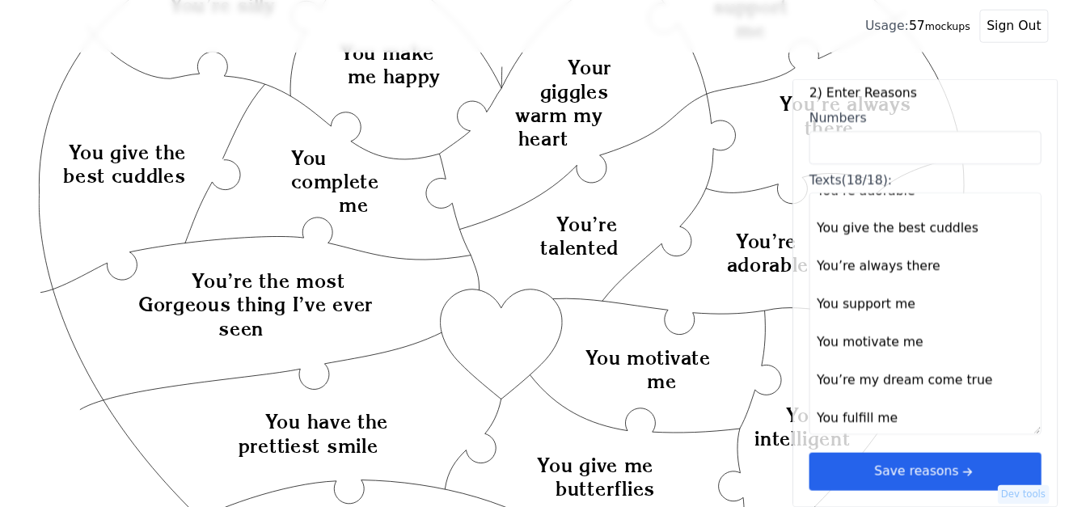
scroll to position [0, 0]
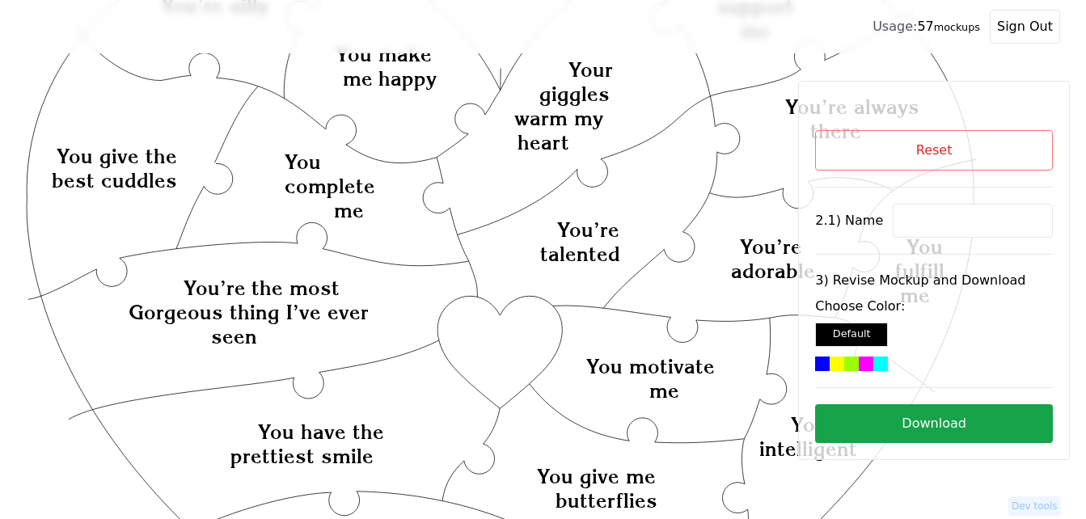
click at [952, 217] on input at bounding box center [973, 221] width 160 height 34
paste input "[PERSON_NAME]"
type input "[PERSON_NAME]"
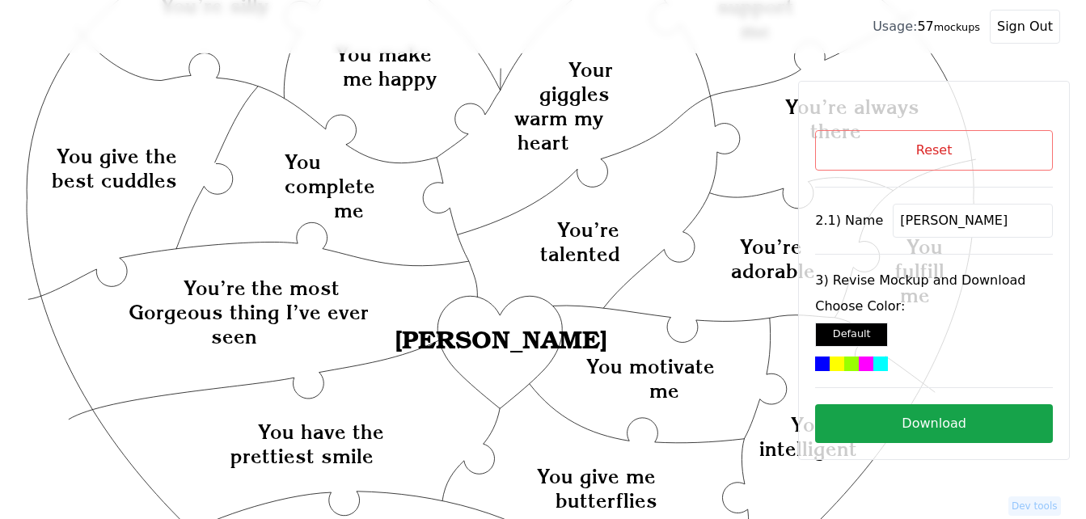
click at [861, 368] on div at bounding box center [866, 364] width 15 height 15
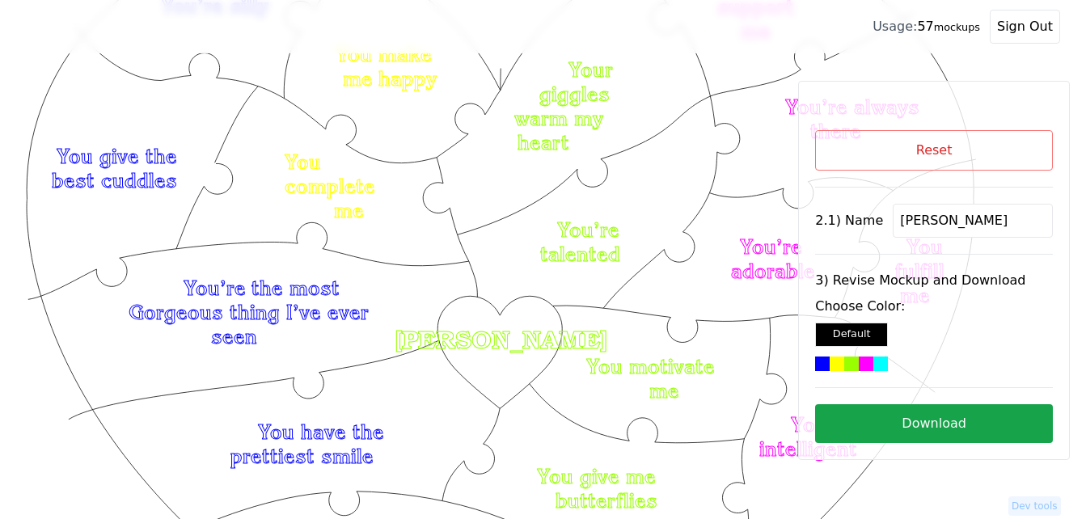
click at [927, 422] on button "Download" at bounding box center [934, 423] width 238 height 39
click at [869, 154] on button "Reset" at bounding box center [934, 150] width 238 height 40
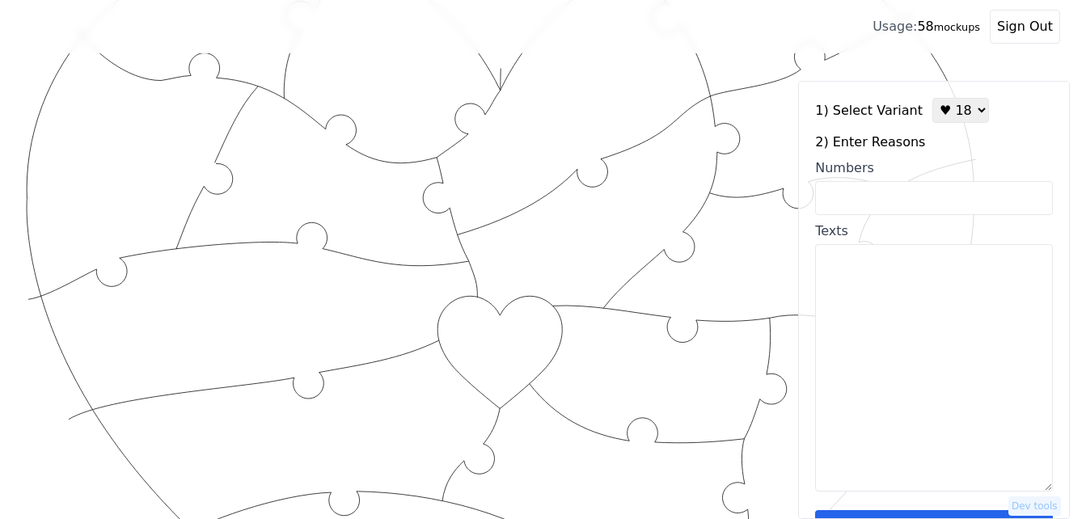
click at [955, 114] on select "♥ 12 ♥ 18 ♥ 28 ♥ 40 ♥ 50 ♥ 60 ♥ 70" at bounding box center [960, 110] width 57 height 25
select select "3"
click at [932, 98] on select "♥ 12 ♥ 18 ♥ 28 ♥ 40 ♥ 50 ♥ 60 ♥ 70" at bounding box center [960, 110] width 57 height 25
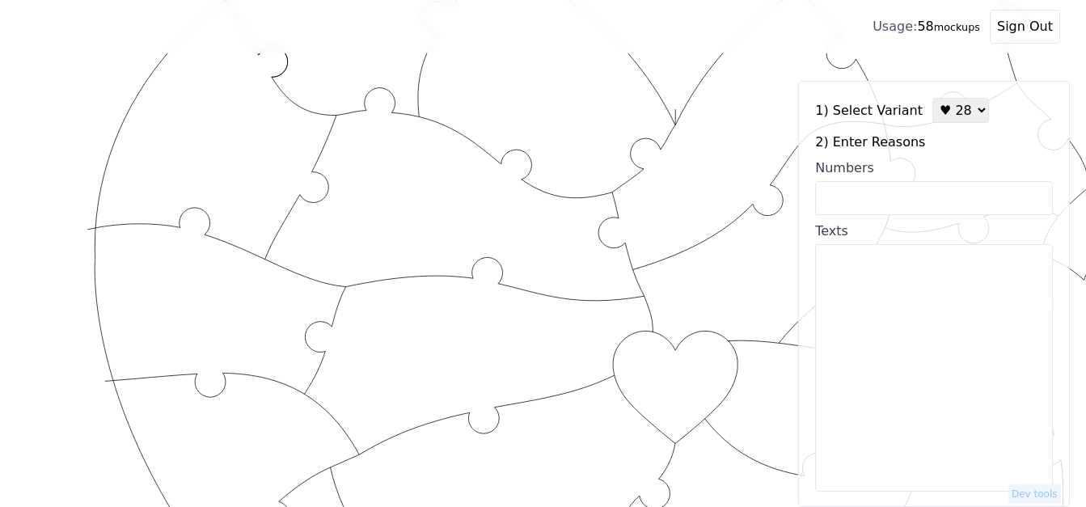
click at [928, 202] on input "Numbers" at bounding box center [934, 198] width 238 height 34
paste input "79, 98, 2"
type input "79, 98, 2"
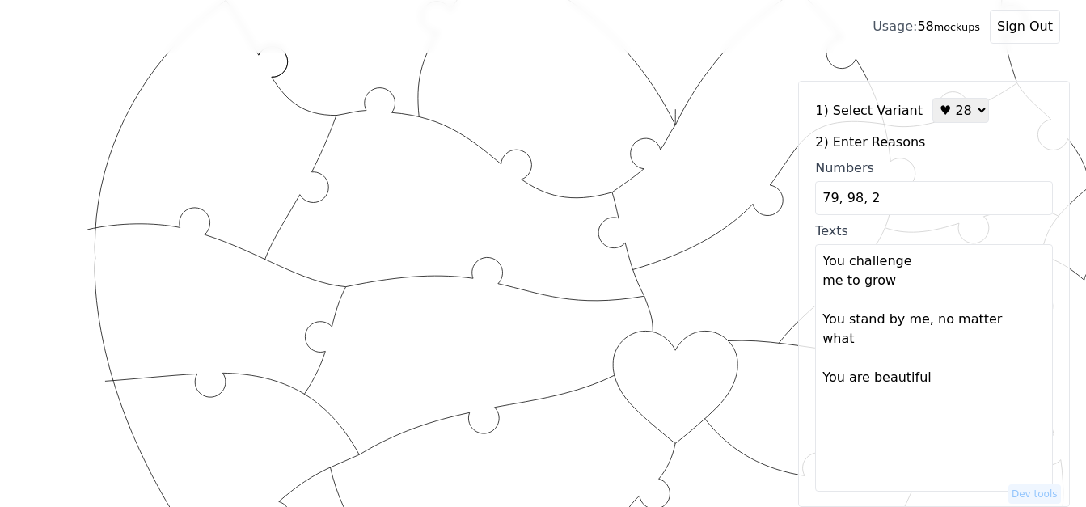
type textarea "You challenge me to grow You stand by me, no matter what You are beautiful"
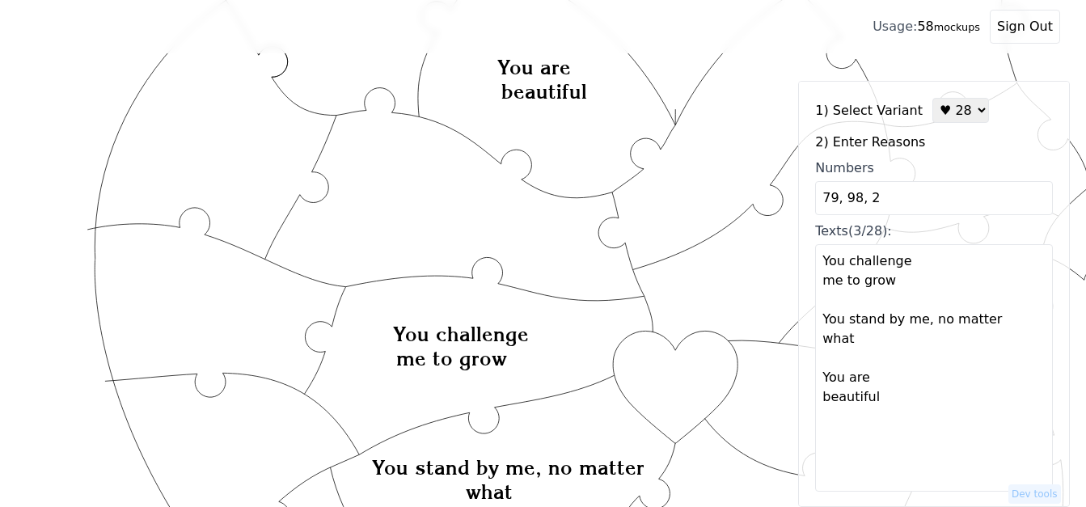
click at [936, 197] on input "79, 98, 2" at bounding box center [934, 198] width 238 height 34
paste input "70, 12, 55, 57"
type input "79, 98, 2.70, 12, 55, 57"
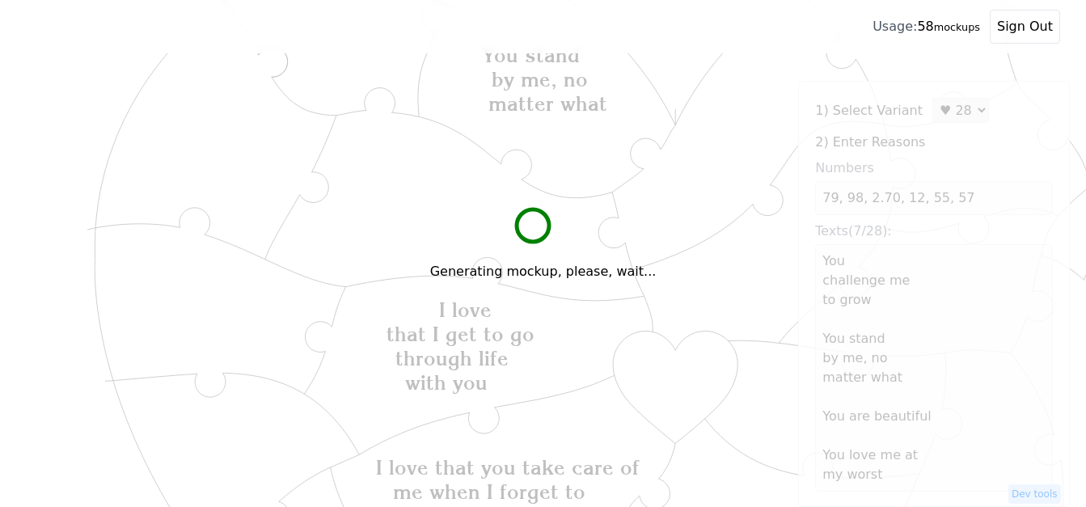
type textarea "You challenge me to grow You stand by me, no matter what You are beautiful You …"
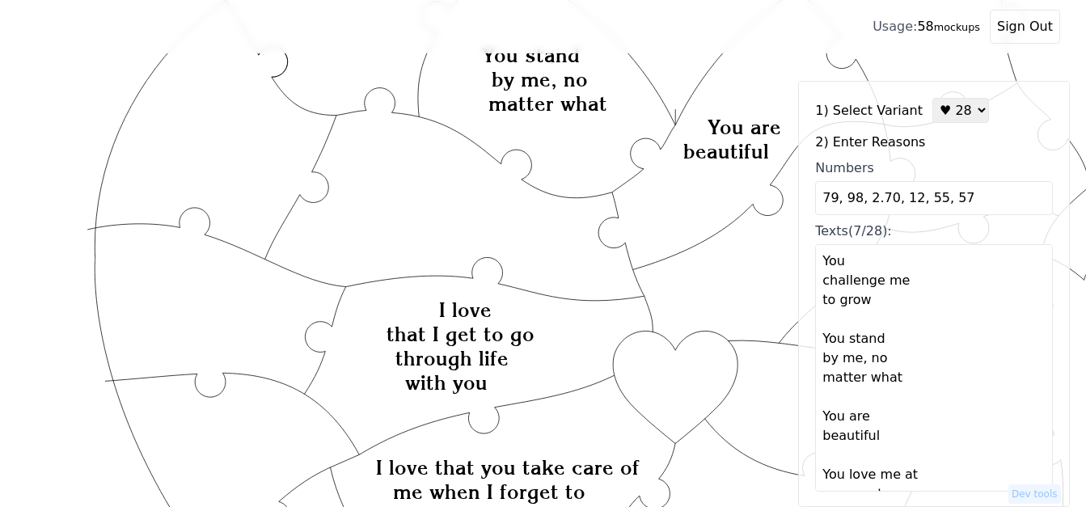
click at [993, 203] on input "79, 98, 2.70, 12, 55, 57" at bounding box center [934, 198] width 238 height 34
paste input "4, 7, 28"
type input "79, 98, 2.70, 12, 55, 57. 4, 7, 28"
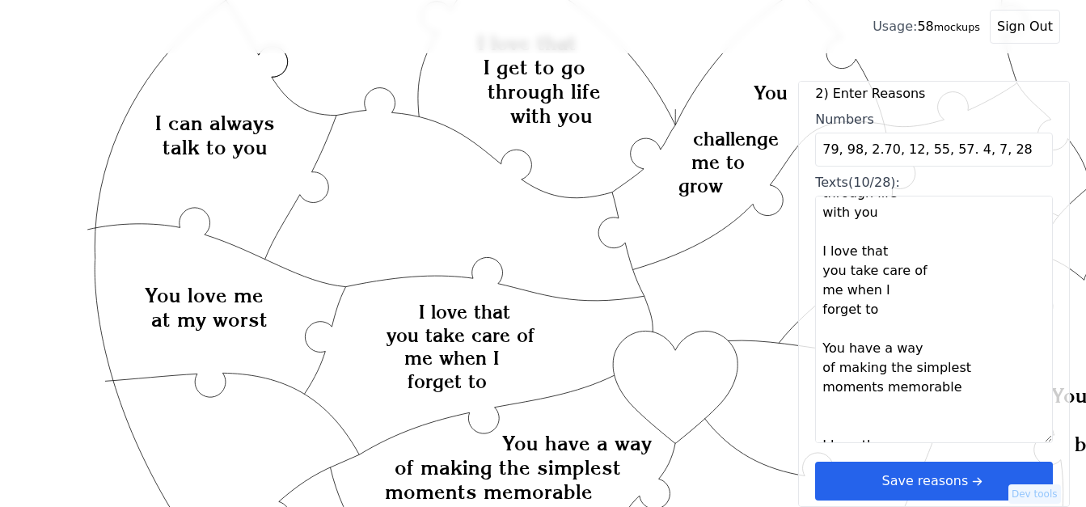
scroll to position [640, 0]
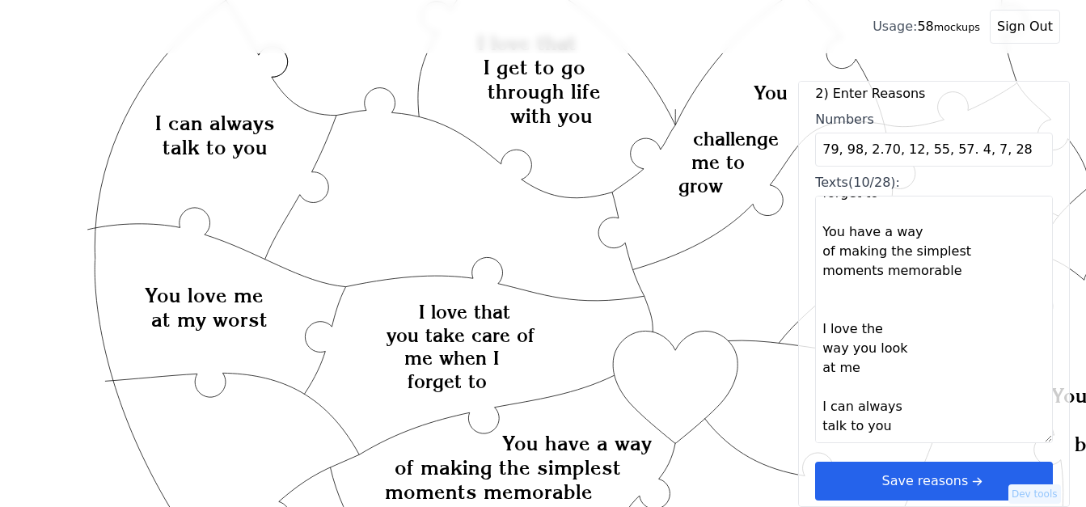
click at [829, 433] on textarea "You challenge me to grow You stand by me, no matter what You are beautiful You …" at bounding box center [934, 319] width 238 height 247
paste textarea "Your blue eyes, the way you giggle,"
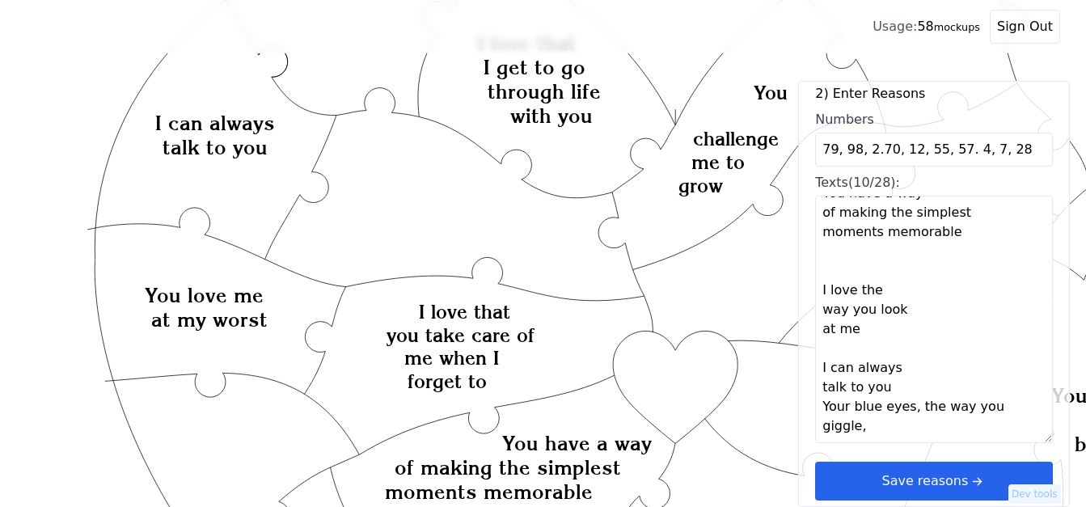
click at [901, 385] on textarea "You challenge me to grow You stand by me, no matter what You are beautiful You …" at bounding box center [934, 319] width 238 height 247
type textarea "You challenge me to grow You stand by me, no matter what You are beautiful You …"
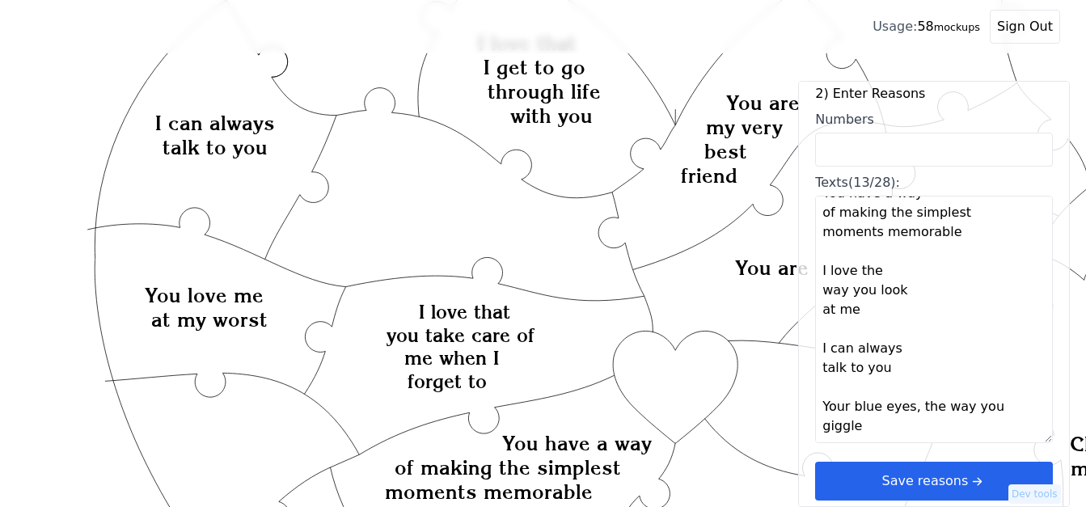
scroll to position [660, 0]
click at [1024, 383] on textarea "You Challenge me to grow You stand by me, no matter what You are Beautiful You …" at bounding box center [934, 319] width 238 height 247
paste textarea "I love your cuddles, Your love for [DEMOGRAPHIC_DATA], Your servant’s heart, Yo…"
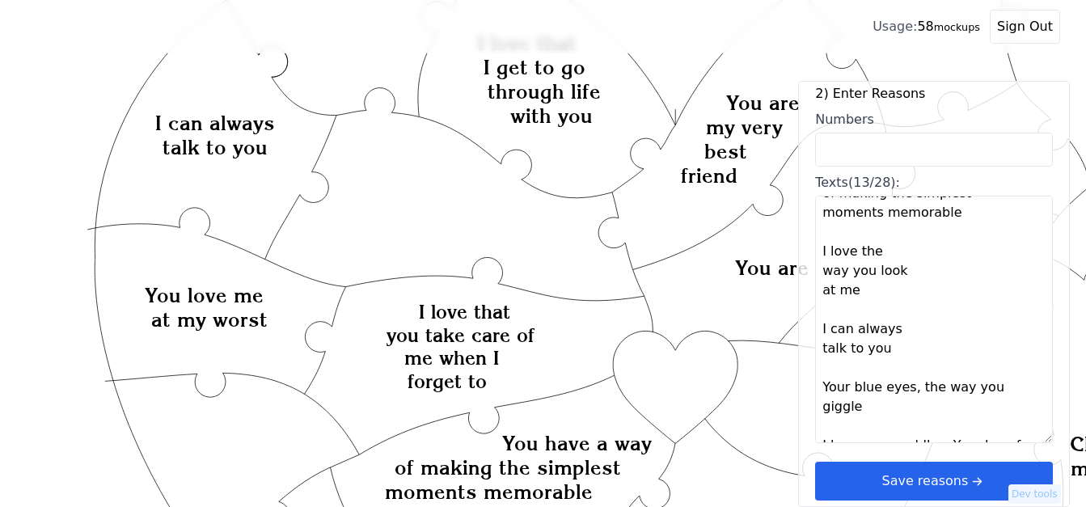
scroll to position [690, 0]
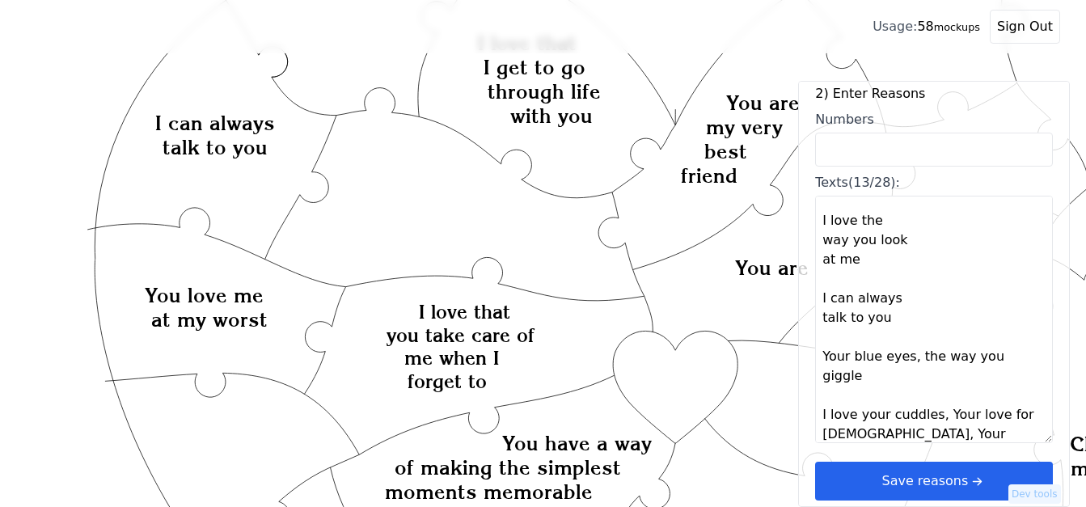
click at [931, 399] on textarea "You Challenge me to grow You stand by me, no matter what You are Beautiful You …" at bounding box center [934, 319] width 238 height 247
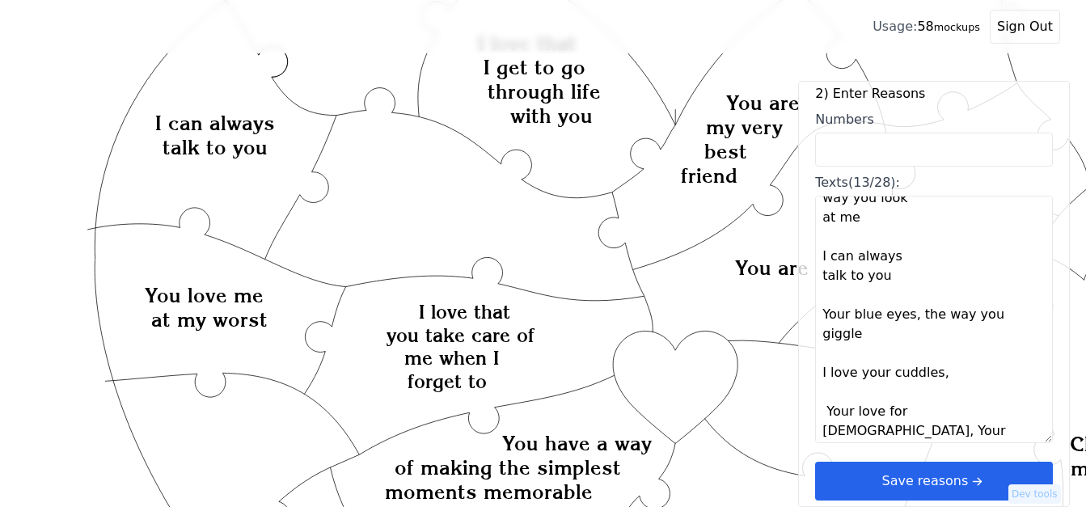
scroll to position [737, 0]
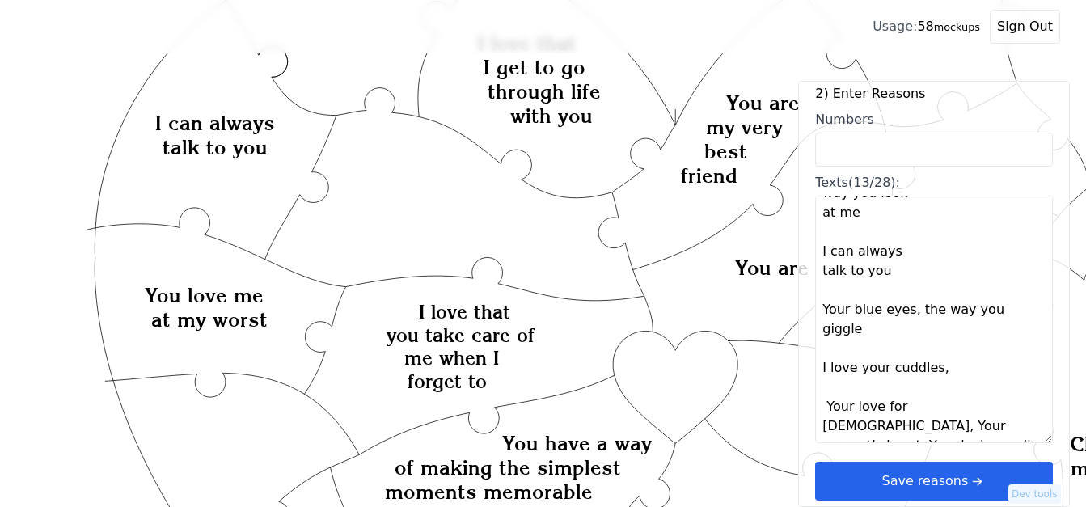
click at [931, 392] on textarea "You Challenge me to grow You stand by me, no matter what You are Beautiful You …" at bounding box center [934, 319] width 238 height 247
click at [939, 388] on textarea "You Challenge me to grow You stand by me, no matter what You are Beautiful You …" at bounding box center [934, 319] width 238 height 247
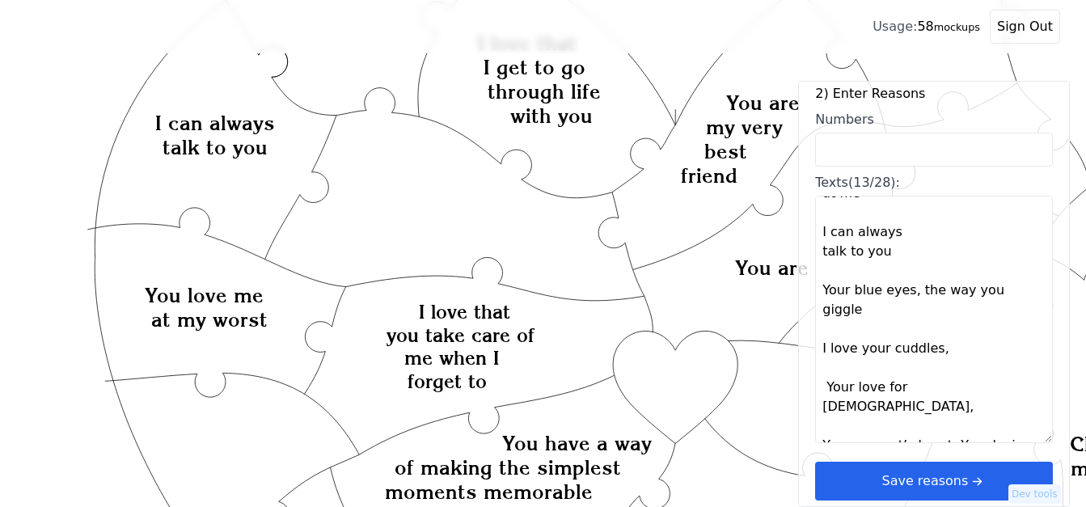
click at [936, 412] on textarea "You Challenge me to grow You stand by me, no matter what You are Beautiful You …" at bounding box center [934, 319] width 238 height 247
click at [943, 410] on textarea "You Challenge me to grow You stand by me, no matter what You are Beautiful You …" at bounding box center [934, 319] width 238 height 247
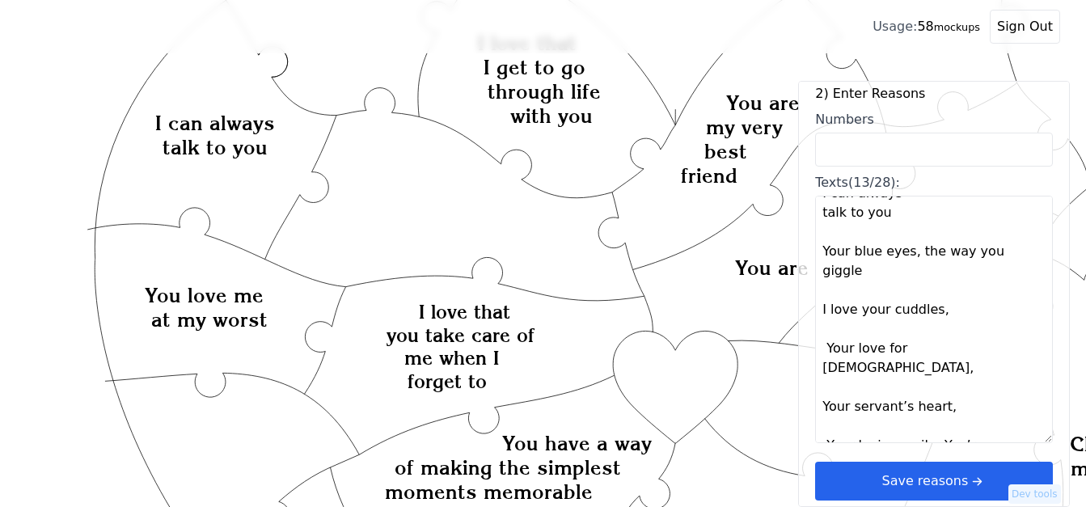
scroll to position [795, 0]
click at [927, 411] on textarea "You Challenge me to grow You stand by me, no matter what You are Beautiful You …" at bounding box center [934, 319] width 238 height 247
click at [948, 407] on textarea "You Challenge me to grow You stand by me, no matter what You are Beautiful You …" at bounding box center [934, 319] width 238 height 247
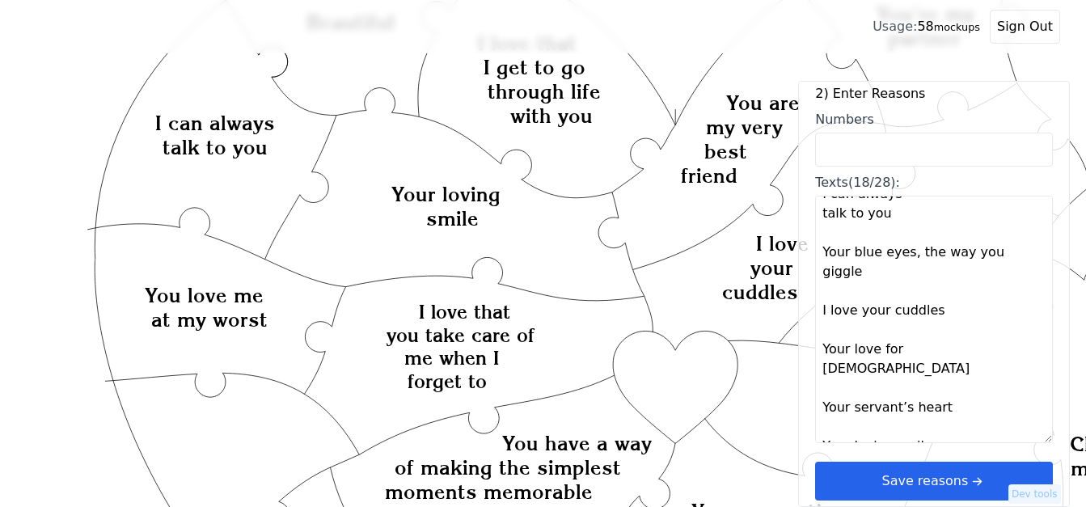
click at [929, 412] on textarea "You Challenge me to grow You stand by me, no matter what You are Beautiful You …" at bounding box center [934, 319] width 238 height 247
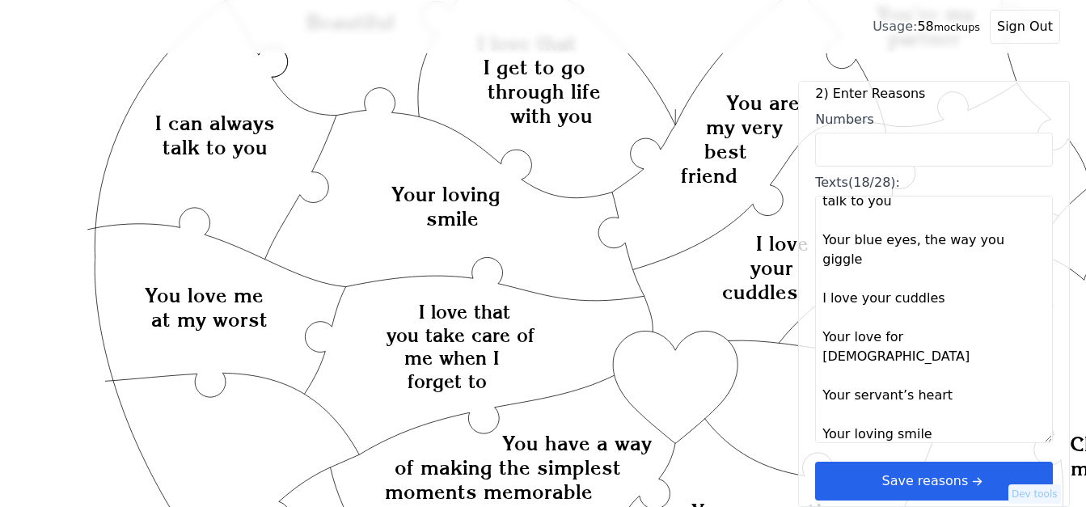
paste textarea "Your love for Star Wars, Your love for Doctor Who, You make me feel safe and se…"
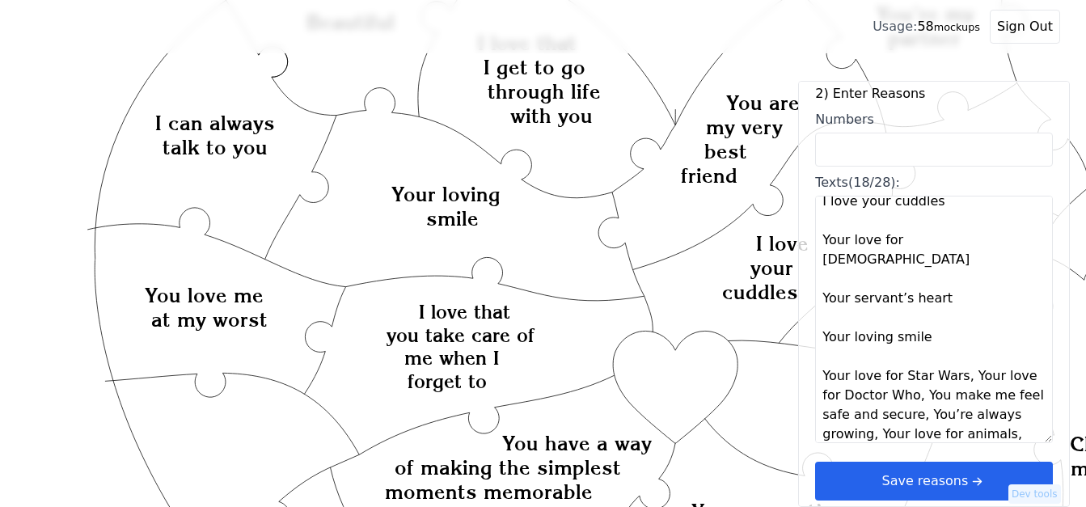
click at [955, 344] on textarea "You Challenge me to grow You stand by me, no matter what You are Beautiful You …" at bounding box center [934, 319] width 238 height 247
click at [961, 344] on textarea "You Challenge me to grow You stand by me, no matter what You are Beautiful You …" at bounding box center [934, 319] width 238 height 247
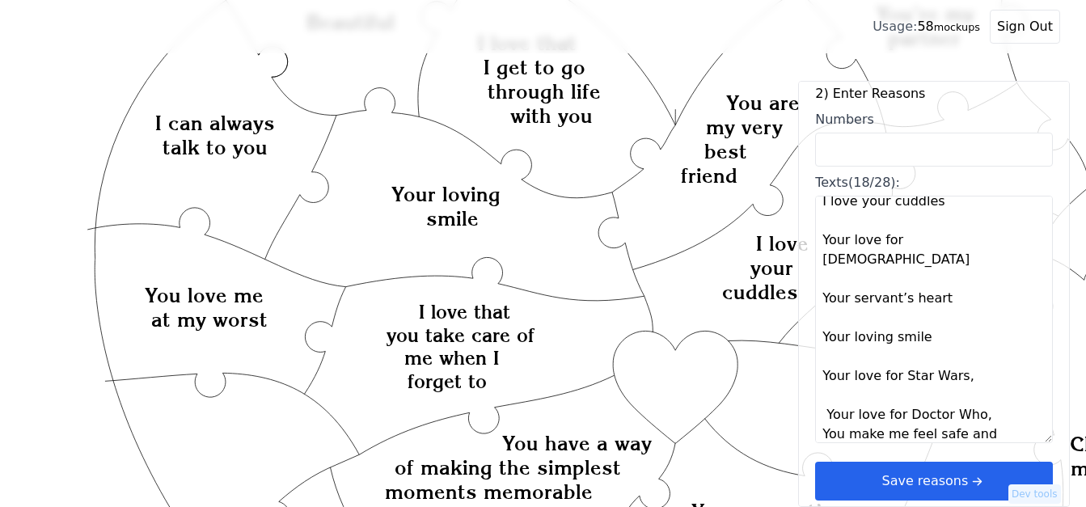
click at [980, 374] on textarea "You Challenge me to grow You stand by me, no matter what You are Beautiful You …" at bounding box center [934, 319] width 238 height 247
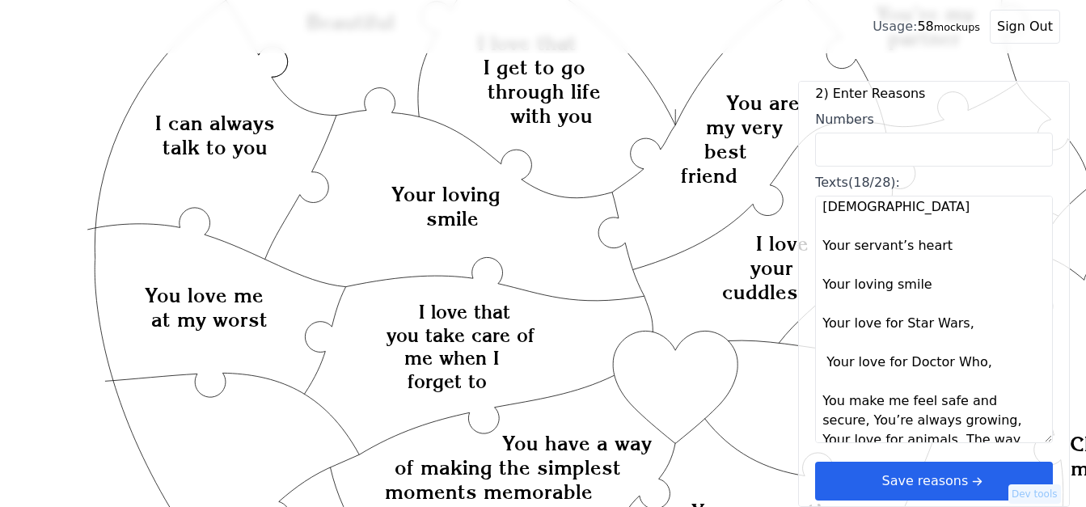
scroll to position [985, 0]
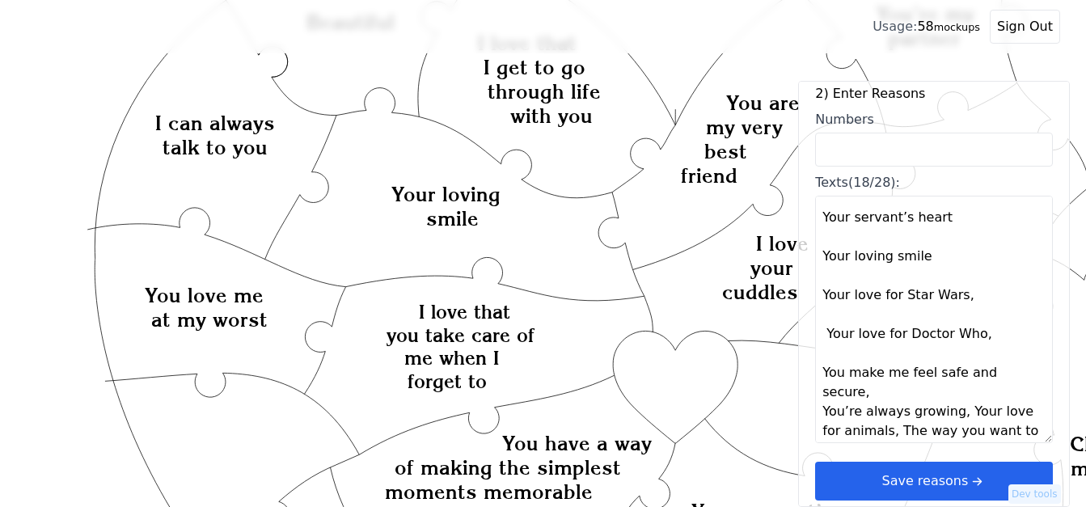
click at [1023, 336] on textarea "You Challenge me to grow You stand by me, no matter what You are Beautiful You …" at bounding box center [934, 319] width 238 height 247
click at [951, 376] on textarea "You Challenge me to grow You stand by me, no matter what You are Beautiful You …" at bounding box center [934, 319] width 238 height 247
click at [952, 376] on textarea "You Challenge me to grow You stand by me, no matter what You are Beautiful You …" at bounding box center [934, 319] width 238 height 247
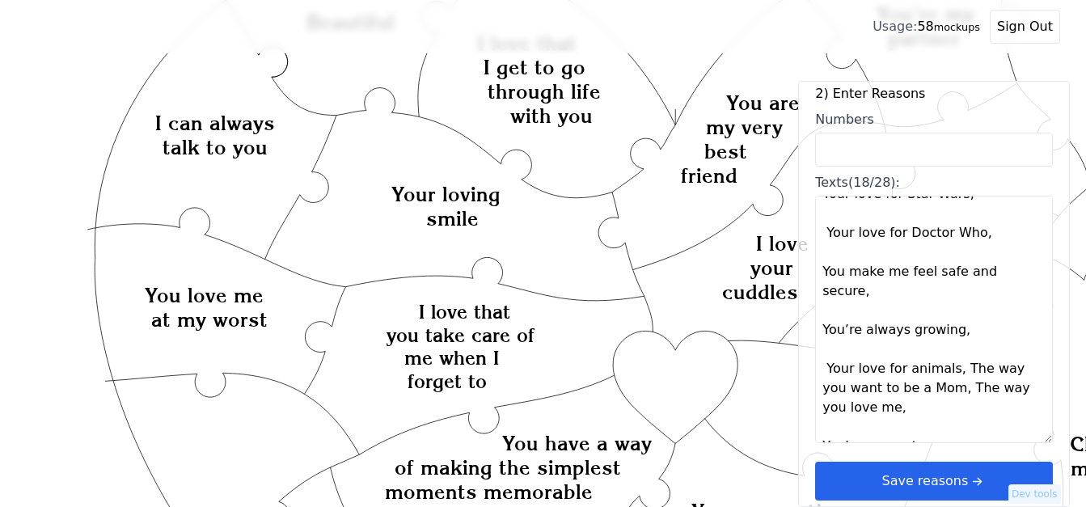
scroll to position [1087, 0]
click at [954, 309] on textarea "You Challenge me to grow You stand by me, no matter what You are Beautiful You …" at bounding box center [934, 319] width 238 height 247
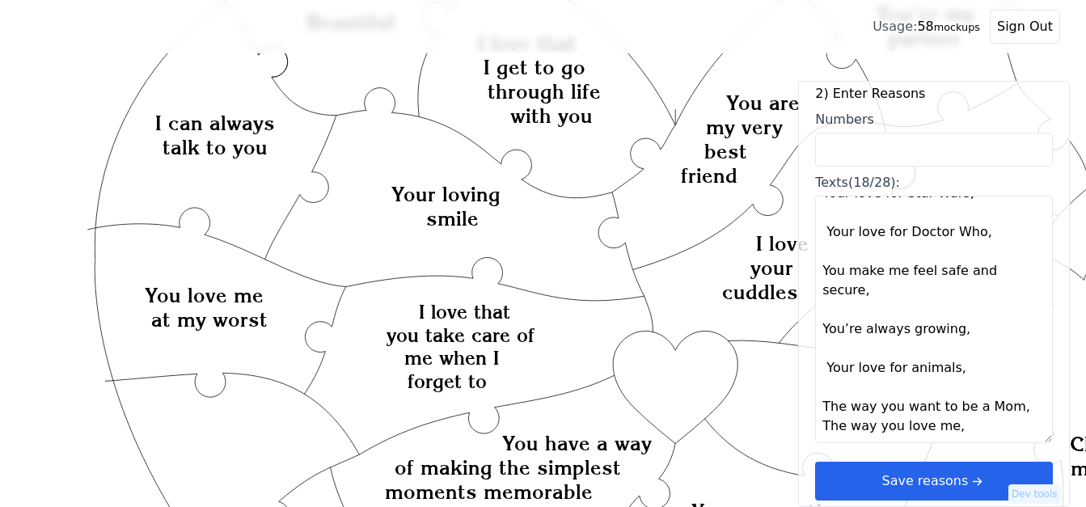
scroll to position [1106, 0]
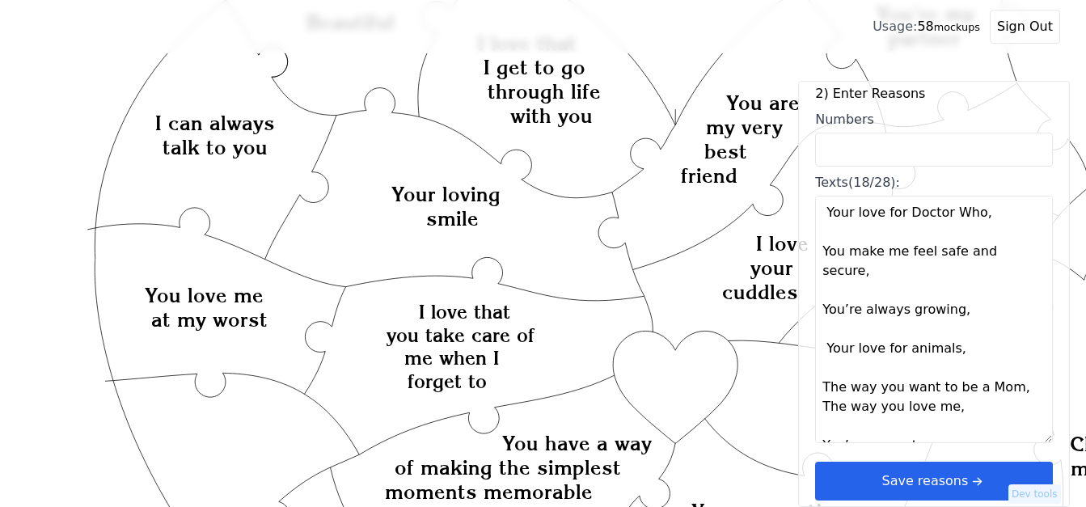
click at [1021, 334] on textarea "You Challenge me to grow You stand by me, no matter what You are Beautiful You …" at bounding box center [934, 319] width 238 height 247
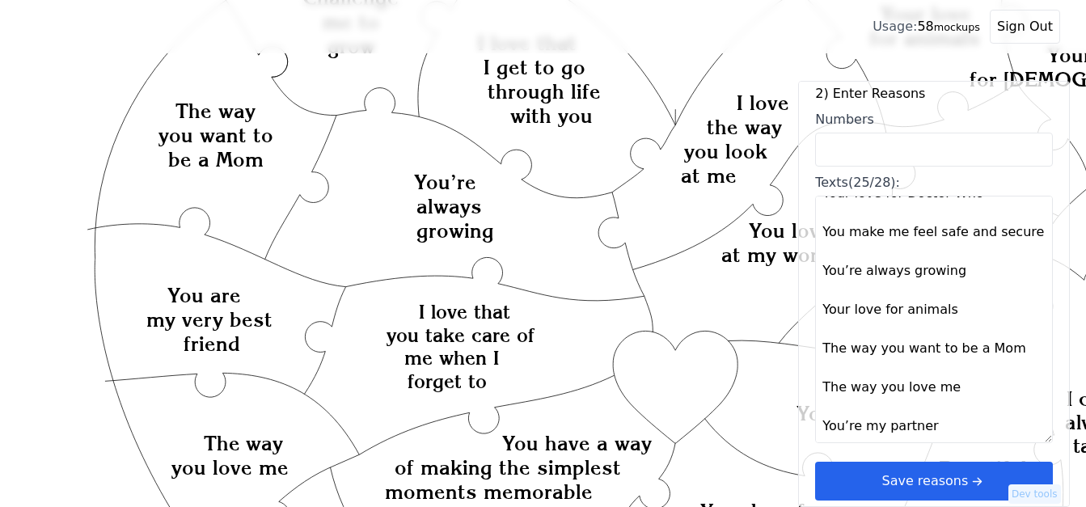
click at [838, 424] on textarea "You Challenge me to grow You stand by me, no matter what You are Beautiful You …" at bounding box center [934, 319] width 238 height 247
paste textarea "Your massages, The way you kiss me, How perfectly we fit together, Because you’…"
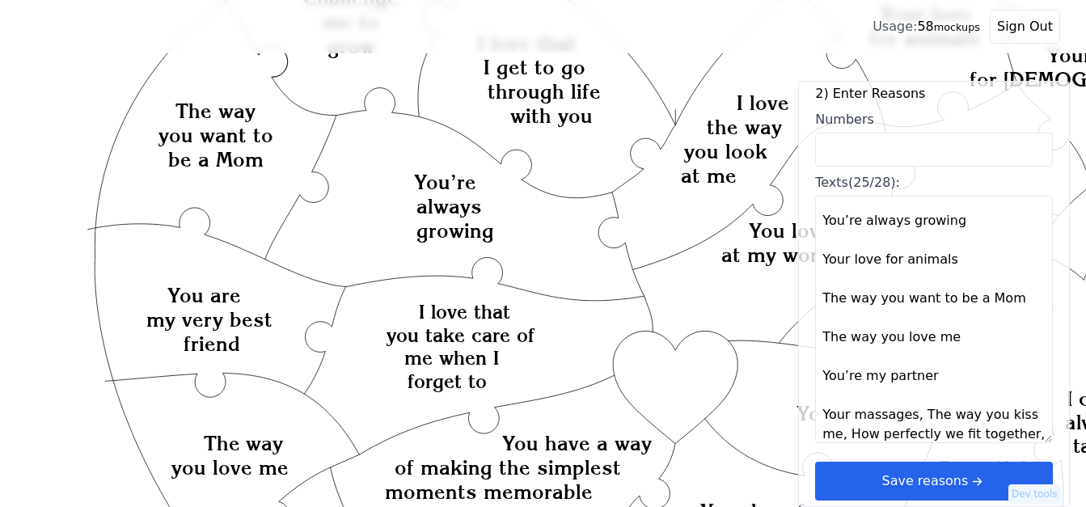
click at [909, 382] on textarea "You Challenge me to grow You stand by me, no matter what You are Beautiful You …" at bounding box center [934, 319] width 238 height 247
click at [918, 382] on textarea "You Challenge me to grow You stand by me, no matter what You are Beautiful You …" at bounding box center [934, 319] width 238 height 247
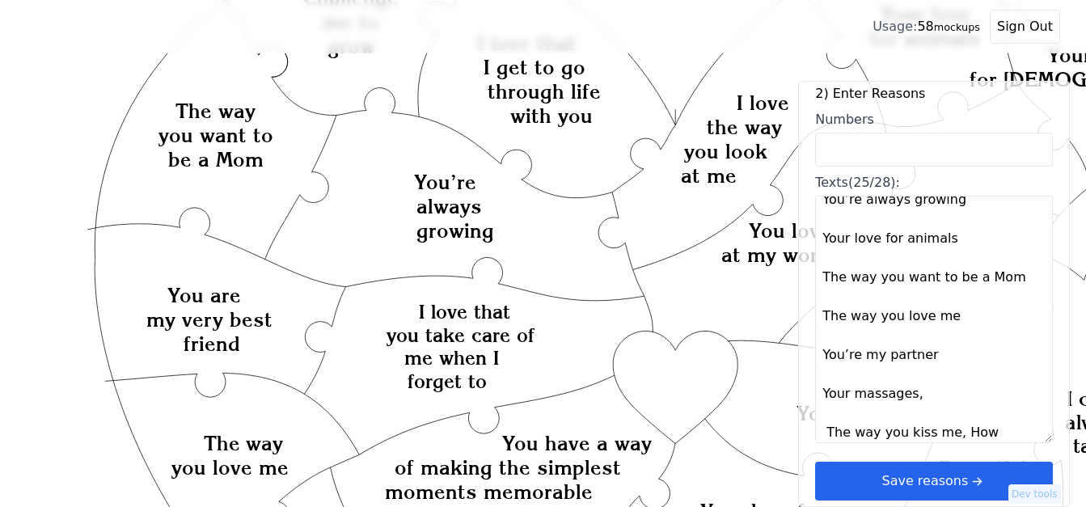
scroll to position [1203, 0]
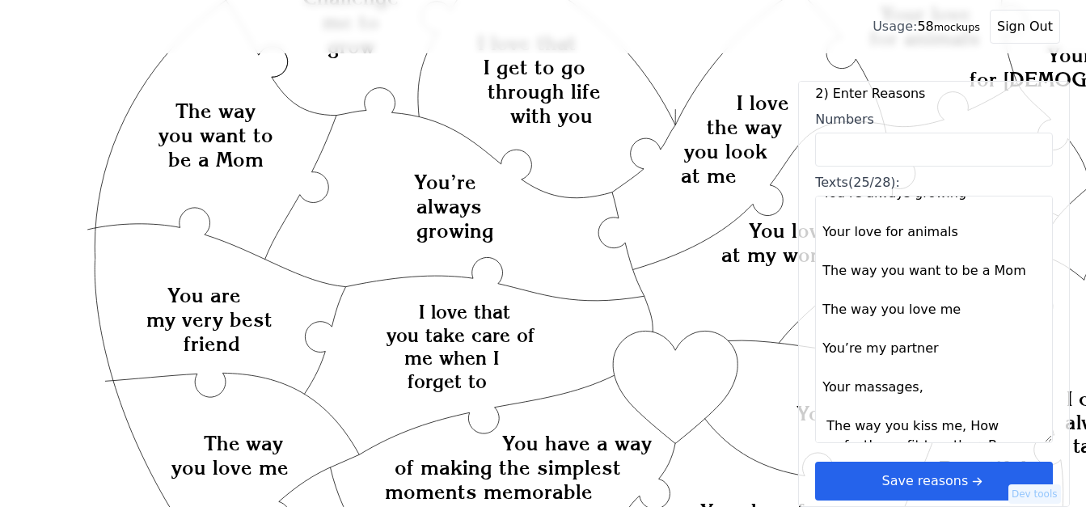
click at [947, 394] on textarea "You Challenge me to grow You stand by me, no matter what You are Beautiful You …" at bounding box center [934, 319] width 238 height 247
click at [948, 392] on textarea "You Challenge me to grow You stand by me, no matter what You are Beautiful You …" at bounding box center [934, 319] width 238 height 247
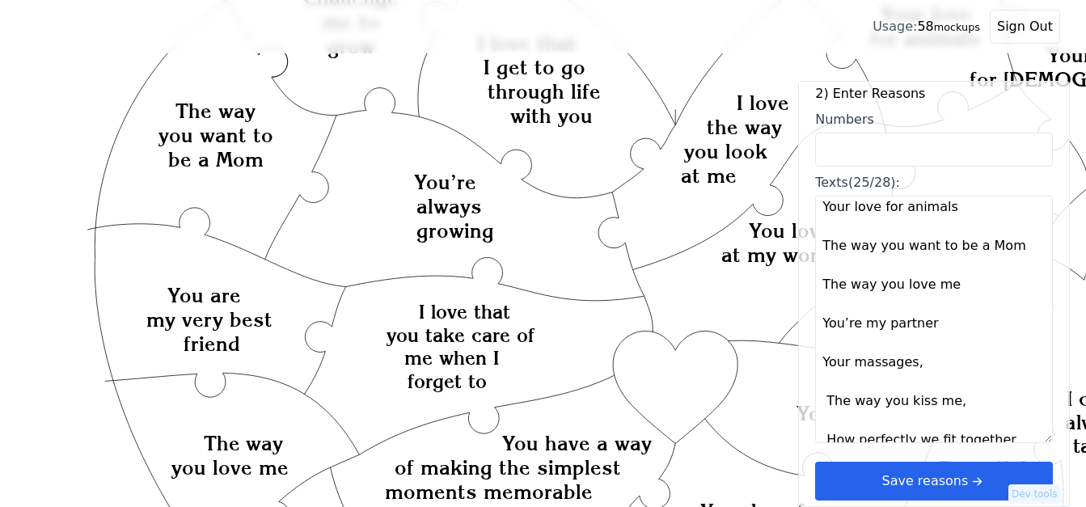
scroll to position [1242, 0]
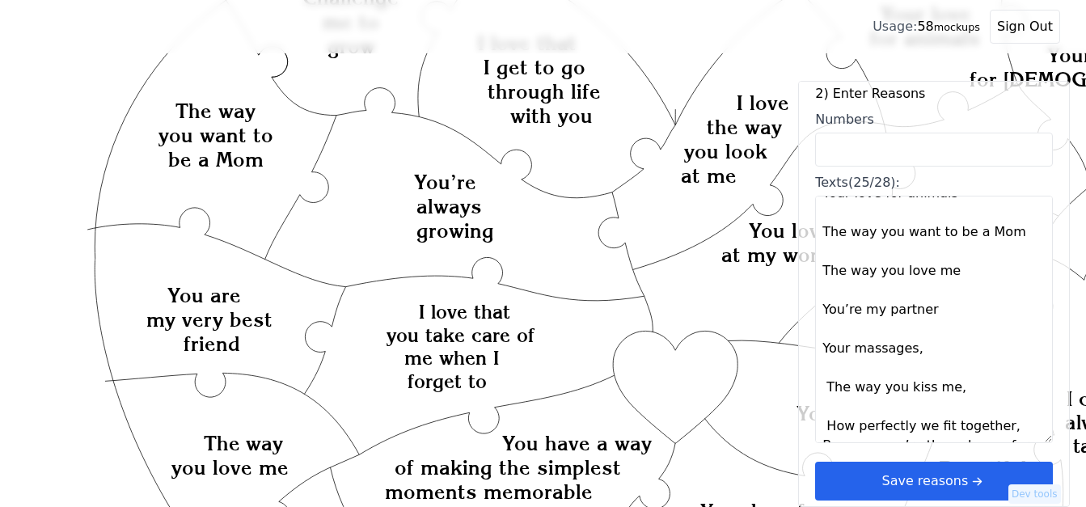
click at [1007, 393] on textarea "You Challenge me to grow You stand by me, no matter what You are Beautiful You …" at bounding box center [934, 319] width 238 height 247
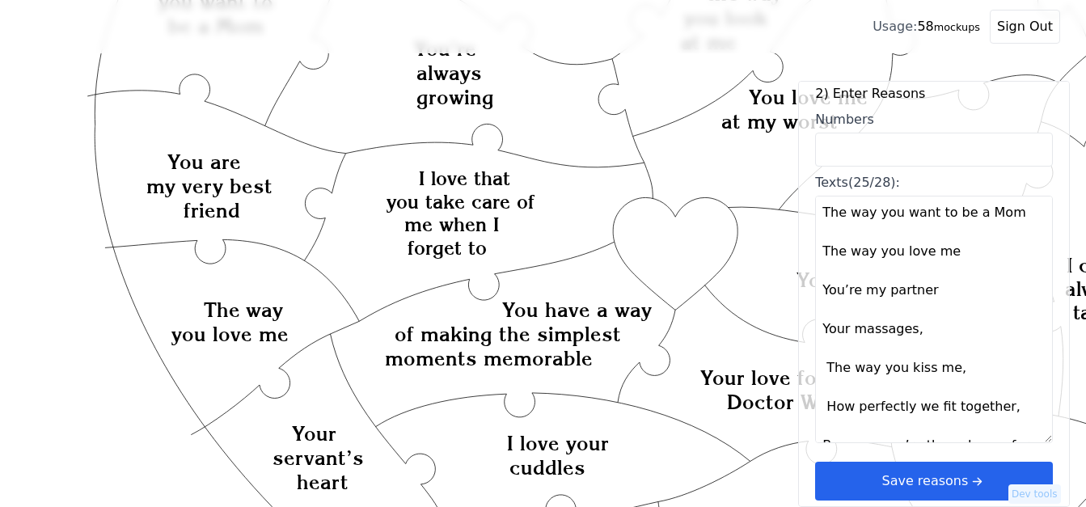
scroll to position [289, 0]
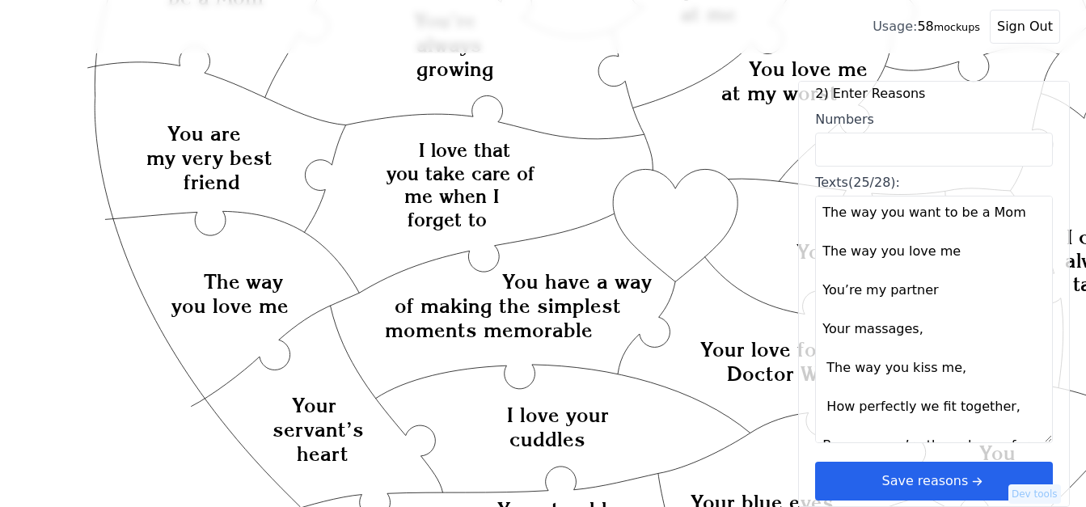
click at [820, 405] on textarea "You Challenge me to grow You stand by me, no matter what You are Beautiful You …" at bounding box center [934, 319] width 238 height 247
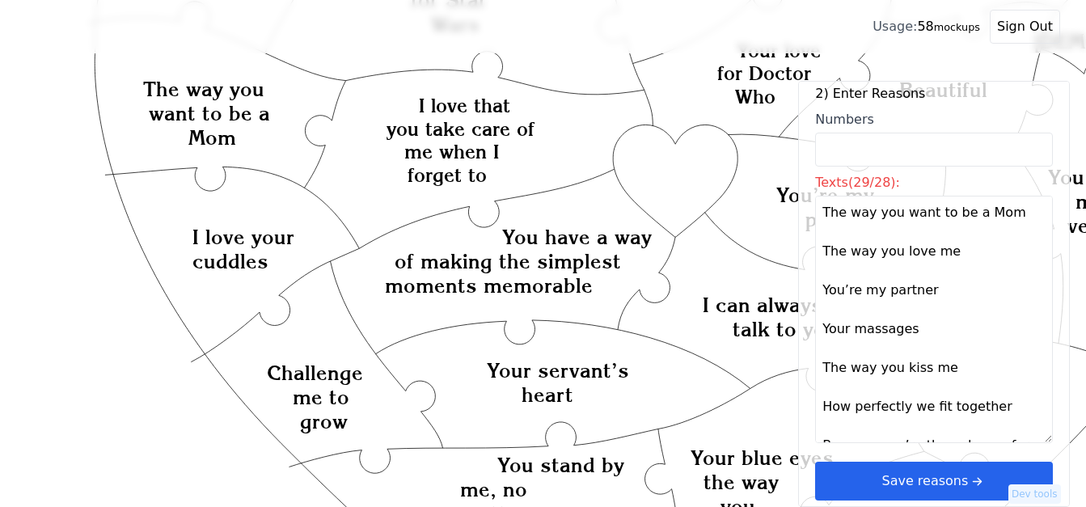
scroll to position [370, 0]
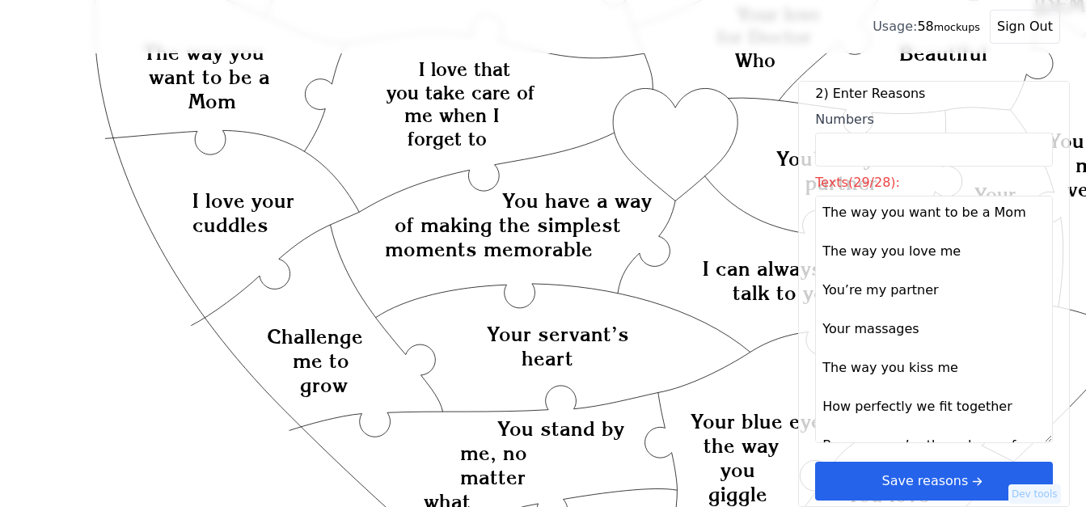
drag, startPoint x: 817, startPoint y: 293, endPoint x: 917, endPoint y: 293, distance: 100.3
click at [917, 293] on textarea "You Challenge me to grow You stand by me, no matter what You are Beautiful You …" at bounding box center [934, 319] width 238 height 247
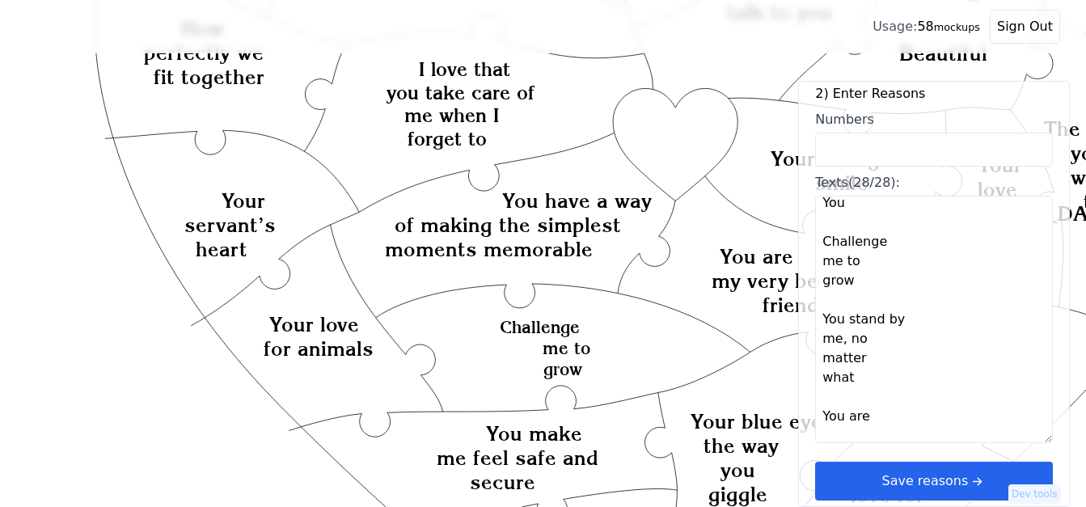
scroll to position [0, 0]
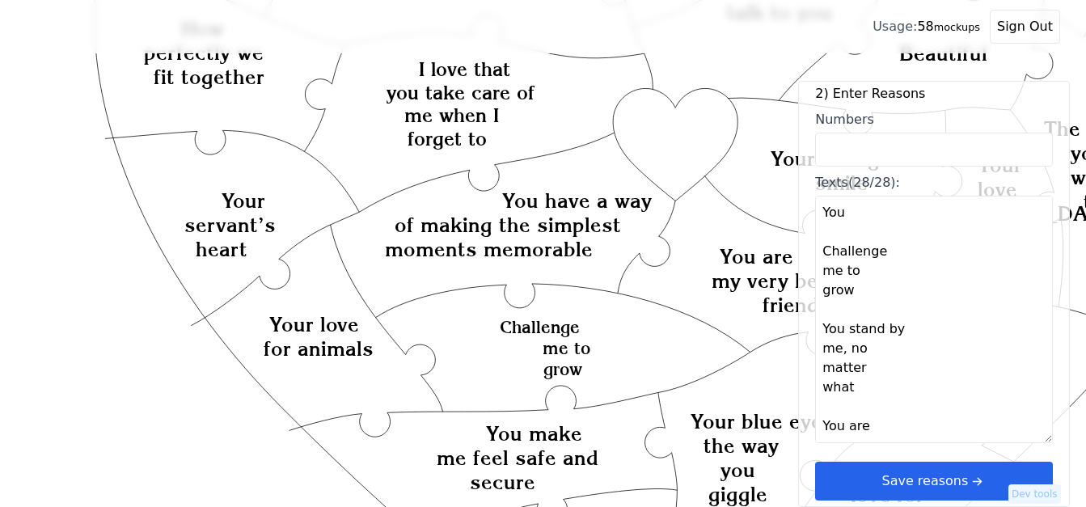
click at [821, 245] on textarea "You Challenge me to grow You stand by me, no matter what You are Beautiful You …" at bounding box center [934, 319] width 238 height 247
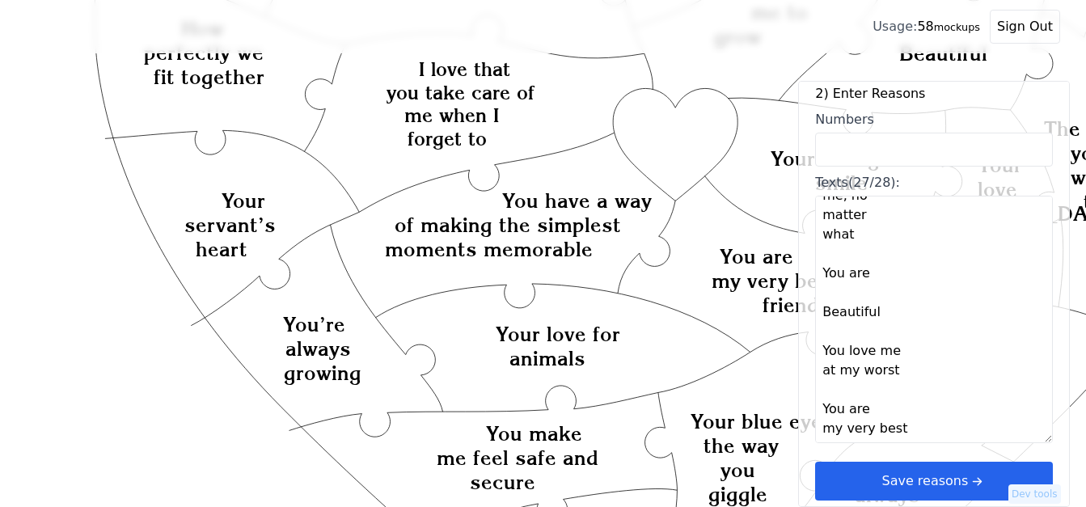
scroll to position [162, 0]
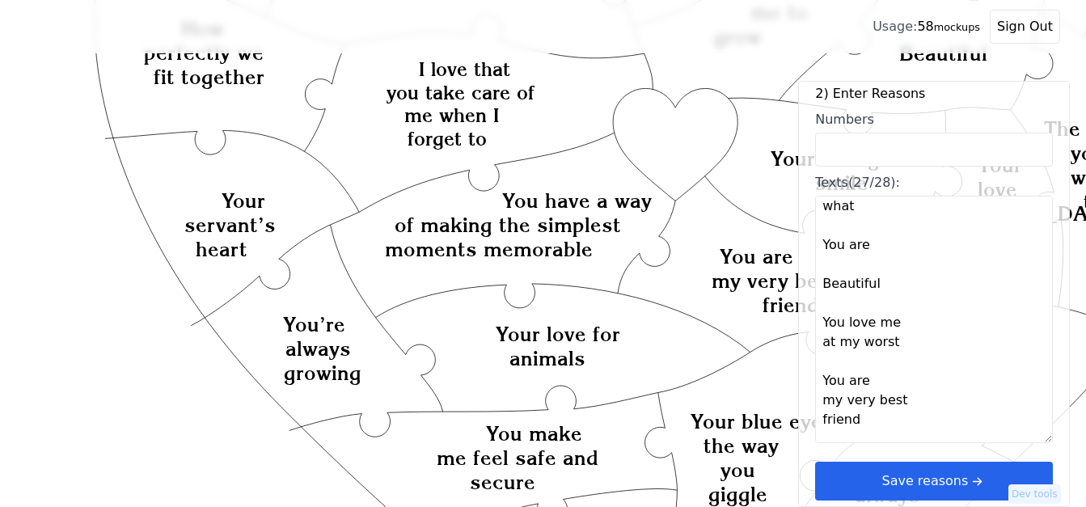
click at [818, 283] on textarea "You Challenge me to grow You stand by me, no matter what You are Beautiful You …" at bounding box center [934, 319] width 238 height 247
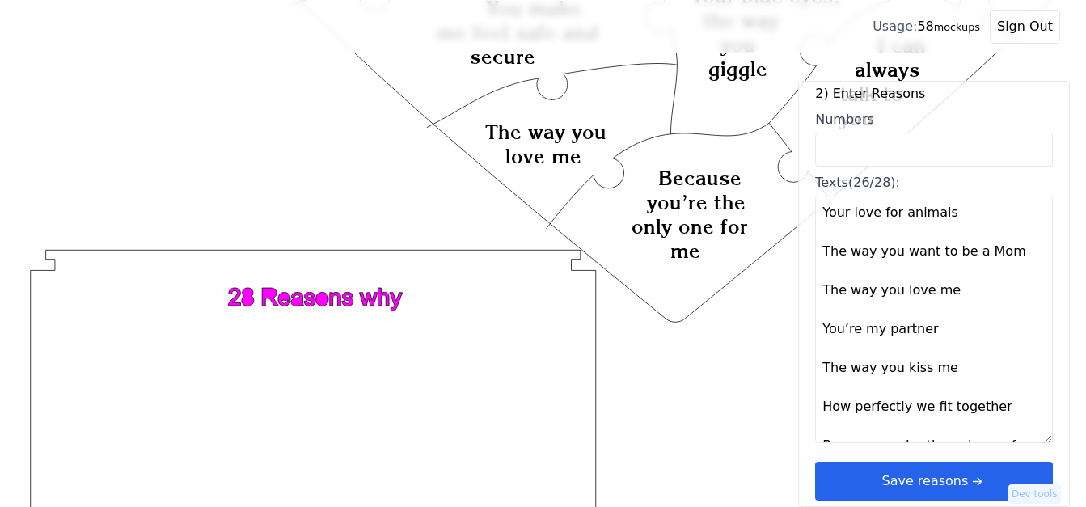
scroll to position [998, 0]
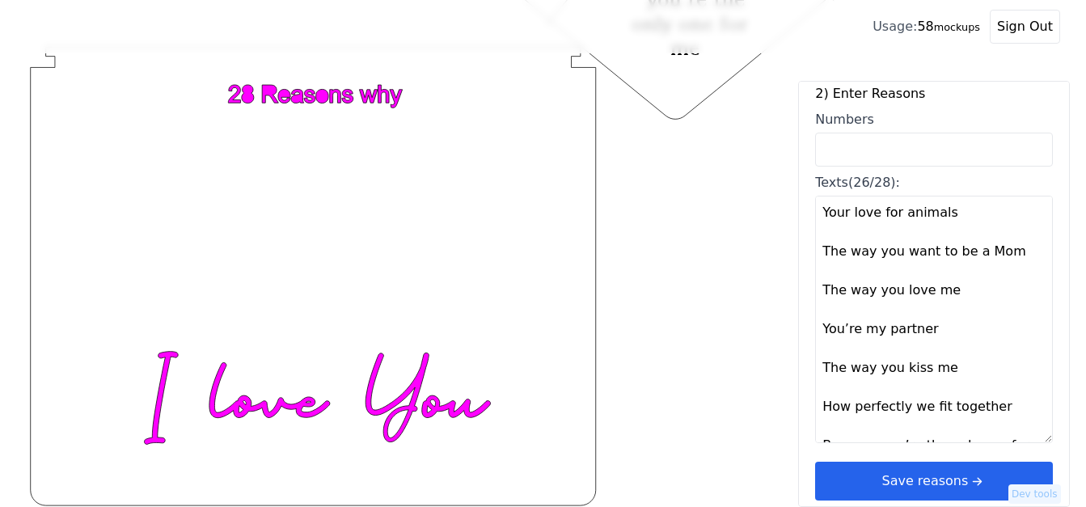
click at [867, 433] on textarea "You Challenge me to grow You stand by me, no matter what You are Beautiful You …" at bounding box center [934, 319] width 238 height 247
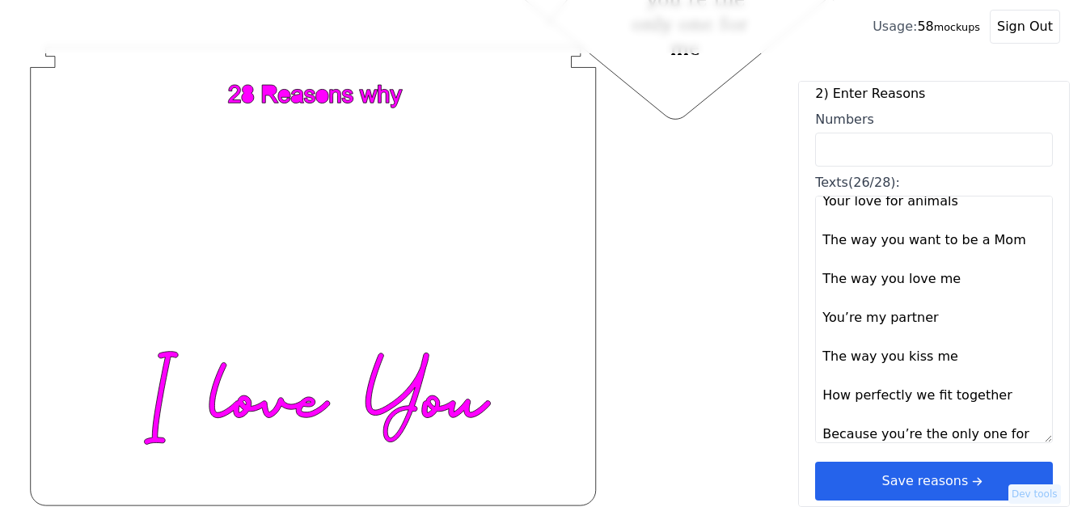
scroll to position [1214, 0]
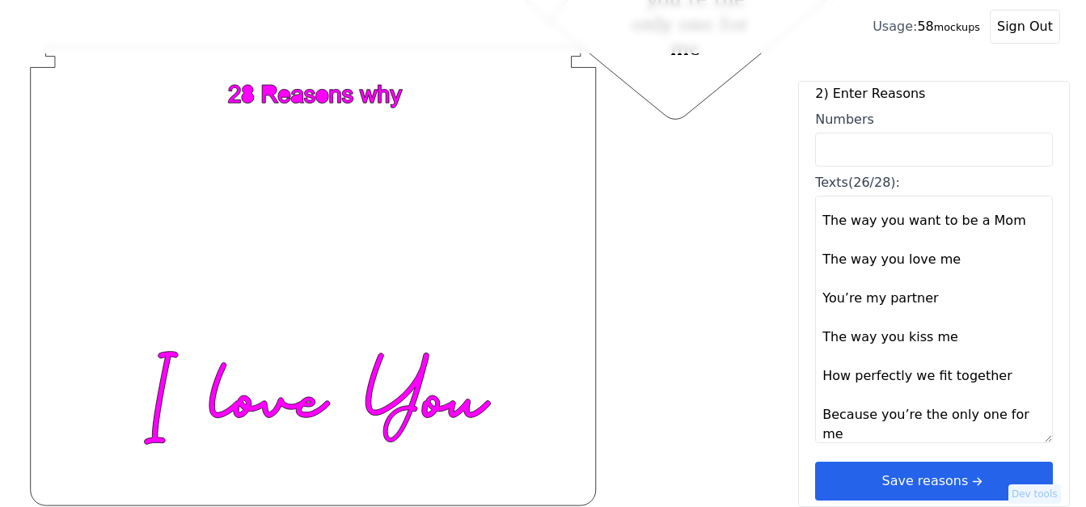
paste textarea "Your massages,"
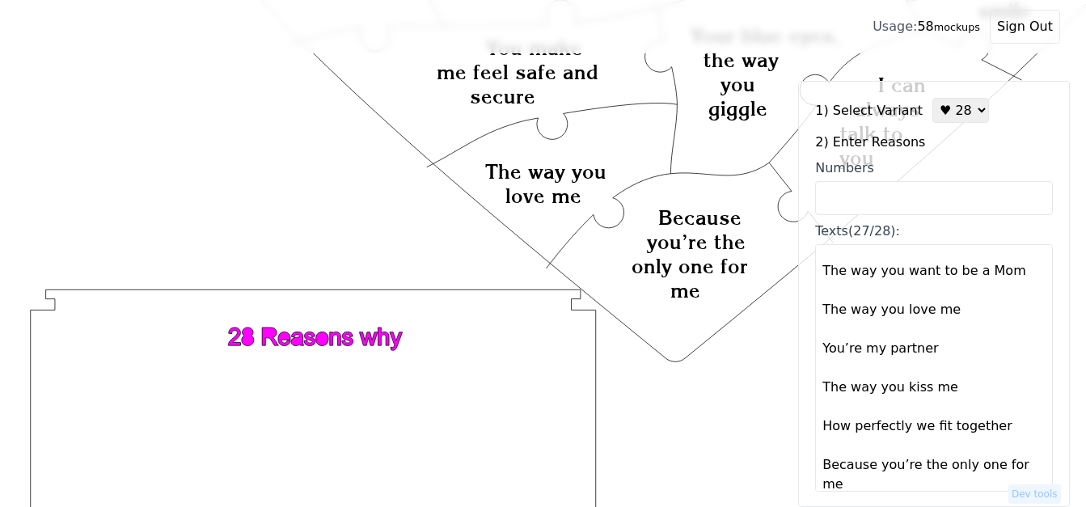
scroll to position [1261, 0]
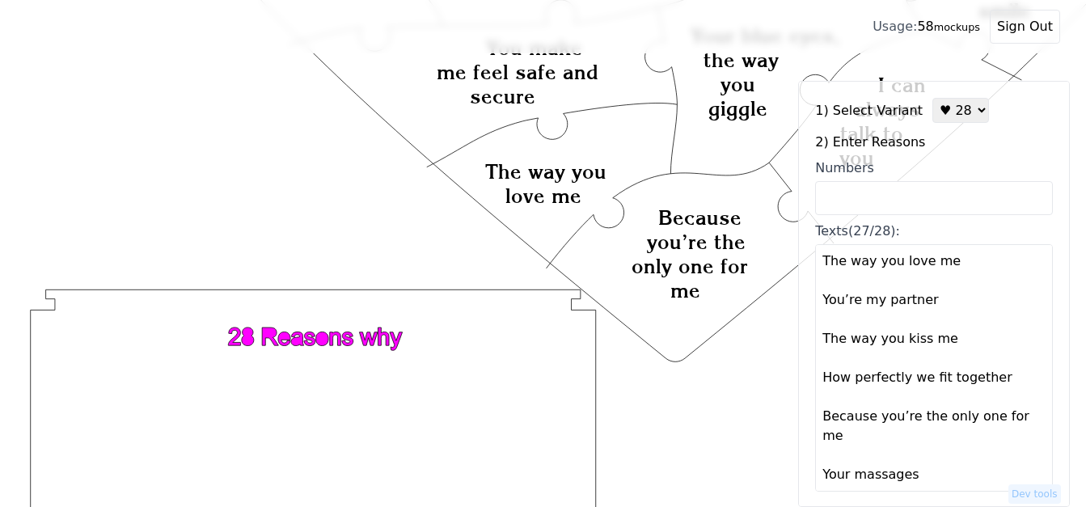
drag, startPoint x: 821, startPoint y: 330, endPoint x: 933, endPoint y: 435, distance: 153.9
click at [933, 435] on textarea "You Challenge me to grow You stand by me, no matter what You are Beautiful You …" at bounding box center [934, 367] width 238 height 247
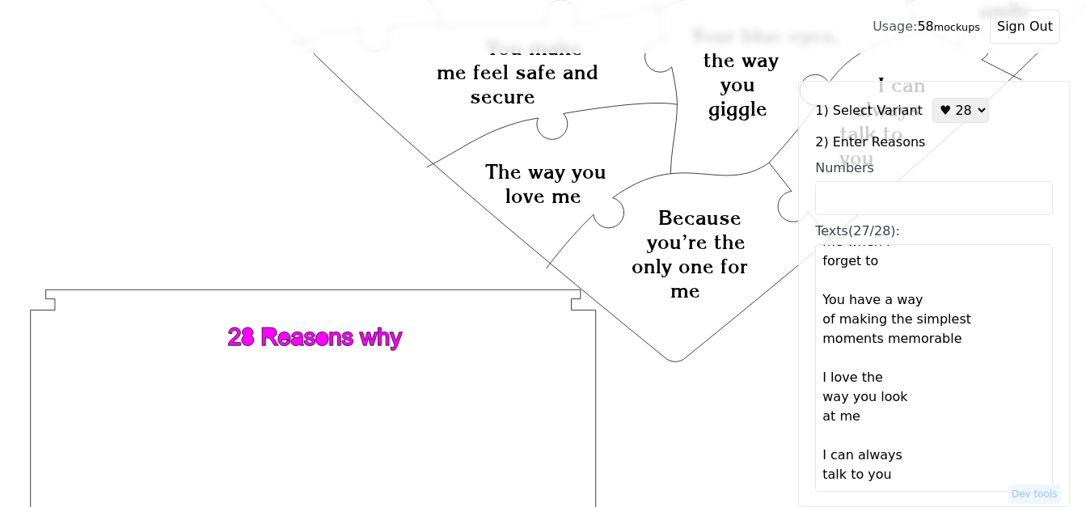
scroll to position [621, 0]
click at [854, 442] on textarea "You Challenge me to grow You stand by me, no matter what You are Beautiful You …" at bounding box center [934, 367] width 238 height 247
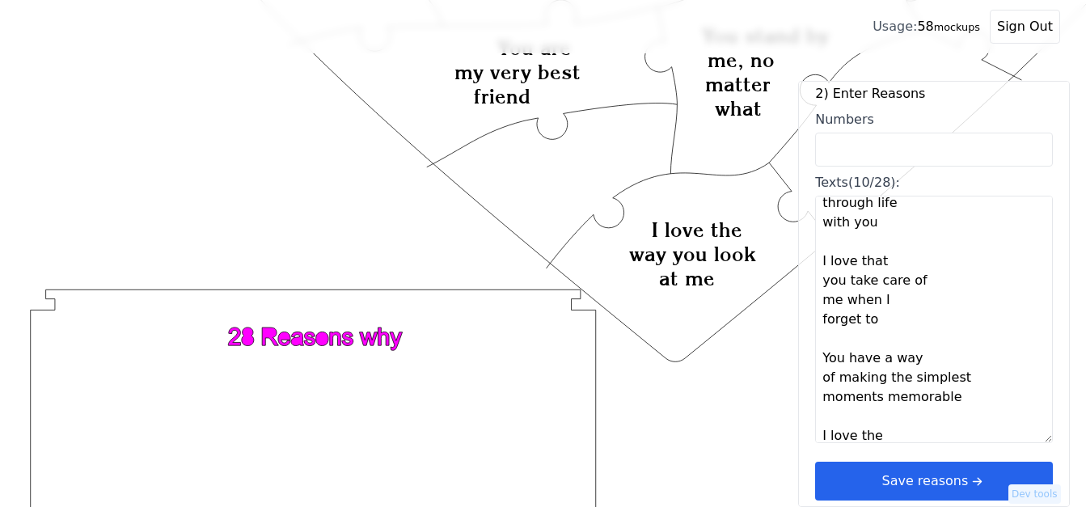
scroll to position [582, 0]
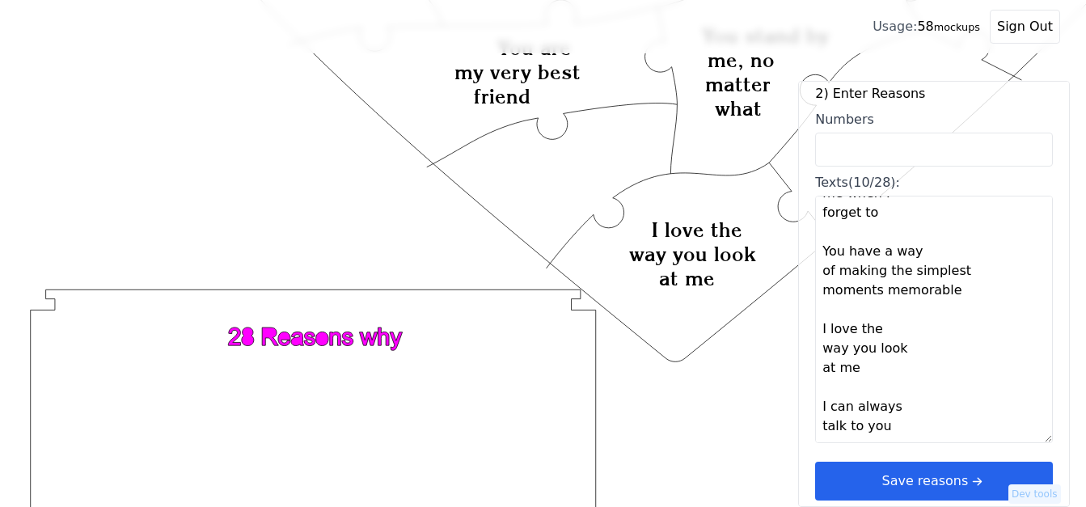
click at [839, 427] on textarea "You Challenge me to grow You stand by me, no matter what You are Beautiful You …" at bounding box center [934, 319] width 238 height 247
paste textarea "Your blue eyes, the way you giggle, 79, 98, 2, I love your cuddles, Your love f…"
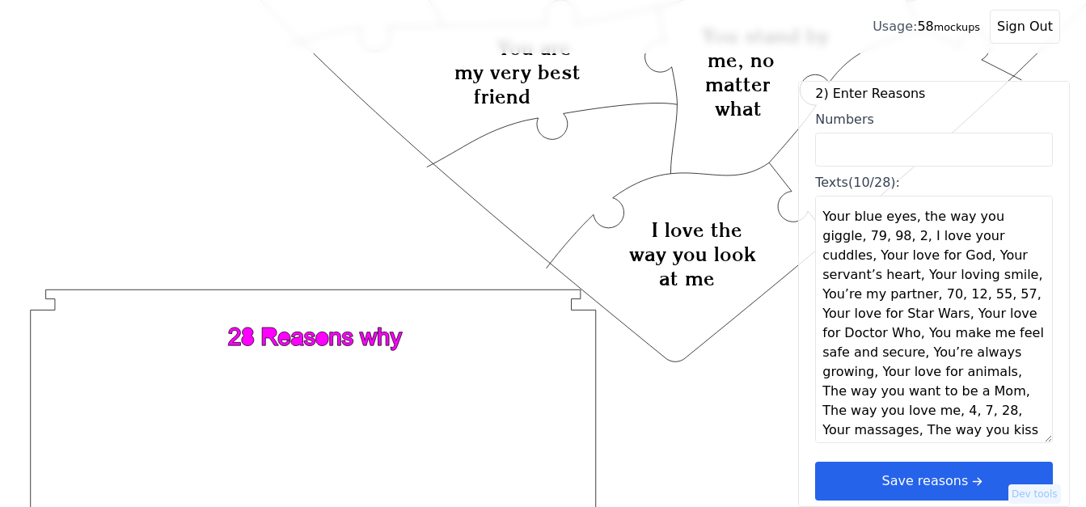
scroll to position [765, 0]
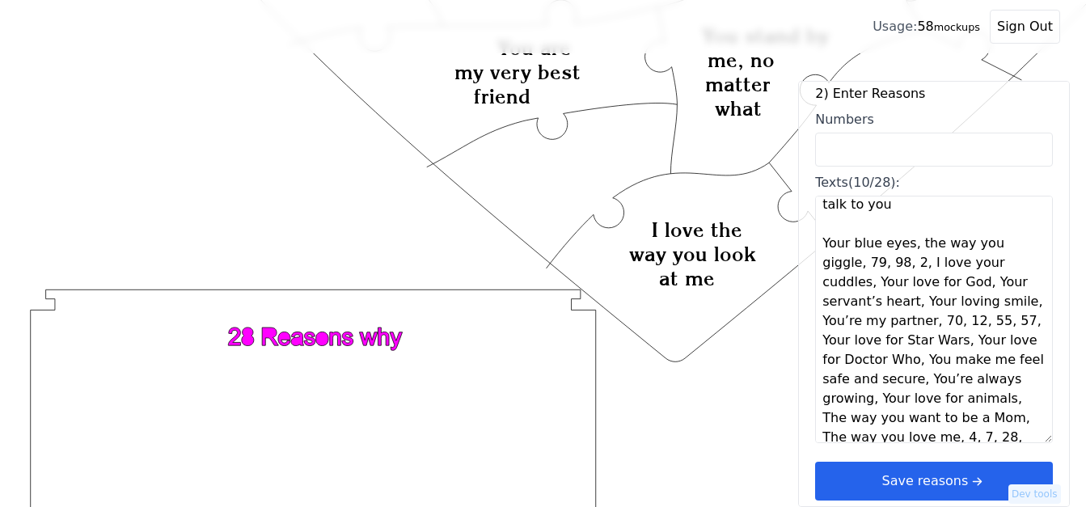
click at [909, 248] on textarea "You Challenge me to grow You stand by me, no matter what You are Beautiful You …" at bounding box center [934, 319] width 238 height 247
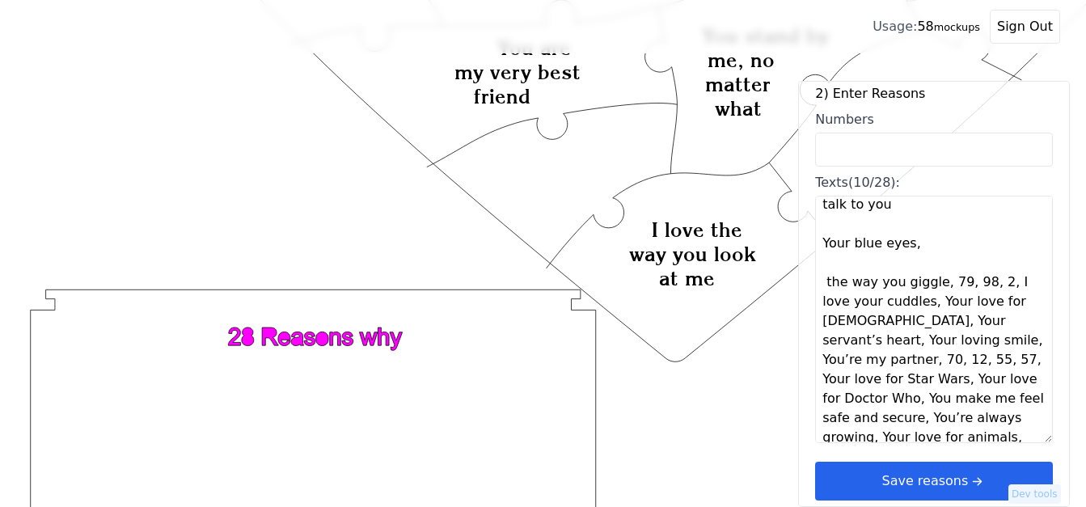
click at [919, 248] on textarea "You Challenge me to grow You stand by me, no matter what You are Beautiful You …" at bounding box center [934, 319] width 238 height 247
click at [938, 285] on textarea "You Challenge me to grow You stand by me, no matter what You are Beautiful You …" at bounding box center [934, 319] width 238 height 247
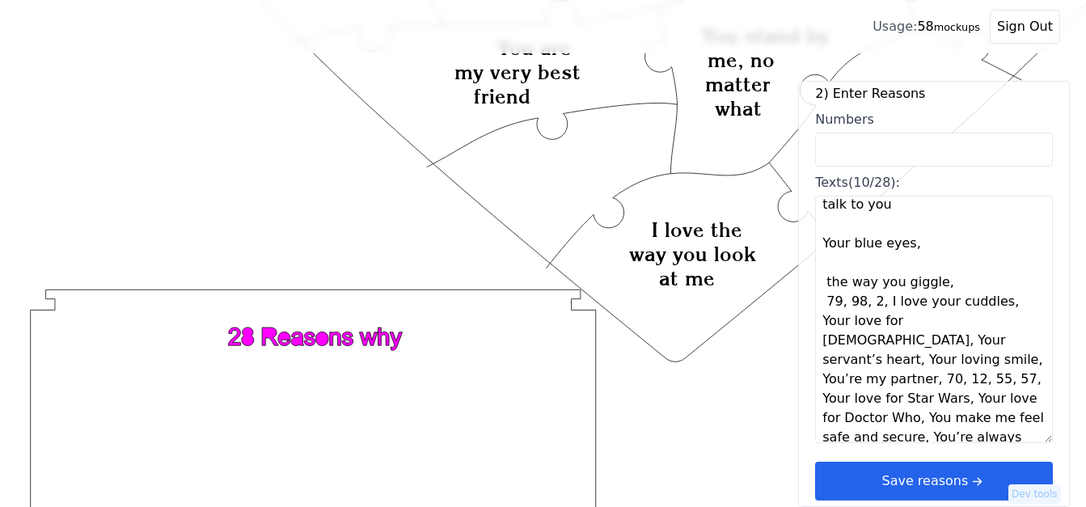
click at [938, 285] on textarea "You Challenge me to grow You stand by me, no matter what You are Beautiful You …" at bounding box center [934, 319] width 238 height 247
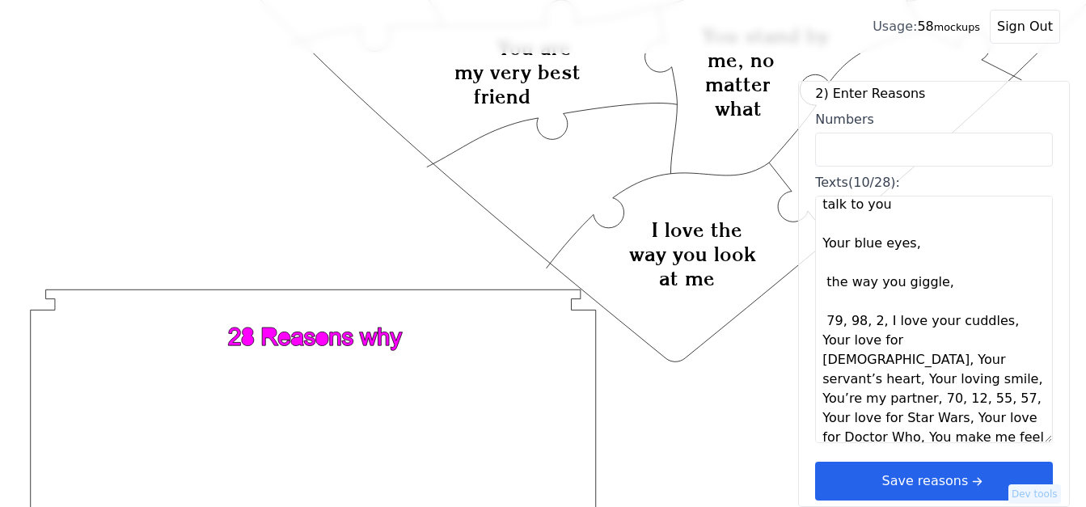
click at [880, 324] on textarea "You Challenge me to grow You stand by me, no matter what You are Beautiful You …" at bounding box center [934, 319] width 238 height 247
click at [882, 324] on textarea "You Challenge me to grow You stand by me, no matter what You are Beautiful You …" at bounding box center [934, 319] width 238 height 247
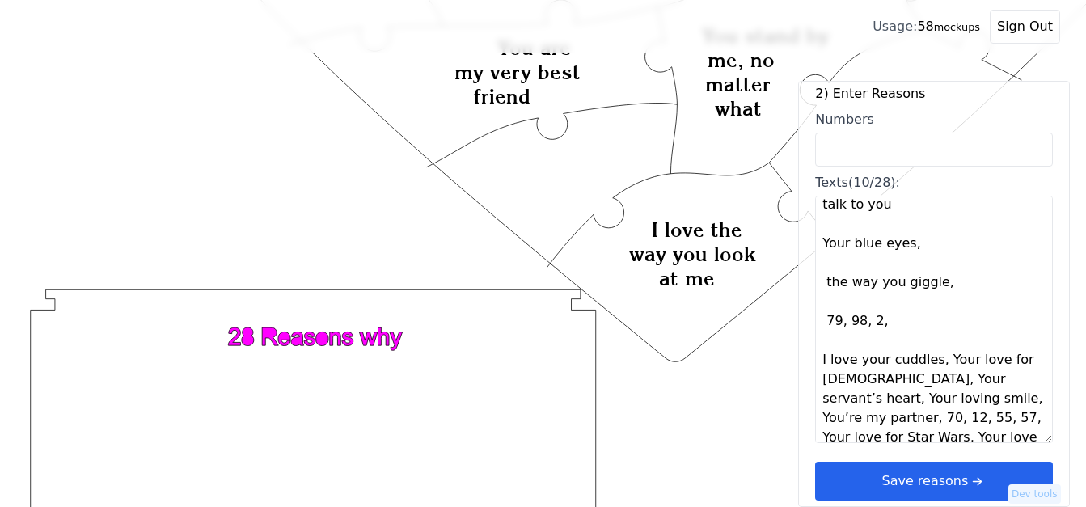
drag, startPoint x: 878, startPoint y: 323, endPoint x: 825, endPoint y: 323, distance: 53.4
click at [825, 323] on textarea "You Challenge me to grow You stand by me, no matter what You are Beautiful You …" at bounding box center [934, 319] width 238 height 247
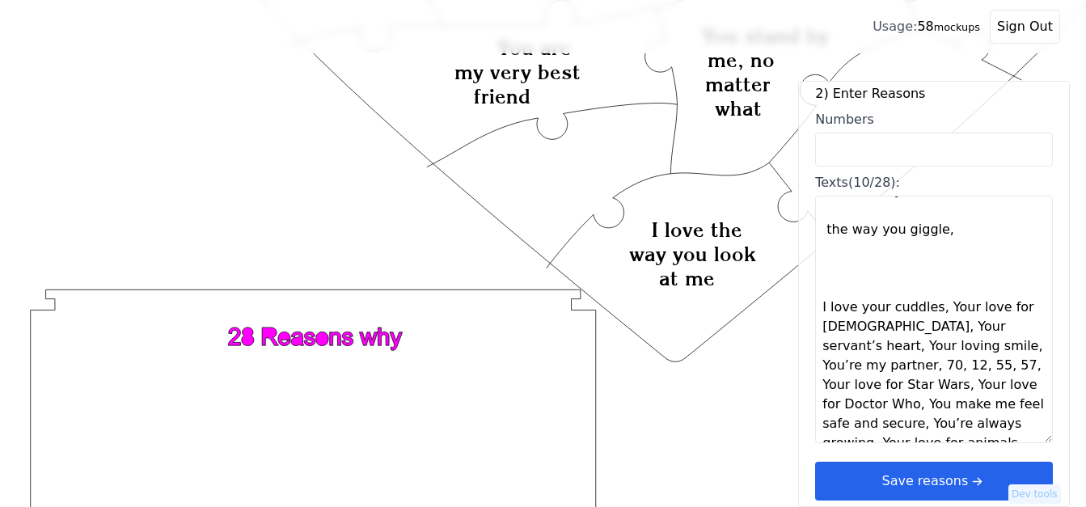
scroll to position [846, 0]
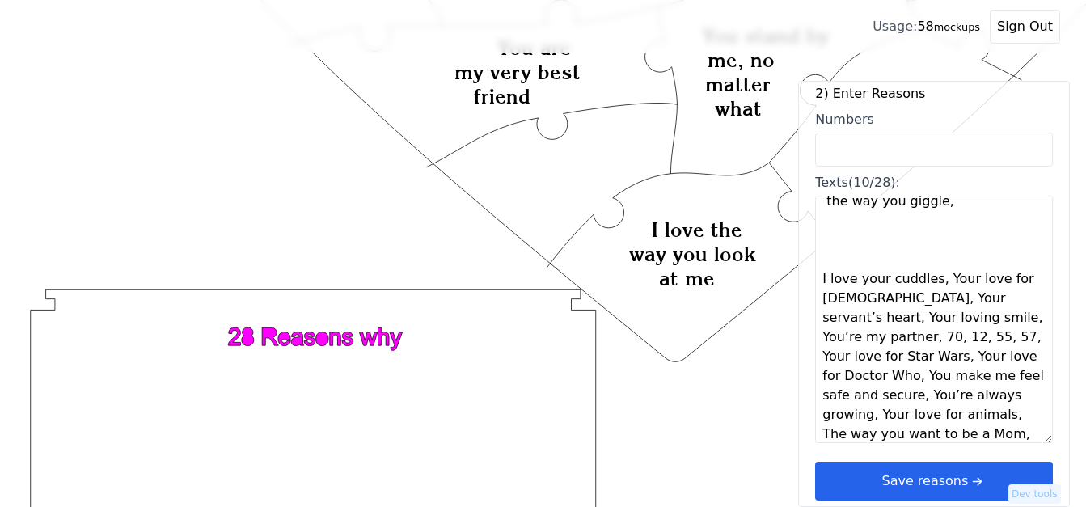
click at [935, 278] on textarea "You Challenge me to grow You stand by me, no matter what You are Beautiful You …" at bounding box center [934, 319] width 238 height 247
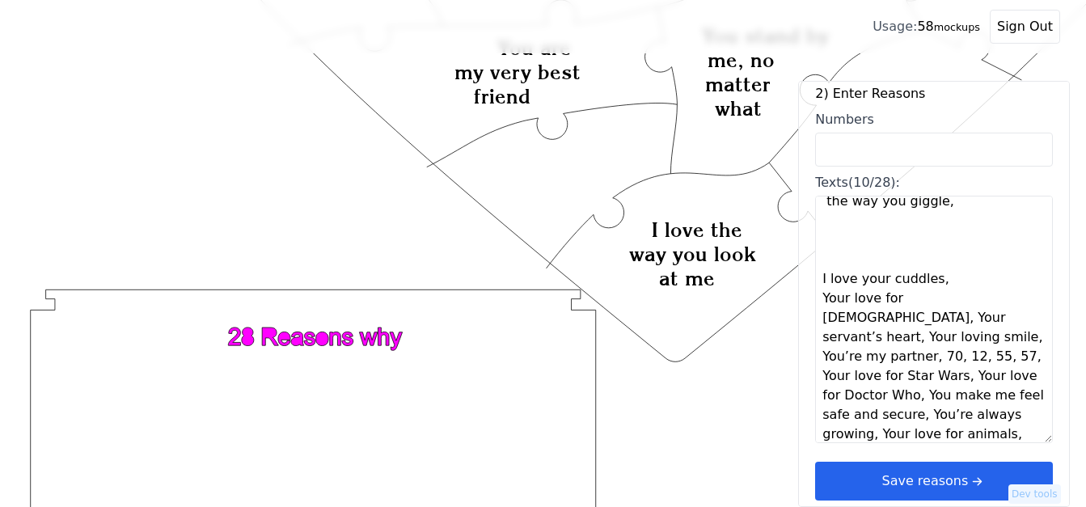
click at [936, 281] on textarea "You Challenge me to grow You stand by me, no matter what You are Beautiful You …" at bounding box center [934, 319] width 238 height 247
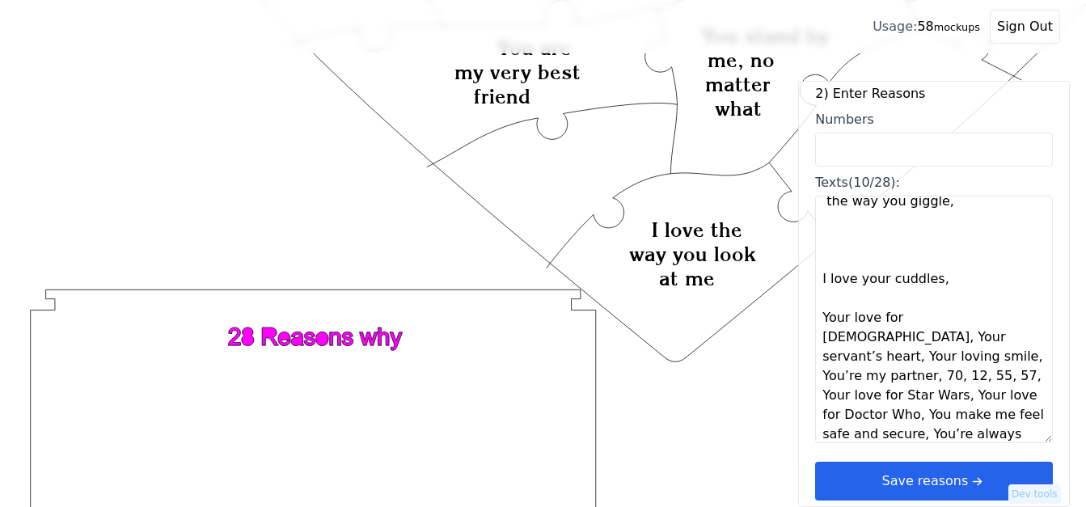
scroll to position [927, 0]
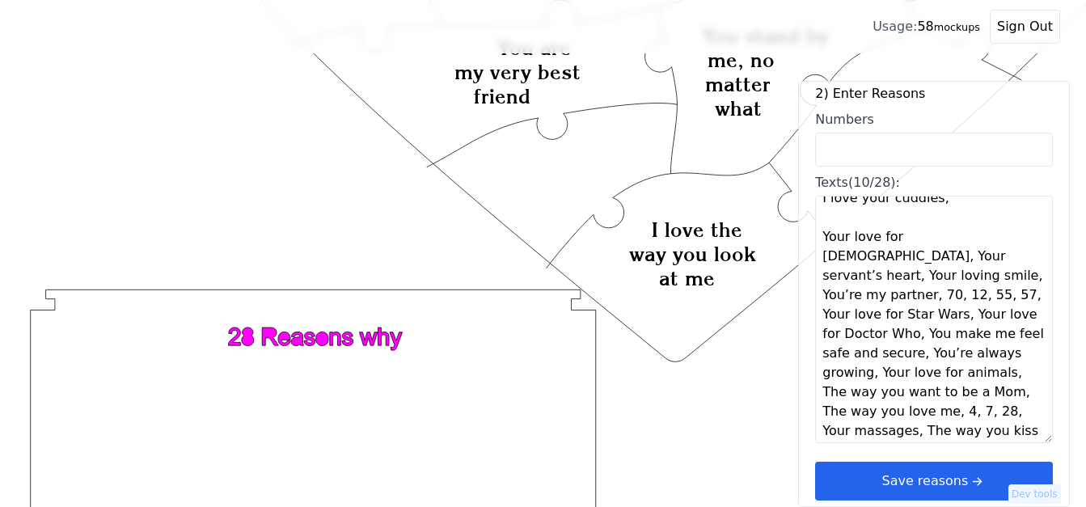
click at [928, 238] on textarea "You Challenge me to grow You stand by me, no matter what You are Beautiful You …" at bounding box center [934, 319] width 238 height 247
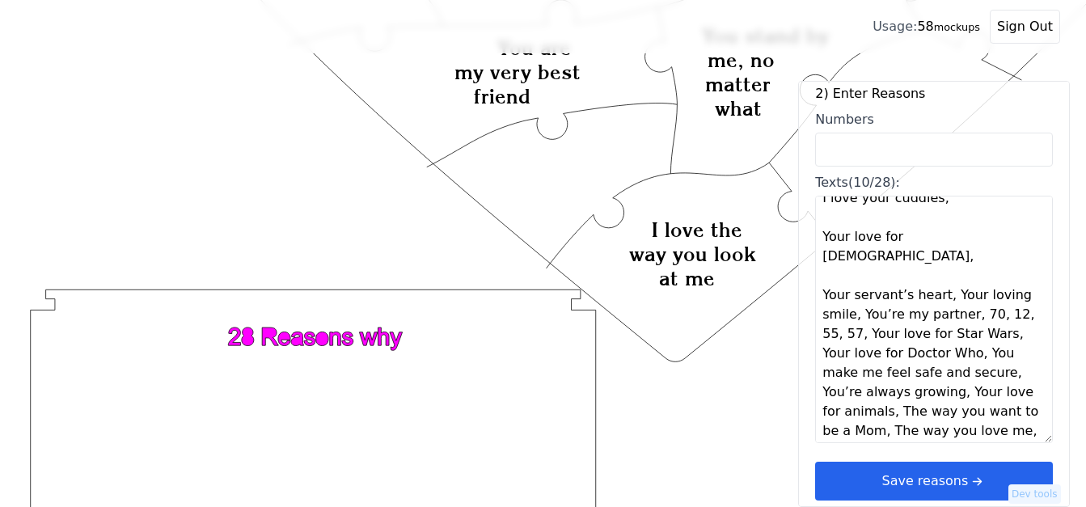
click at [928, 238] on textarea "You Challenge me to grow You stand by me, no matter what You are Beautiful You …" at bounding box center [934, 319] width 238 height 247
click at [937, 277] on textarea "You Challenge me to grow You stand by me, no matter what You are Beautiful You …" at bounding box center [934, 319] width 238 height 247
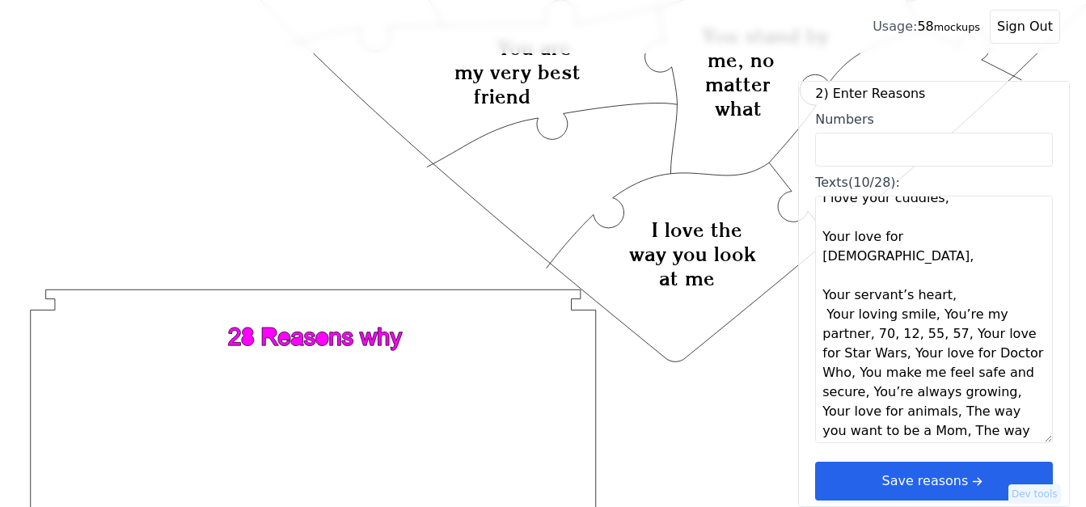
click at [944, 283] on textarea "You Challenge me to grow You stand by me, no matter what You are Beautiful You …" at bounding box center [934, 319] width 238 height 247
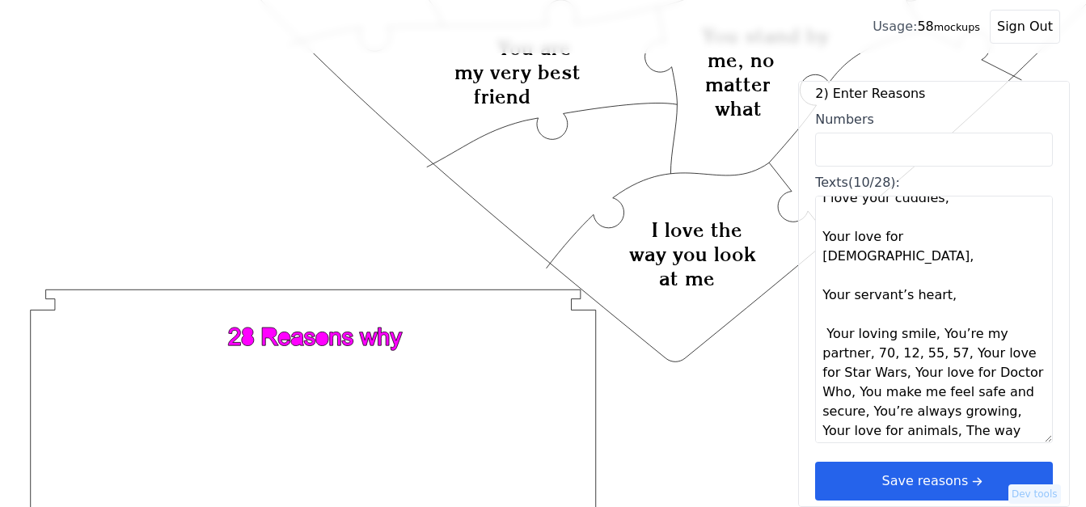
click at [925, 315] on textarea "You Challenge me to grow You stand by me, no matter what You are Beautiful You …" at bounding box center [934, 319] width 238 height 247
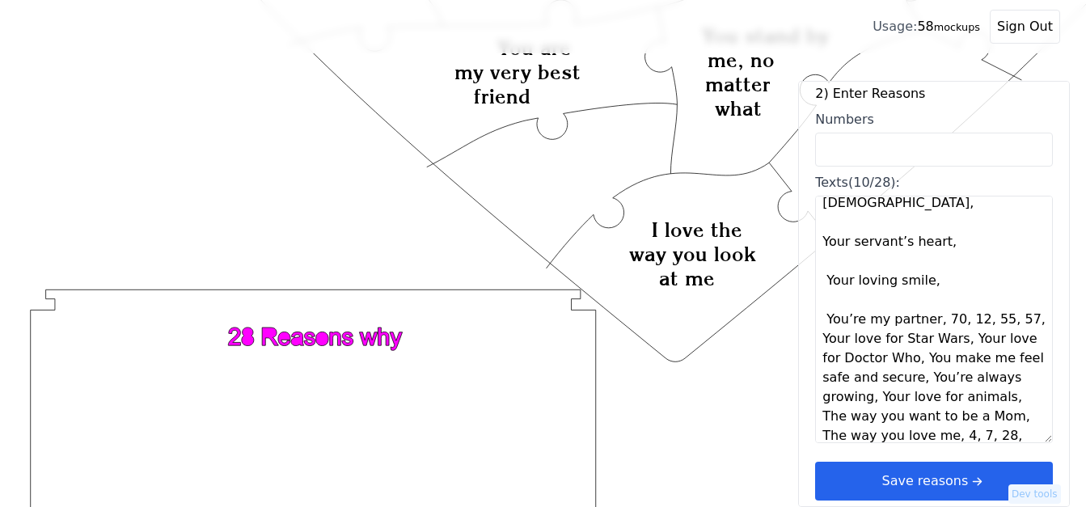
scroll to position [1007, 0]
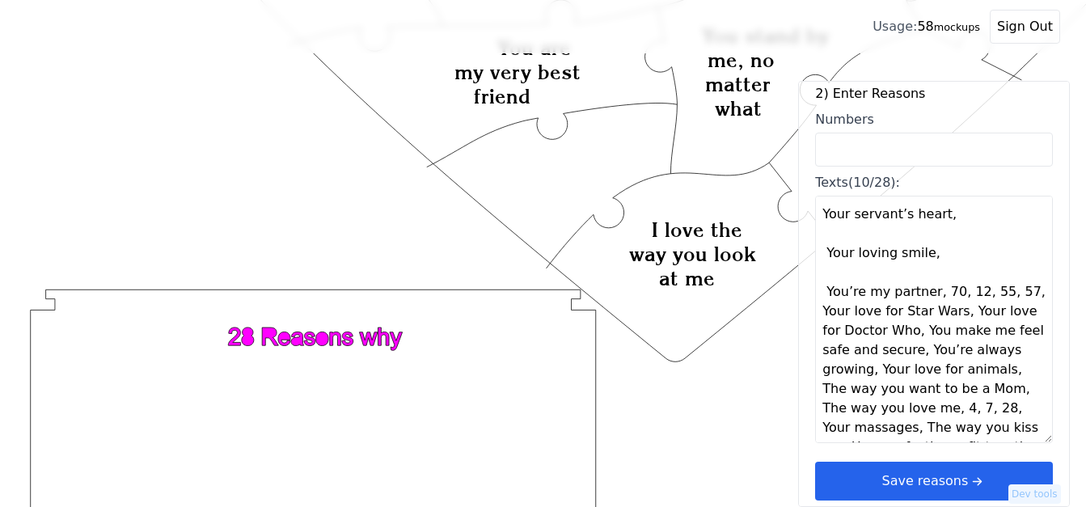
click at [933, 274] on textarea "You Challenge me to grow You stand by me, no matter what You are Beautiful You …" at bounding box center [934, 319] width 238 height 247
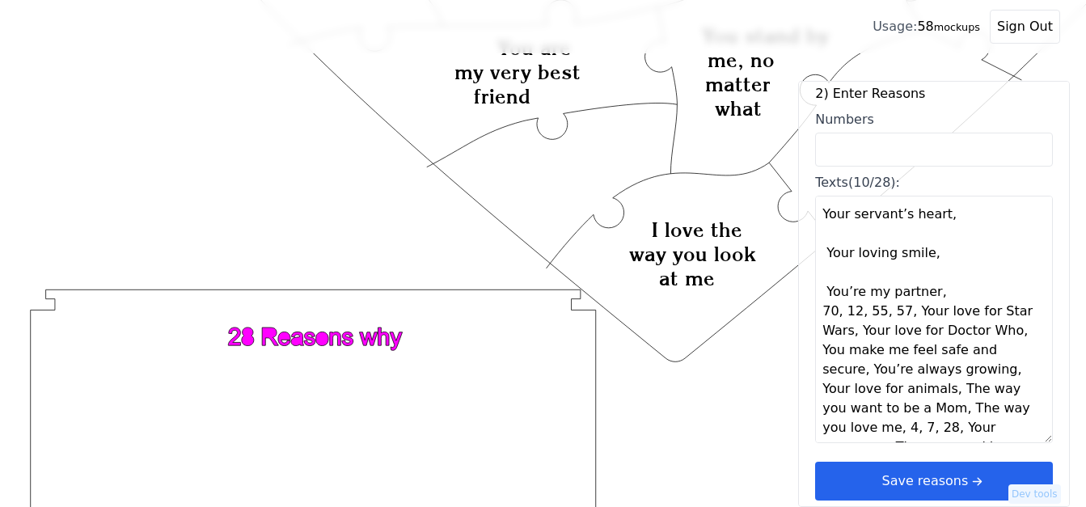
click at [933, 274] on textarea "You Challenge me to grow You stand by me, no matter what You are Beautiful You …" at bounding box center [934, 319] width 238 height 247
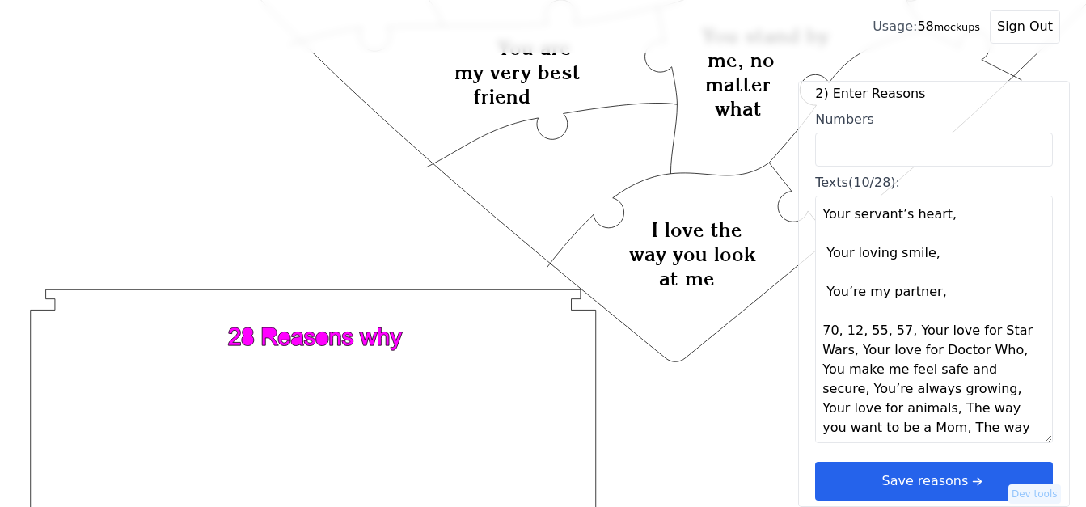
drag, startPoint x: 902, startPoint y: 312, endPoint x: 820, endPoint y: 320, distance: 82.9
click at [820, 320] on textarea "You Challenge me to grow You stand by me, no matter what You are Beautiful You …" at bounding box center [934, 319] width 238 height 247
click at [955, 315] on textarea "You Challenge me to grow You stand by me, no matter what You are Beautiful You …" at bounding box center [934, 319] width 238 height 247
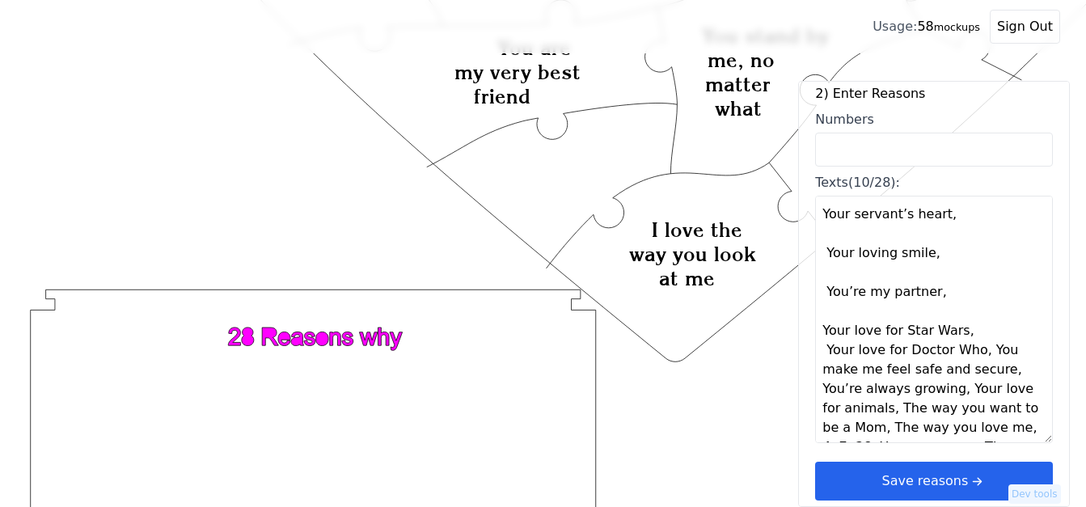
click at [960, 316] on textarea "You Challenge me to grow You stand by me, no matter what You are Beautiful You …" at bounding box center [934, 319] width 238 height 247
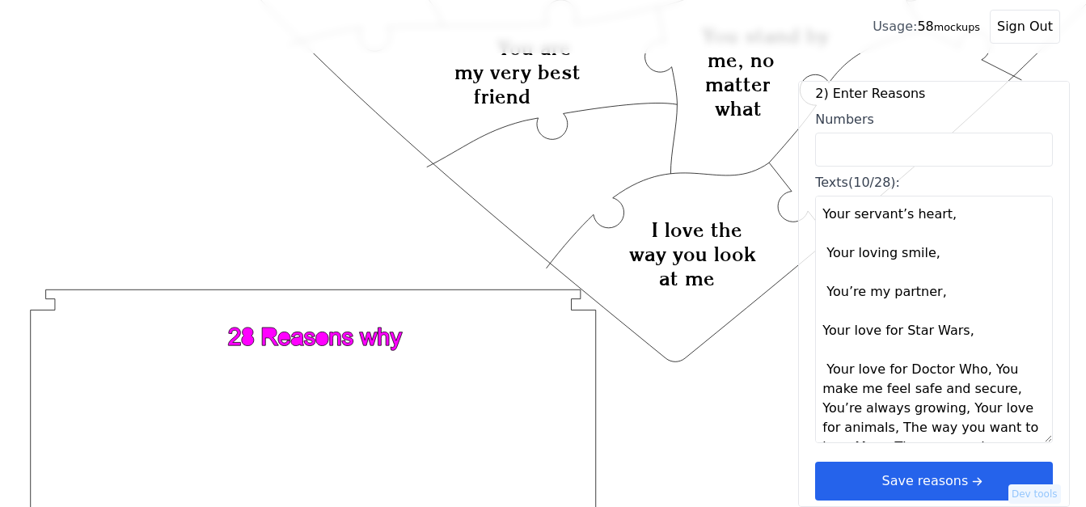
scroll to position [1088, 0]
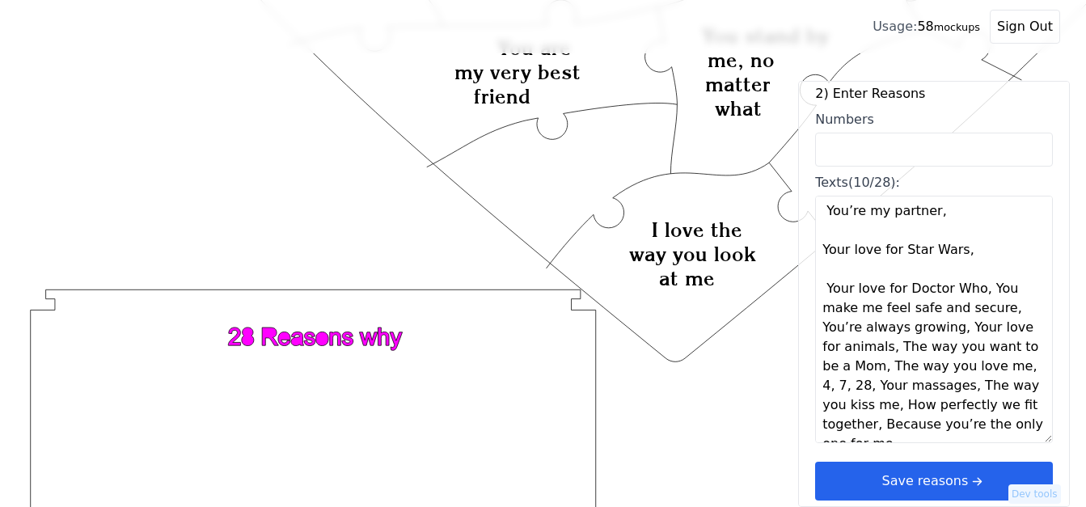
click at [974, 273] on textarea "You Challenge me to grow You stand by me, no matter what You are Beautiful You …" at bounding box center [934, 319] width 238 height 247
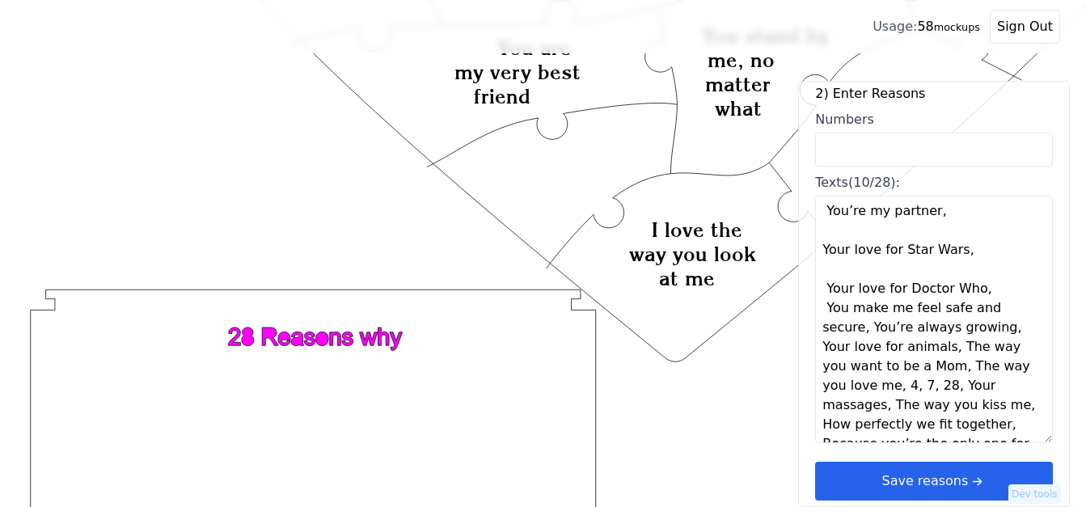
click at [979, 273] on textarea "You Challenge me to grow You stand by me, no matter what You are Beautiful You …" at bounding box center [934, 319] width 238 height 247
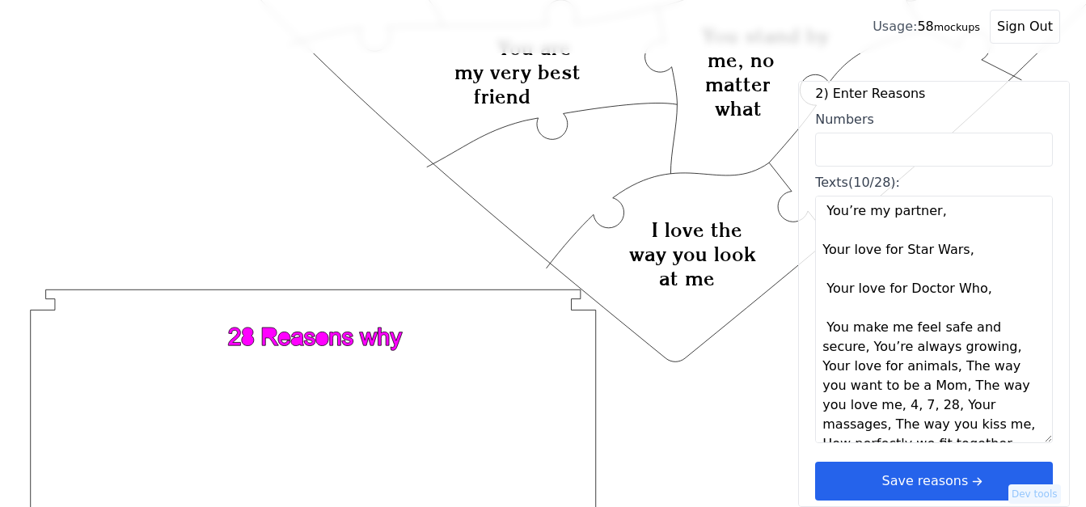
click at [862, 331] on textarea "You Challenge me to grow You stand by me, no matter what You are Beautiful You …" at bounding box center [934, 319] width 238 height 247
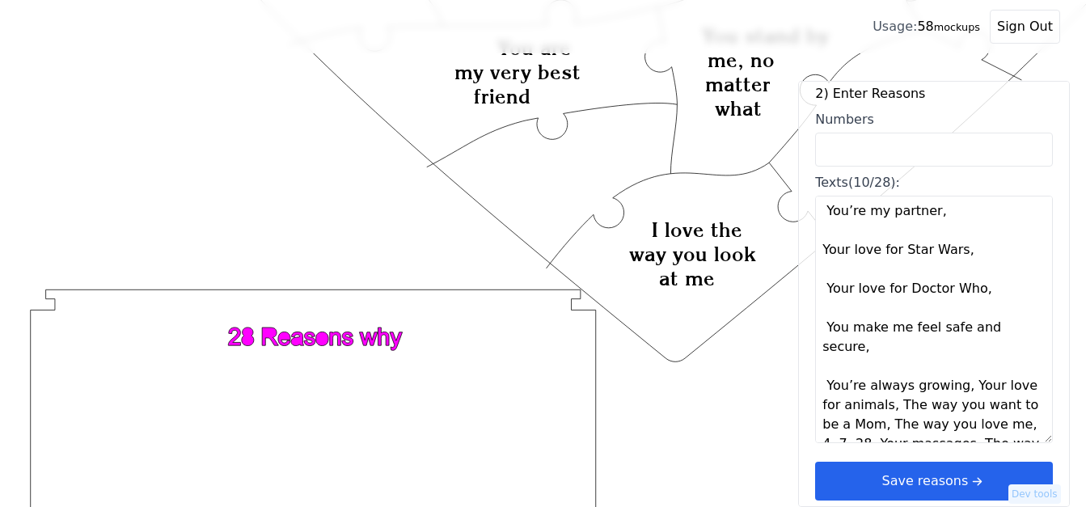
click at [869, 331] on textarea "You Challenge me to grow You stand by me, no matter what You are Beautiful You …" at bounding box center [934, 319] width 238 height 247
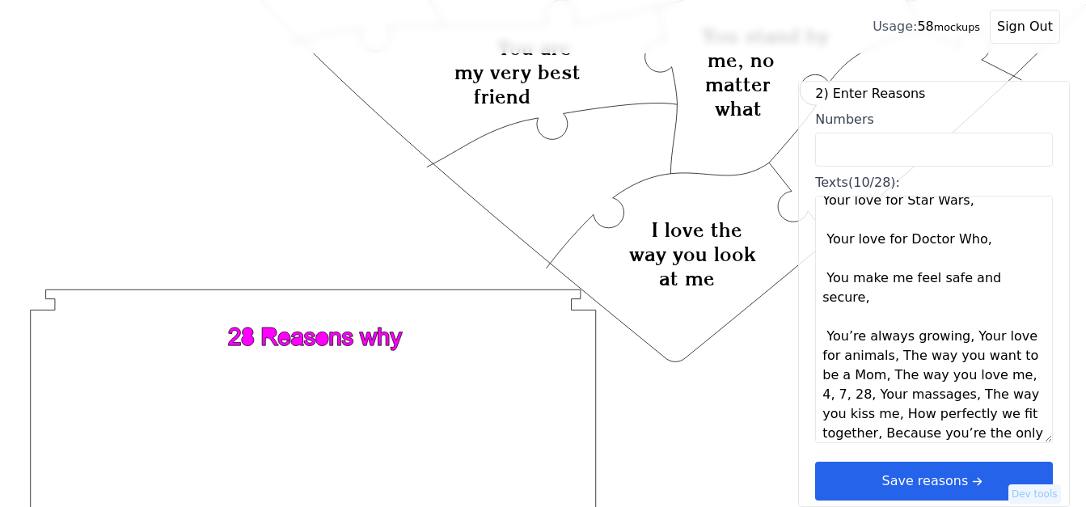
scroll to position [1164, 0]
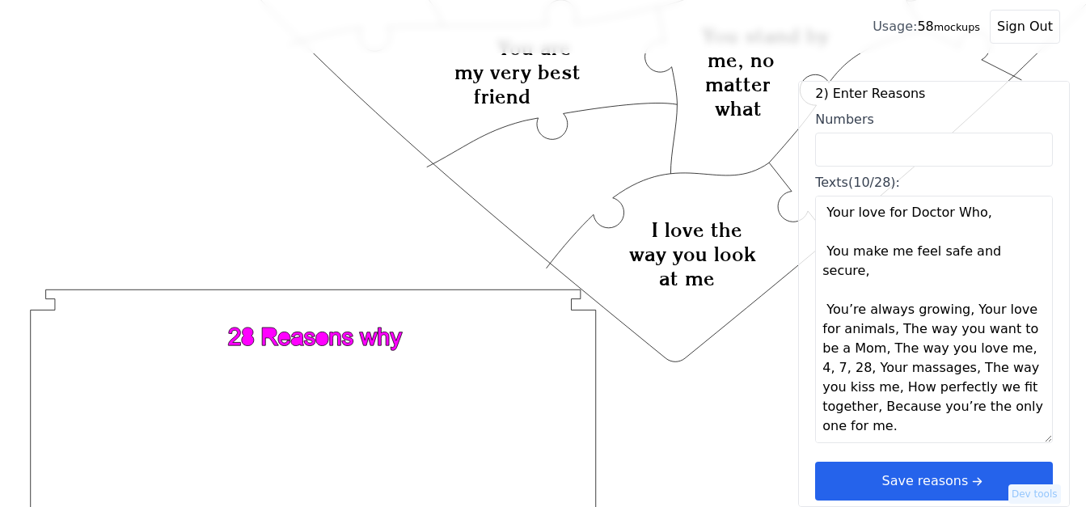
click at [956, 293] on textarea "You Challenge me to grow You stand by me, no matter what You are Beautiful You …" at bounding box center [934, 319] width 238 height 247
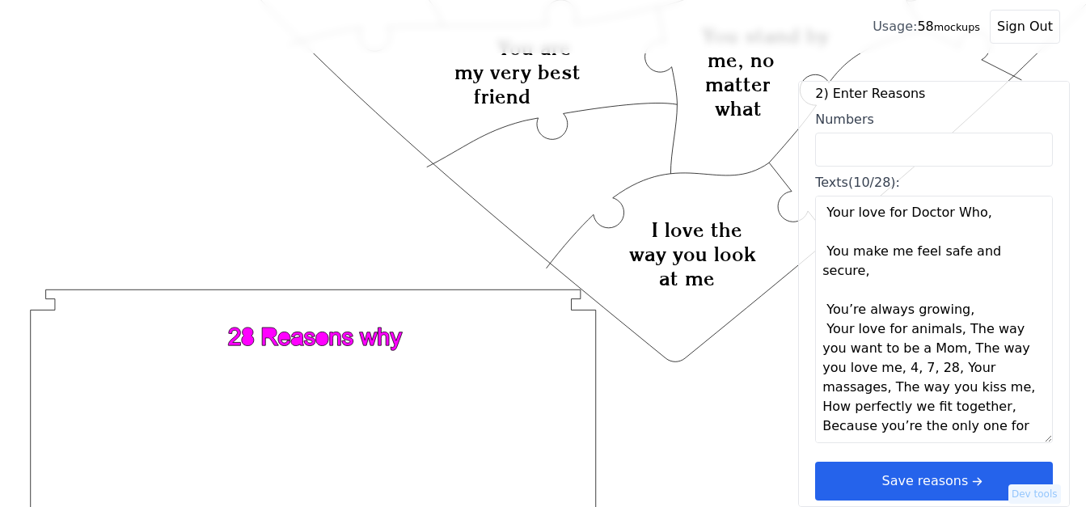
click at [961, 292] on textarea "You Challenge me to grow You stand by me, no matter what You are Beautiful You …" at bounding box center [934, 319] width 238 height 247
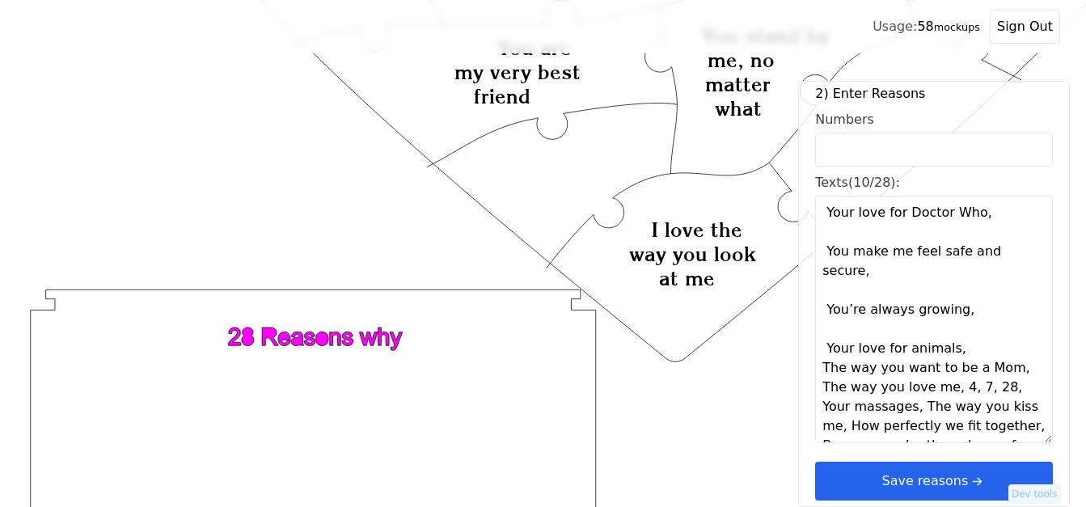
click at [950, 328] on textarea "You Challenge me to grow You stand by me, no matter what You are Beautiful You …" at bounding box center [934, 319] width 238 height 247
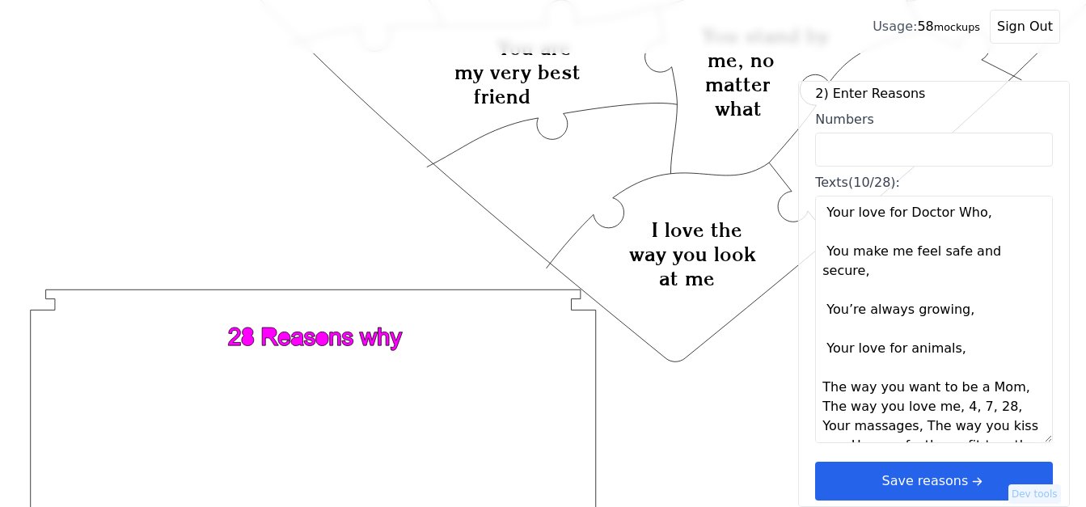
scroll to position [1222, 0]
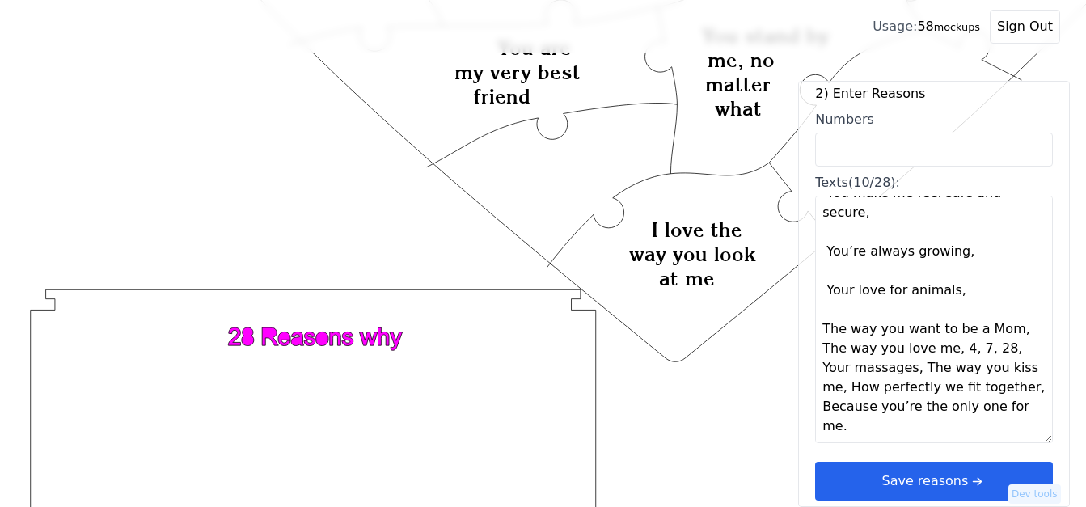
click at [1010, 313] on textarea "You Challenge me to grow You stand by me, no matter what You are Beautiful You …" at bounding box center [934, 319] width 238 height 247
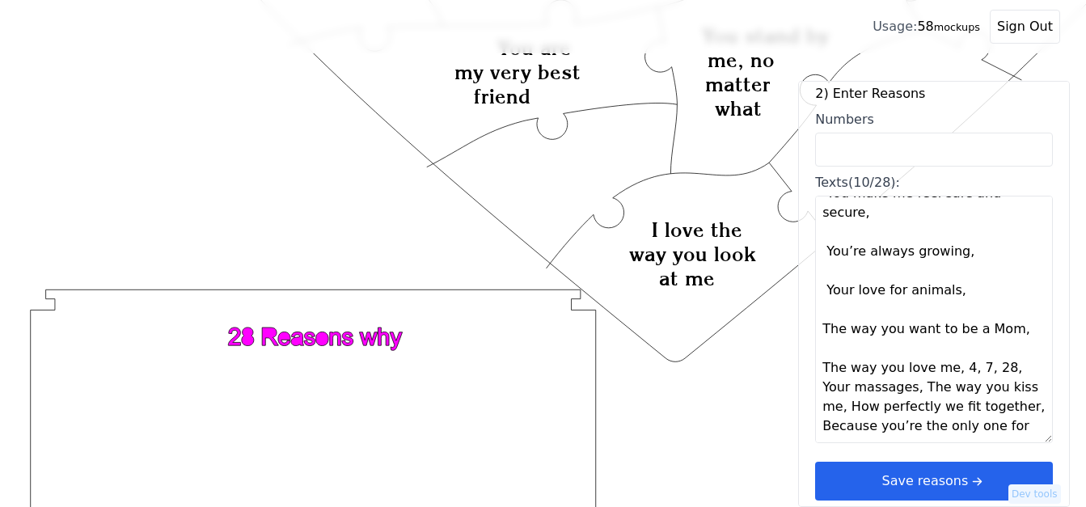
click at [943, 352] on textarea "You Challenge me to grow You stand by me, no matter what You are Beautiful You …" at bounding box center [934, 319] width 238 height 247
click at [947, 352] on textarea "You Challenge me to grow You stand by me, no matter what You are Beautiful You …" at bounding box center [934, 319] width 238 height 247
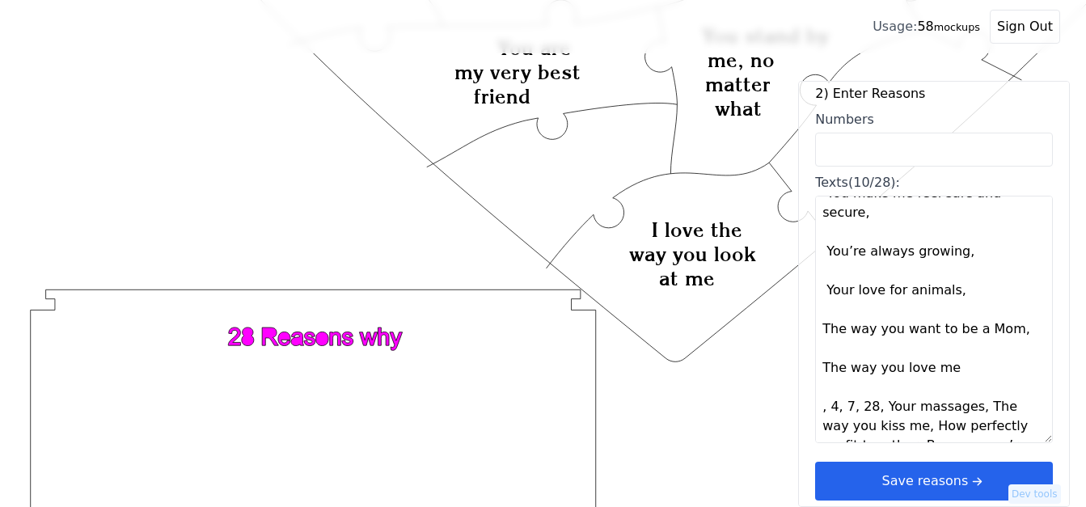
drag, startPoint x: 876, startPoint y: 390, endPoint x: 818, endPoint y: 395, distance: 58.4
click at [818, 395] on textarea "You Challenge me to grow You stand by me, no matter what You are Beautiful You …" at bounding box center [934, 319] width 238 height 247
click at [910, 390] on textarea "You Challenge me to grow You stand by me, no matter what You are Beautiful You …" at bounding box center [934, 319] width 238 height 247
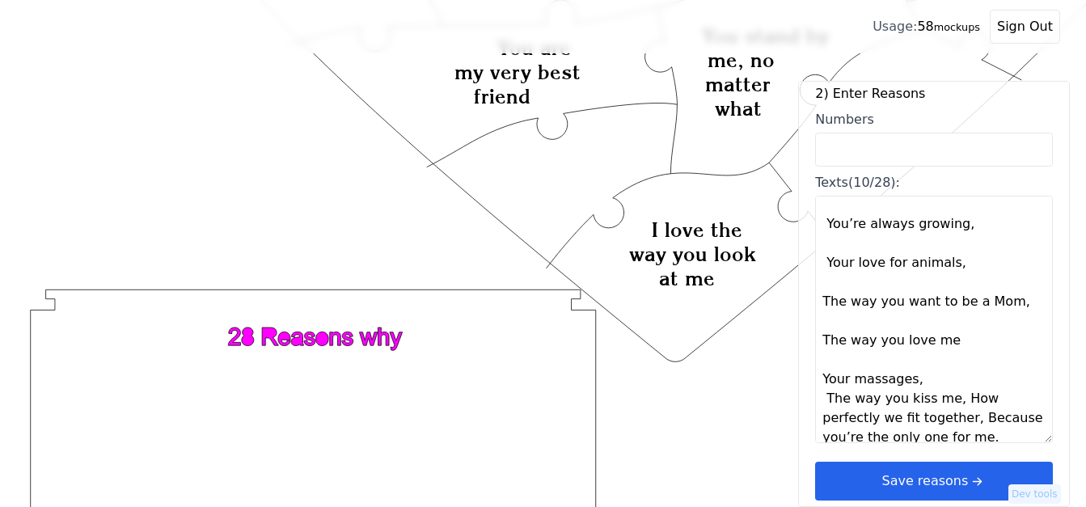
scroll to position [1261, 0]
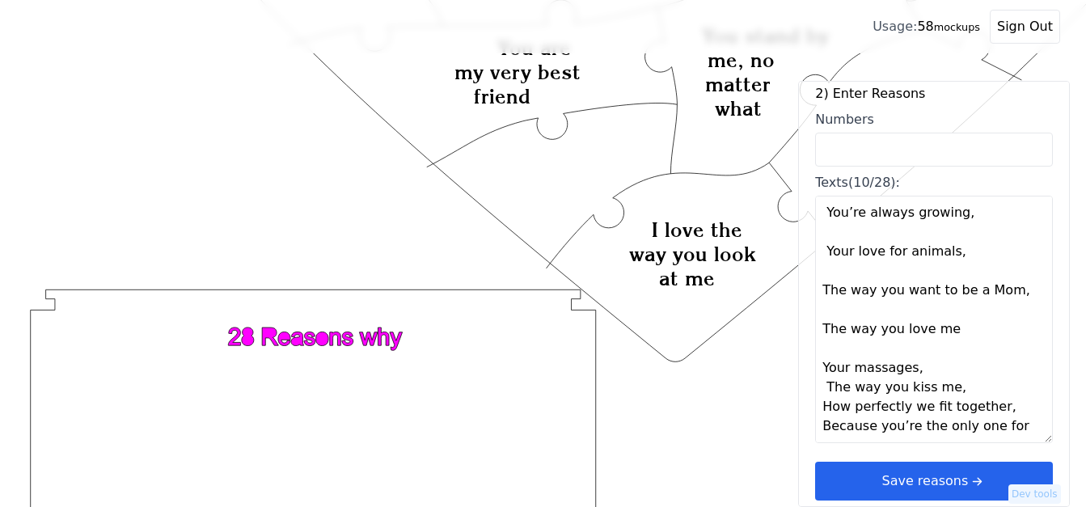
click at [948, 368] on textarea "You Challenge me to grow You stand by me, no matter what You are Beautiful You …" at bounding box center [934, 319] width 238 height 247
click at [936, 349] on textarea "You Challenge me to grow You stand by me, no matter what You are Beautiful You …" at bounding box center [934, 319] width 238 height 247
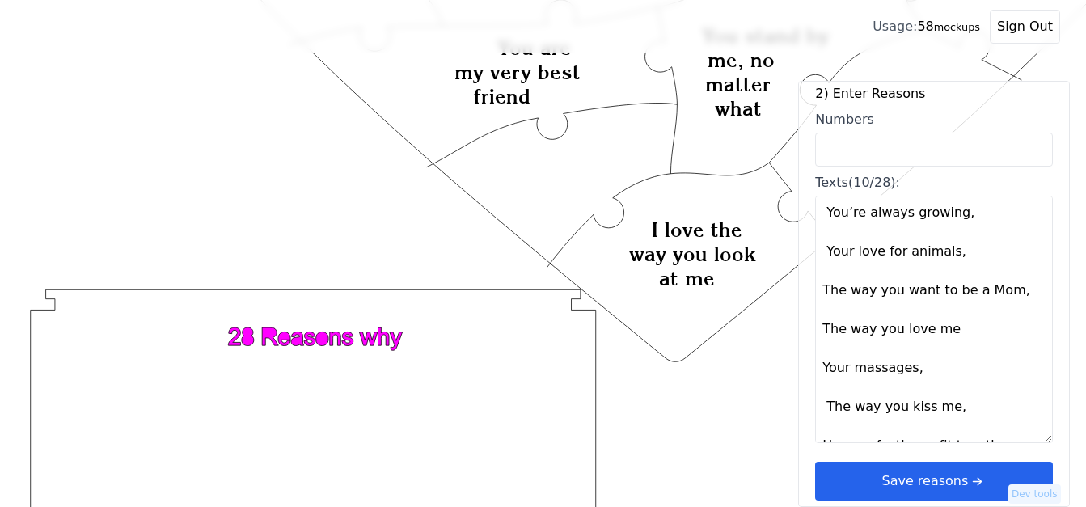
scroll to position [1319, 0]
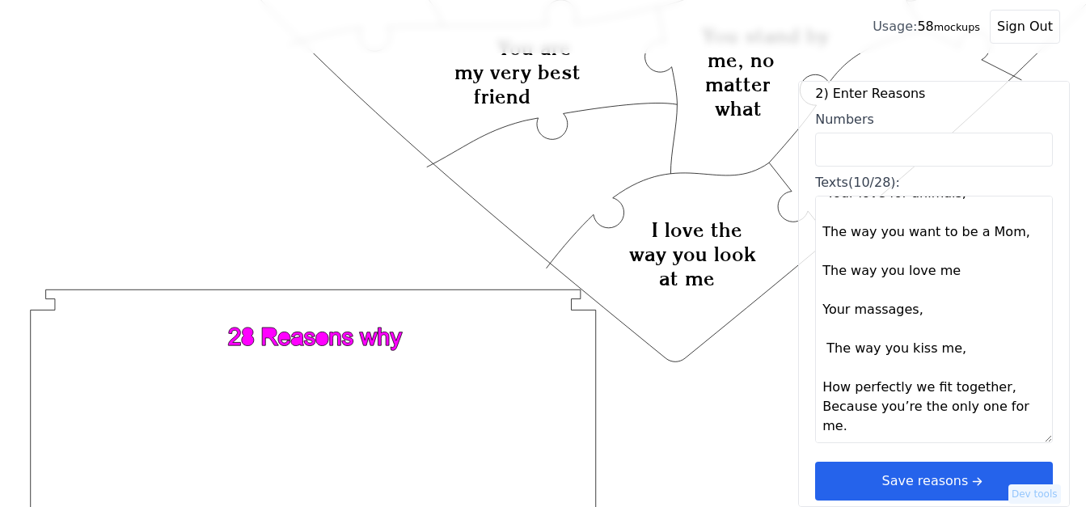
click at [998, 372] on textarea "You Challenge me to grow You stand by me, no matter what You are Beautiful You …" at bounding box center [934, 319] width 238 height 247
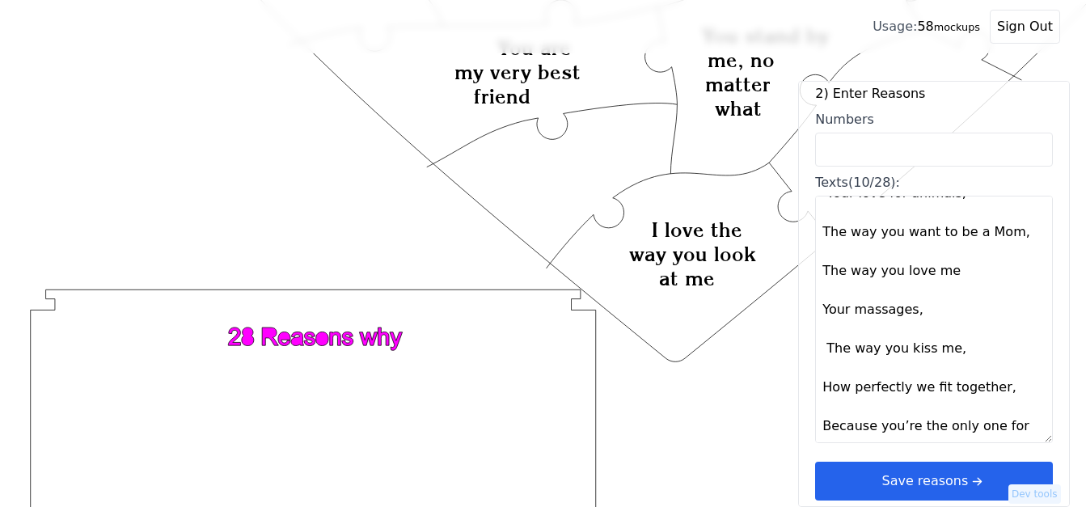
type textarea "You Challenge me to grow You stand by me, no matter what You are Beautiful You …"
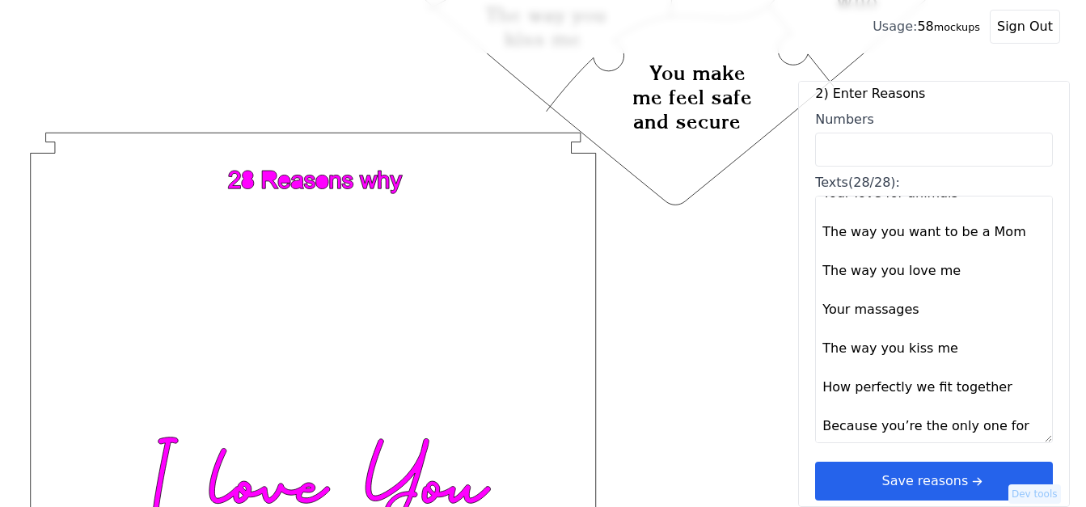
scroll to position [918, 0]
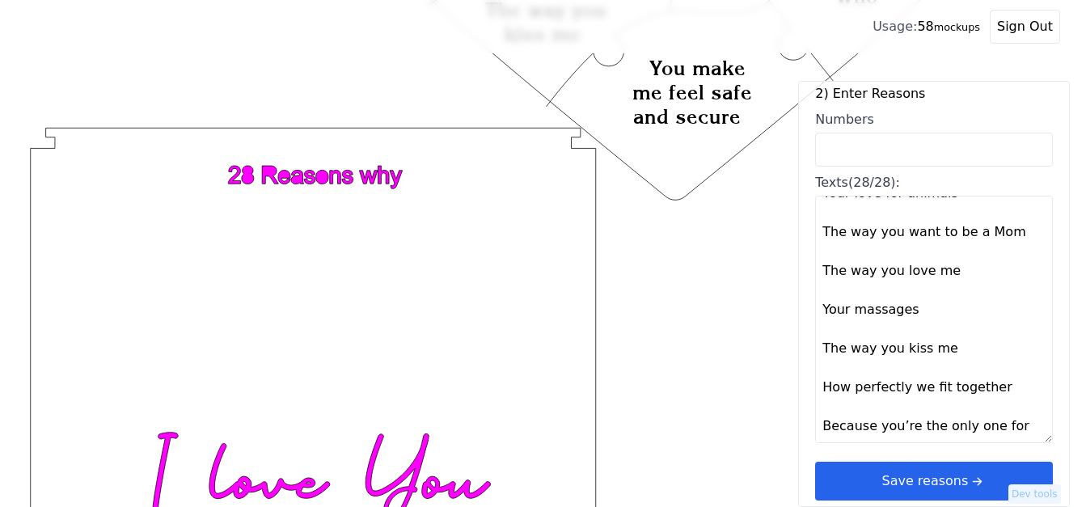
click at [935, 482] on button "Save reasons" at bounding box center [934, 481] width 238 height 39
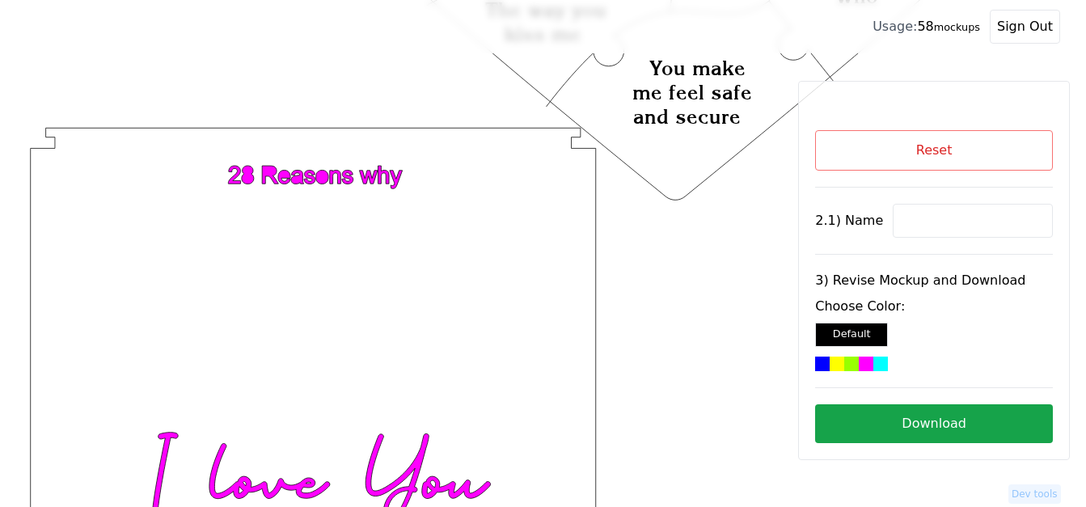
click at [901, 222] on input at bounding box center [973, 221] width 160 height 34
paste input "[PERSON_NAME],"
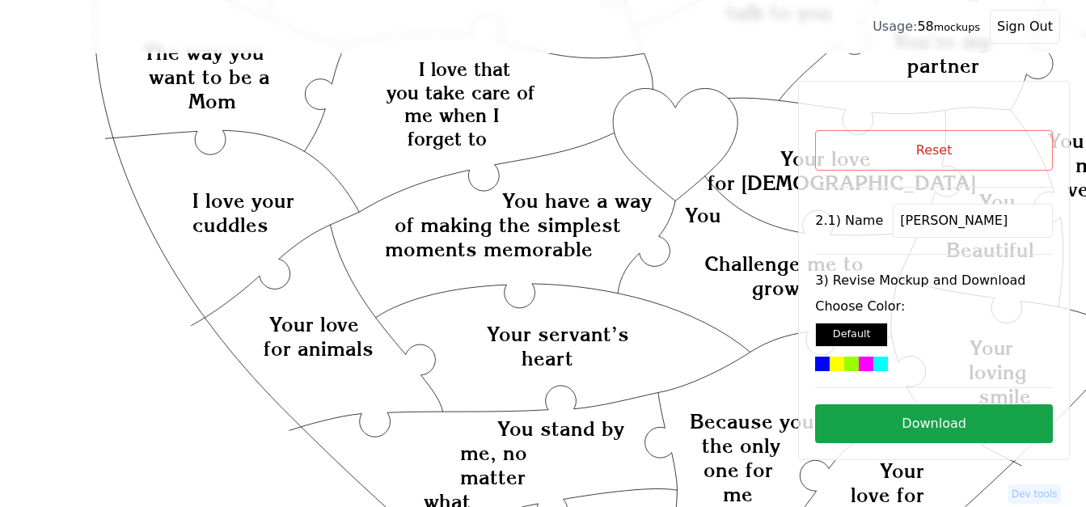
scroll to position [352, 0]
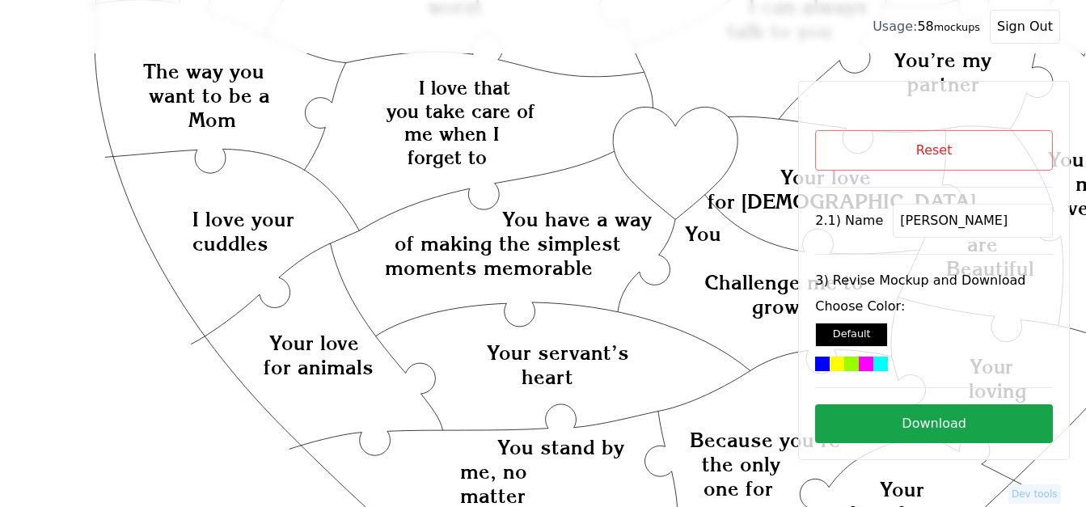
type input "[PERSON_NAME]"
click at [669, 175] on icon "Created with Snap Created with Snap Created with Snap You have a way of making …" at bounding box center [646, 436] width 1241 height 1436
click at [858, 363] on div at bounding box center [851, 364] width 15 height 15
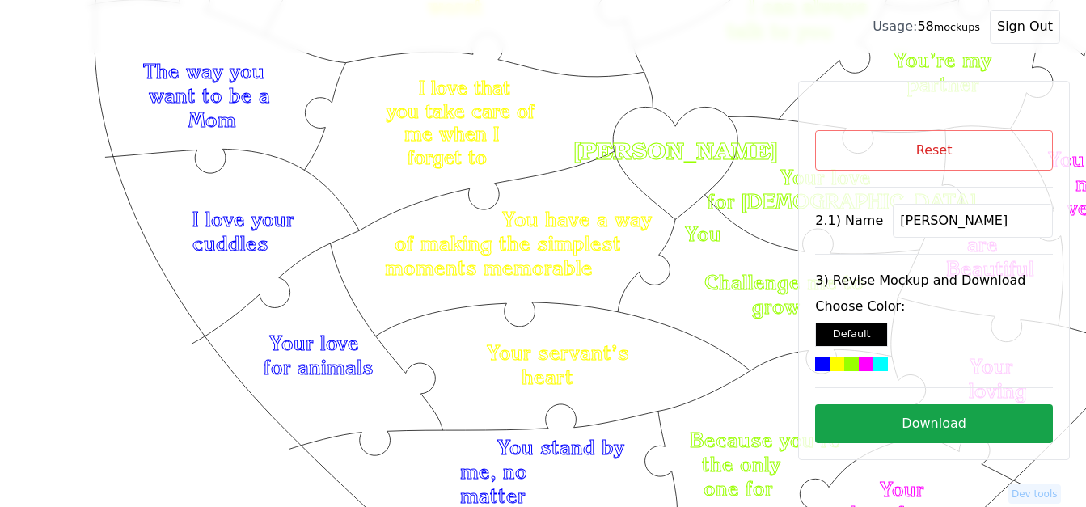
click at [931, 417] on button "Download" at bounding box center [934, 423] width 238 height 39
click at [946, 228] on input "[PERSON_NAME]" at bounding box center [973, 221] width 160 height 34
click at [914, 404] on button "Download" at bounding box center [934, 423] width 238 height 39
drag, startPoint x: 932, startPoint y: 222, endPoint x: 893, endPoint y: 229, distance: 40.3
click at [893, 229] on input "[PERSON_NAME]" at bounding box center [973, 221] width 160 height 34
